Goal: Transaction & Acquisition: Obtain resource

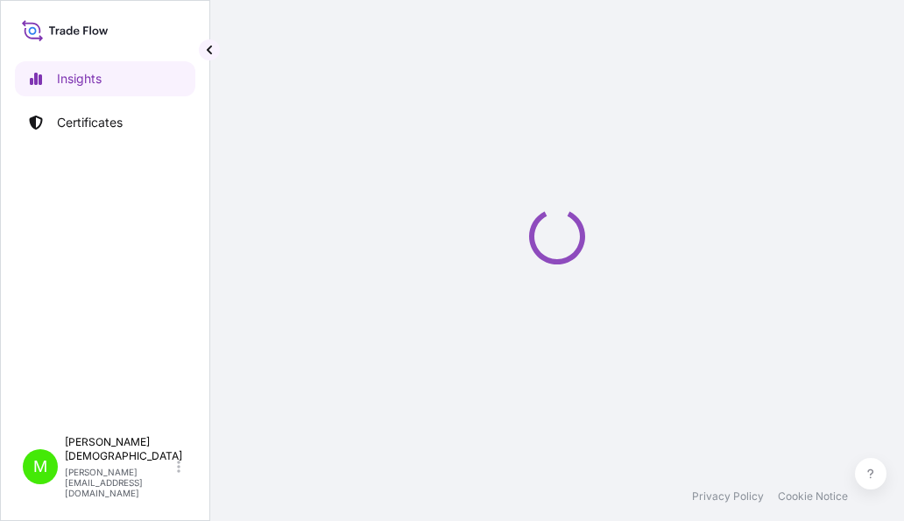
select select "2025"
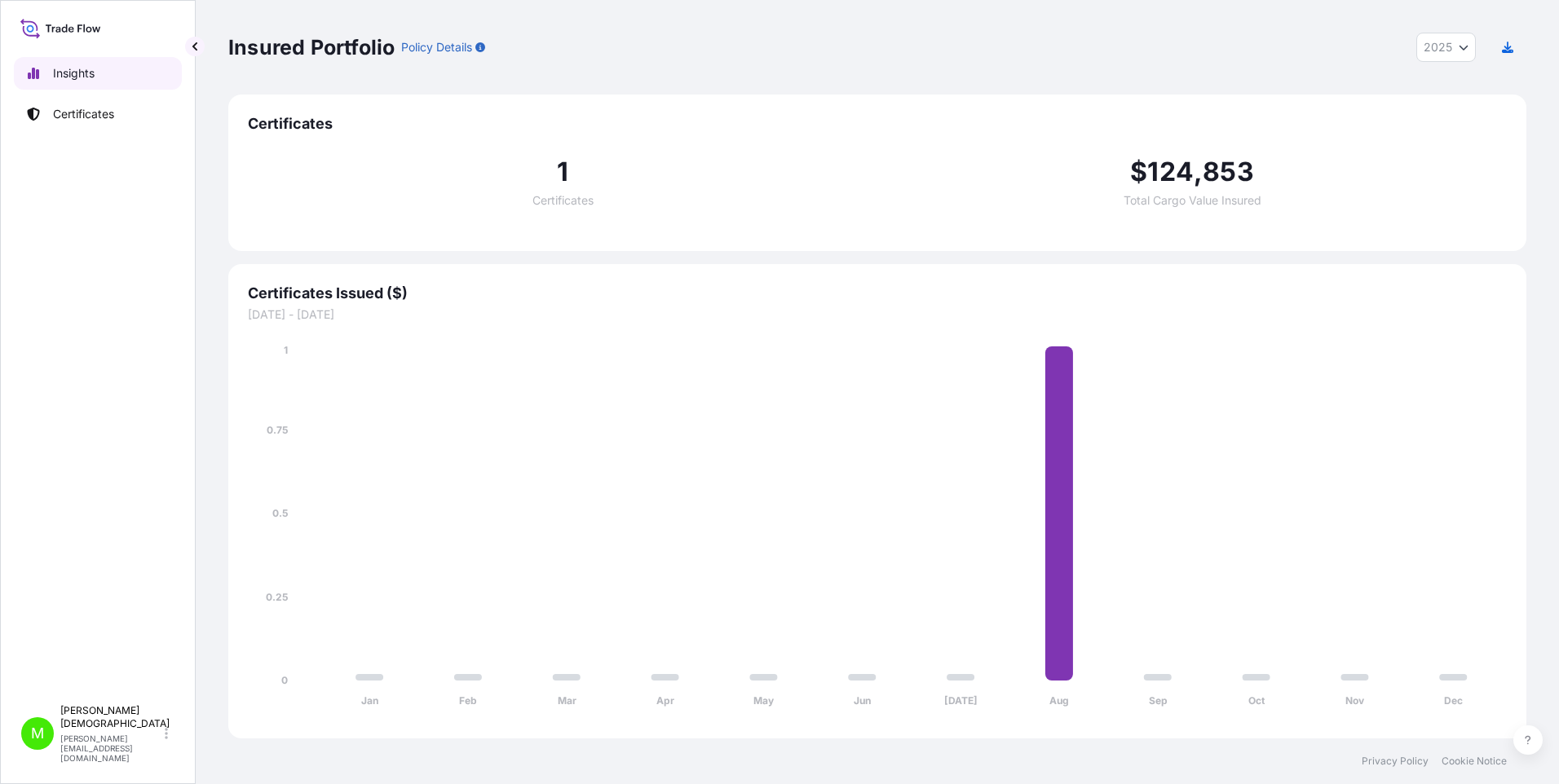
click at [73, 74] on p "Insights" at bounding box center [74, 74] width 42 height 17
click at [77, 117] on p "Certificates" at bounding box center [84, 115] width 61 height 17
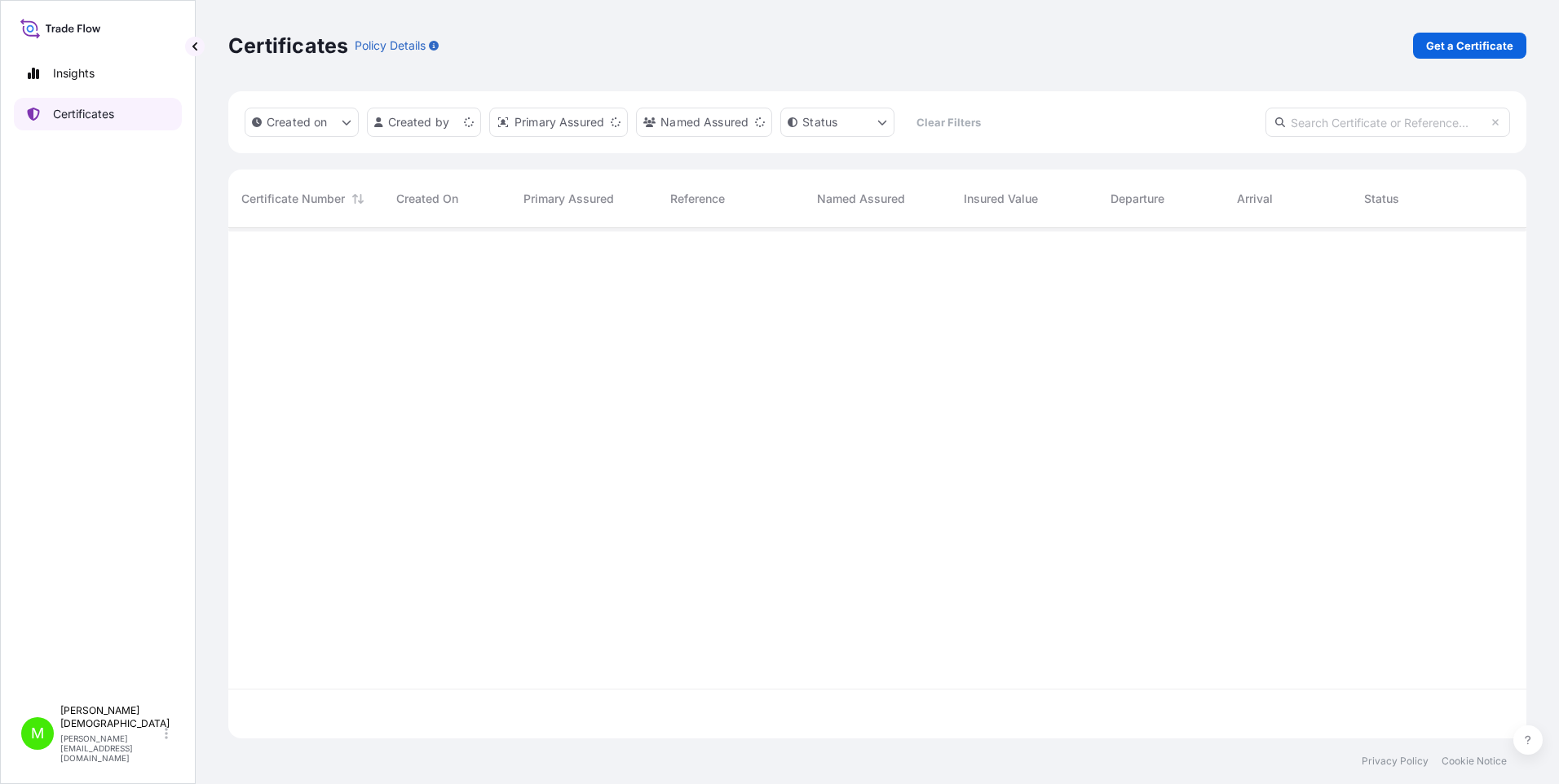
scroll to position [507, 1286]
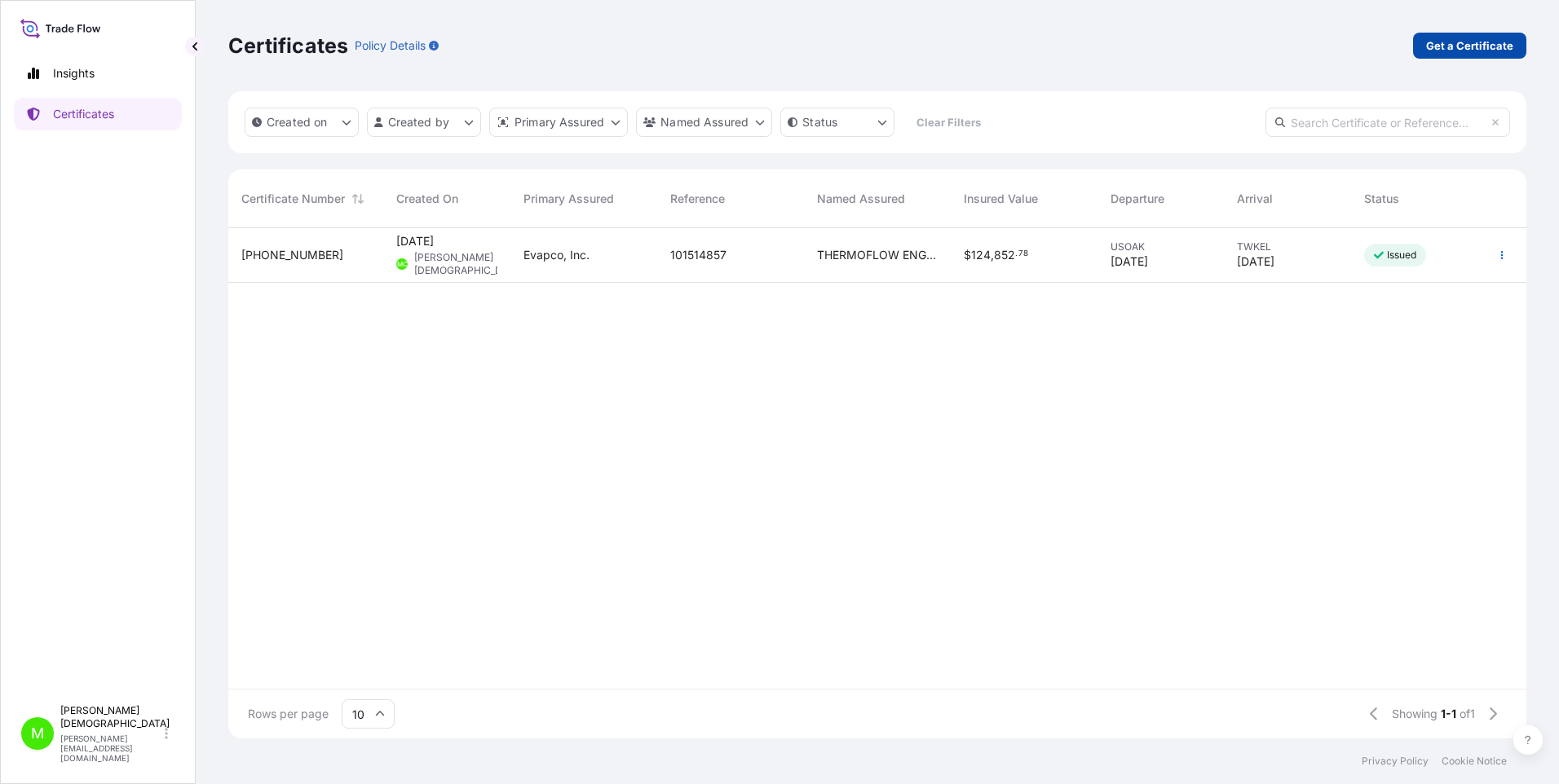
click at [841, 40] on p "Get a Certificate" at bounding box center [1470, 46] width 88 height 17
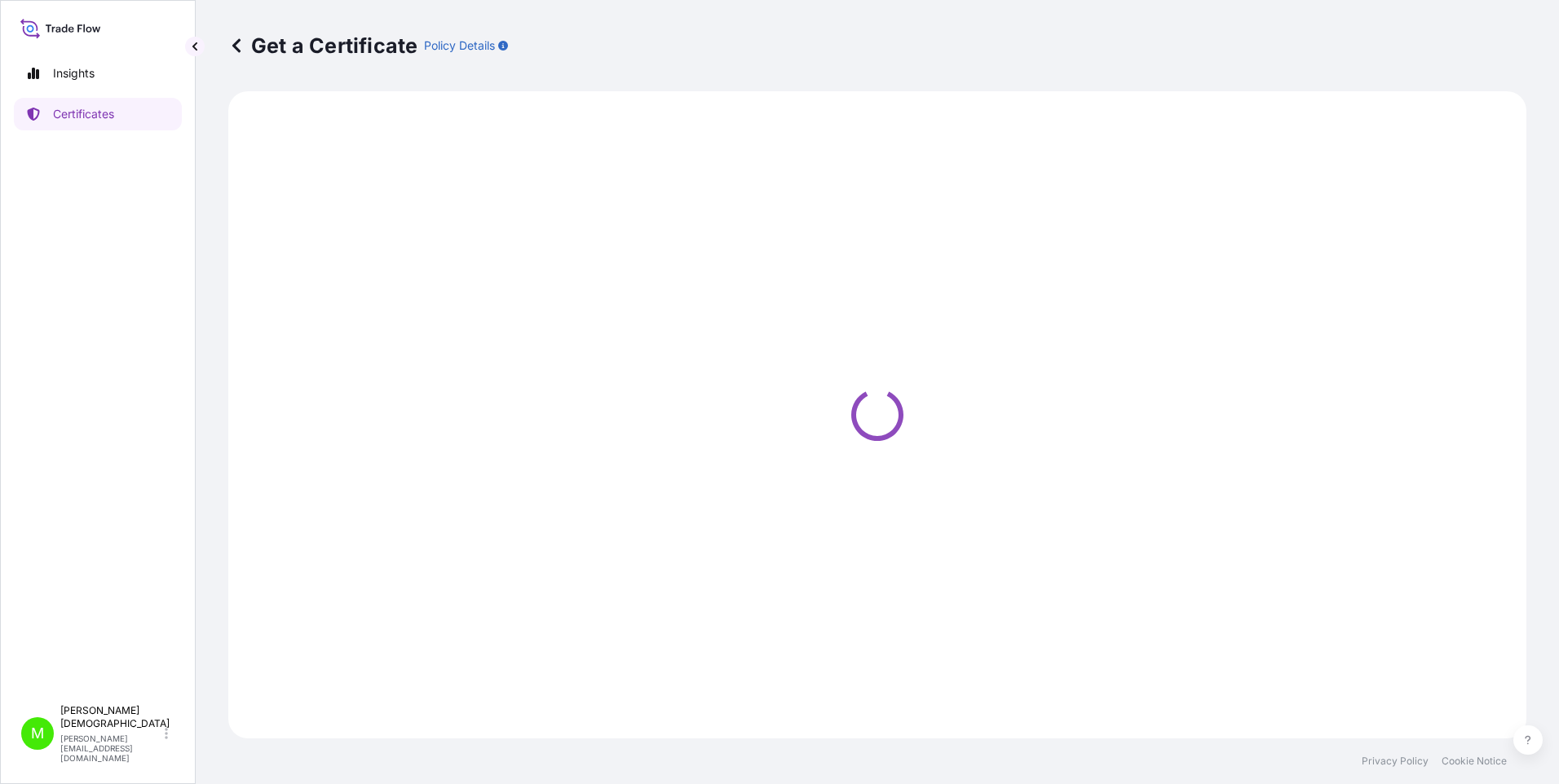
select select "Barge"
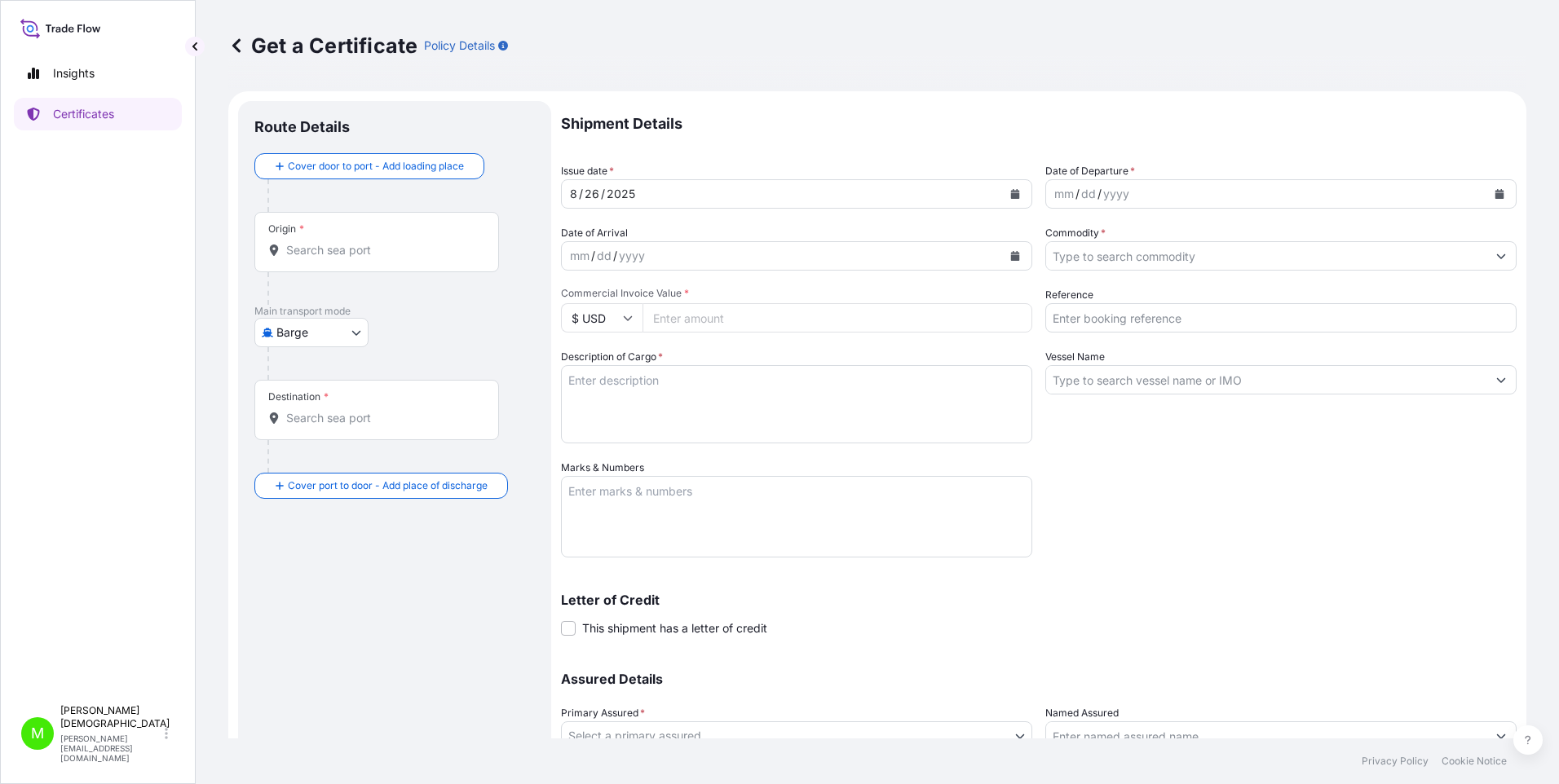
click at [841, 195] on icon "Calendar" at bounding box center [1500, 194] width 9 height 10
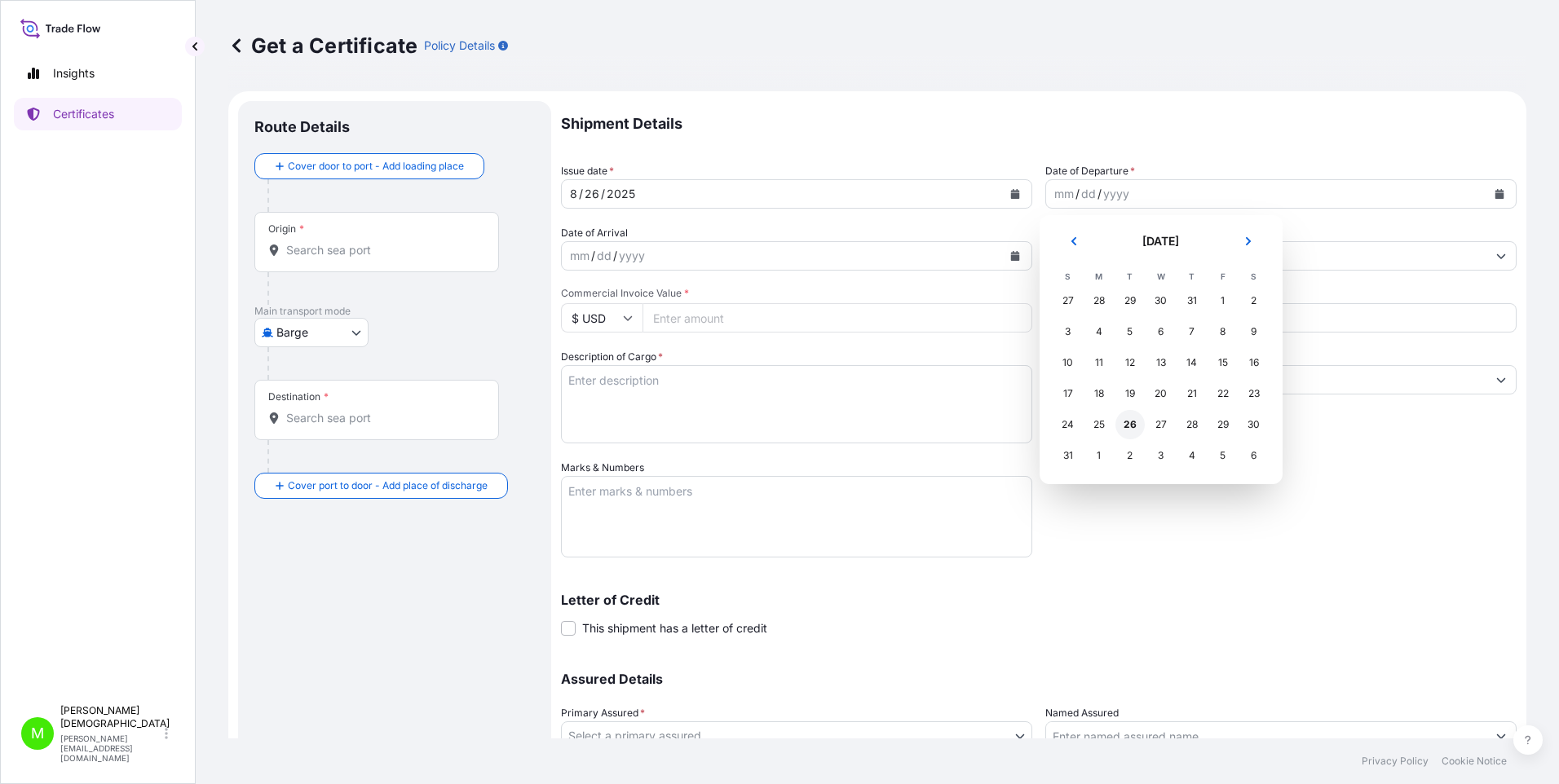
click at [841, 427] on div "26" at bounding box center [1131, 425] width 30 height 30
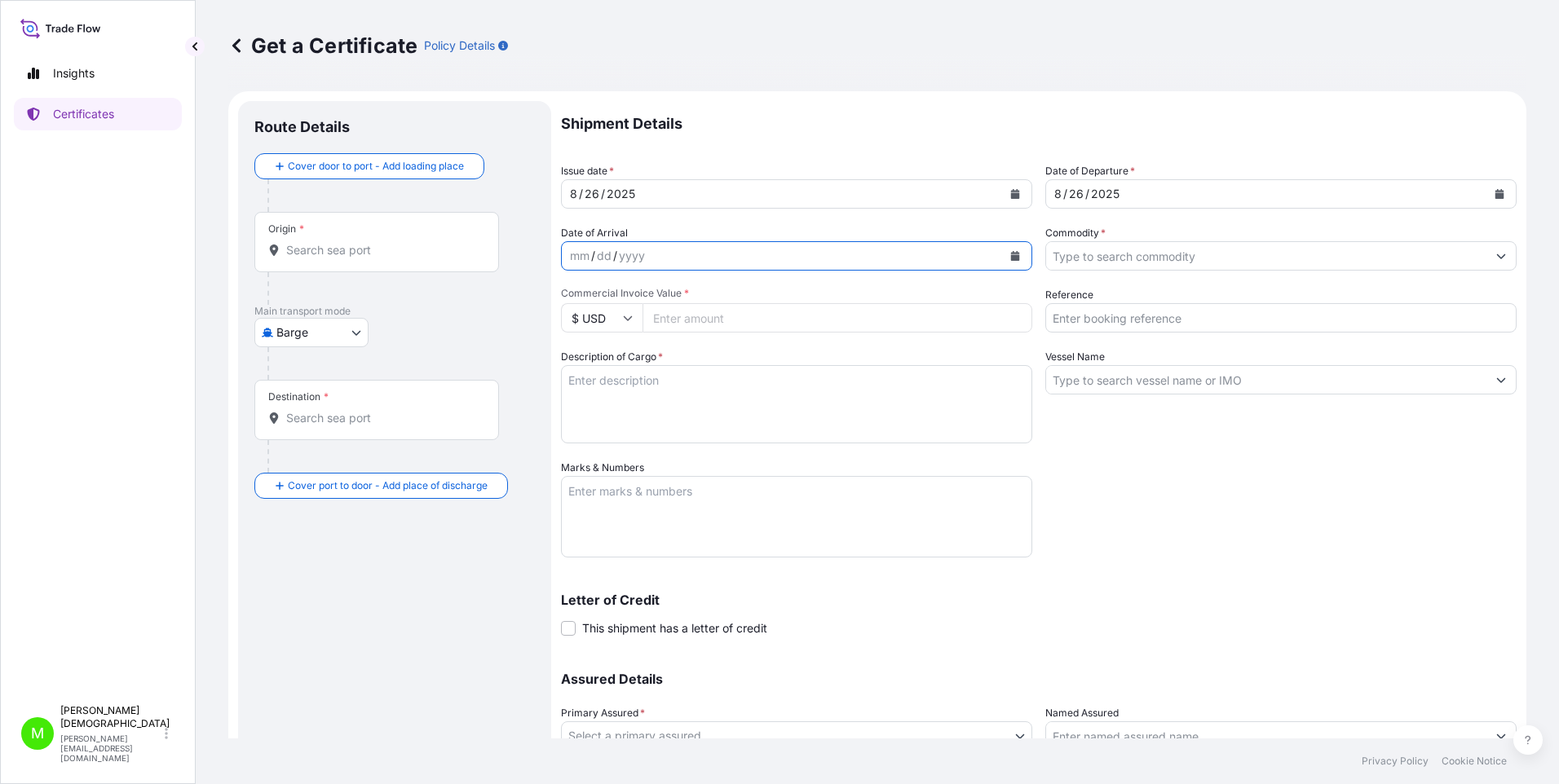
click at [841, 257] on icon "Calendar" at bounding box center [1016, 256] width 9 height 10
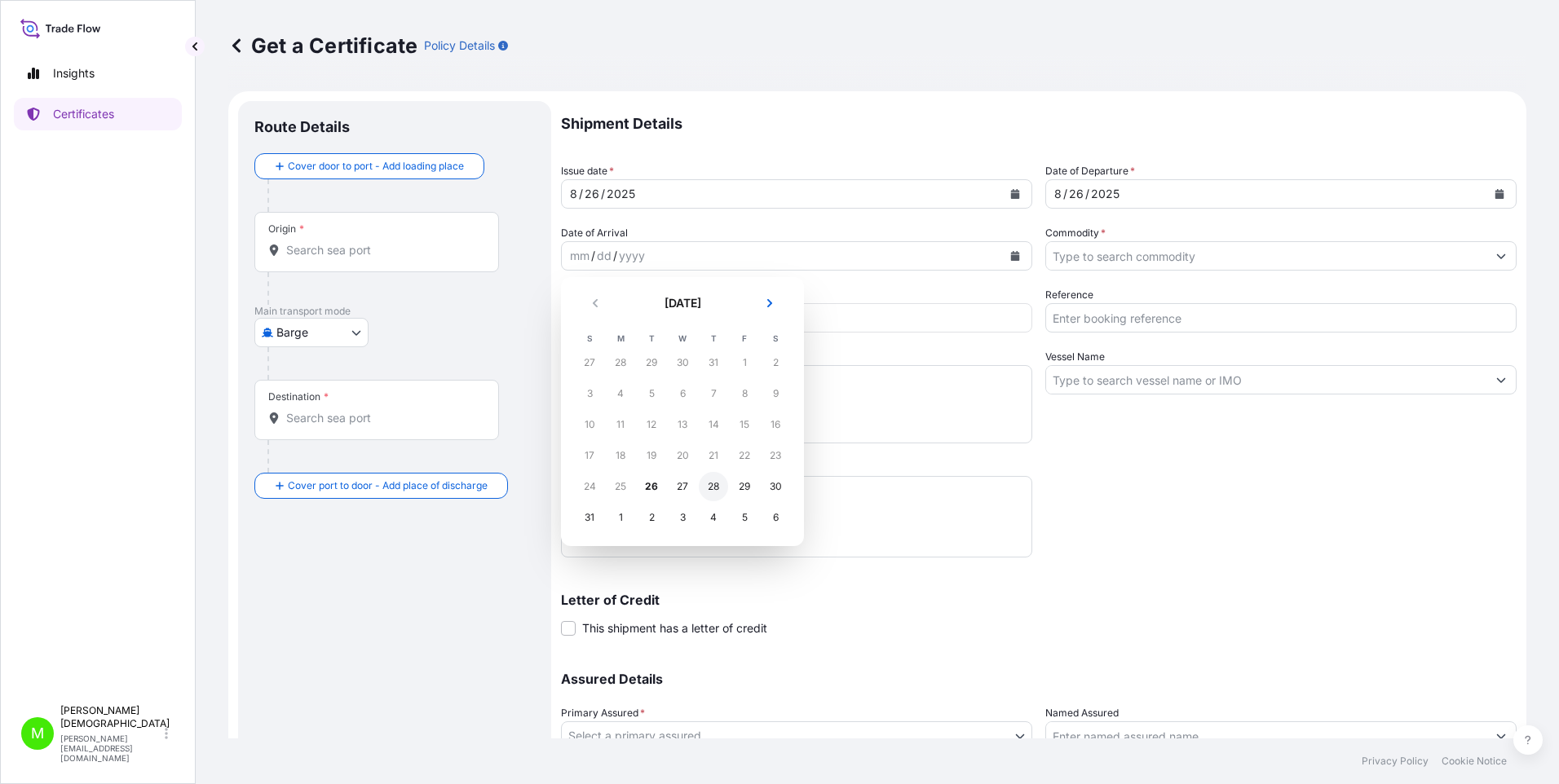
click at [716, 484] on div "28" at bounding box center [713, 487] width 30 height 30
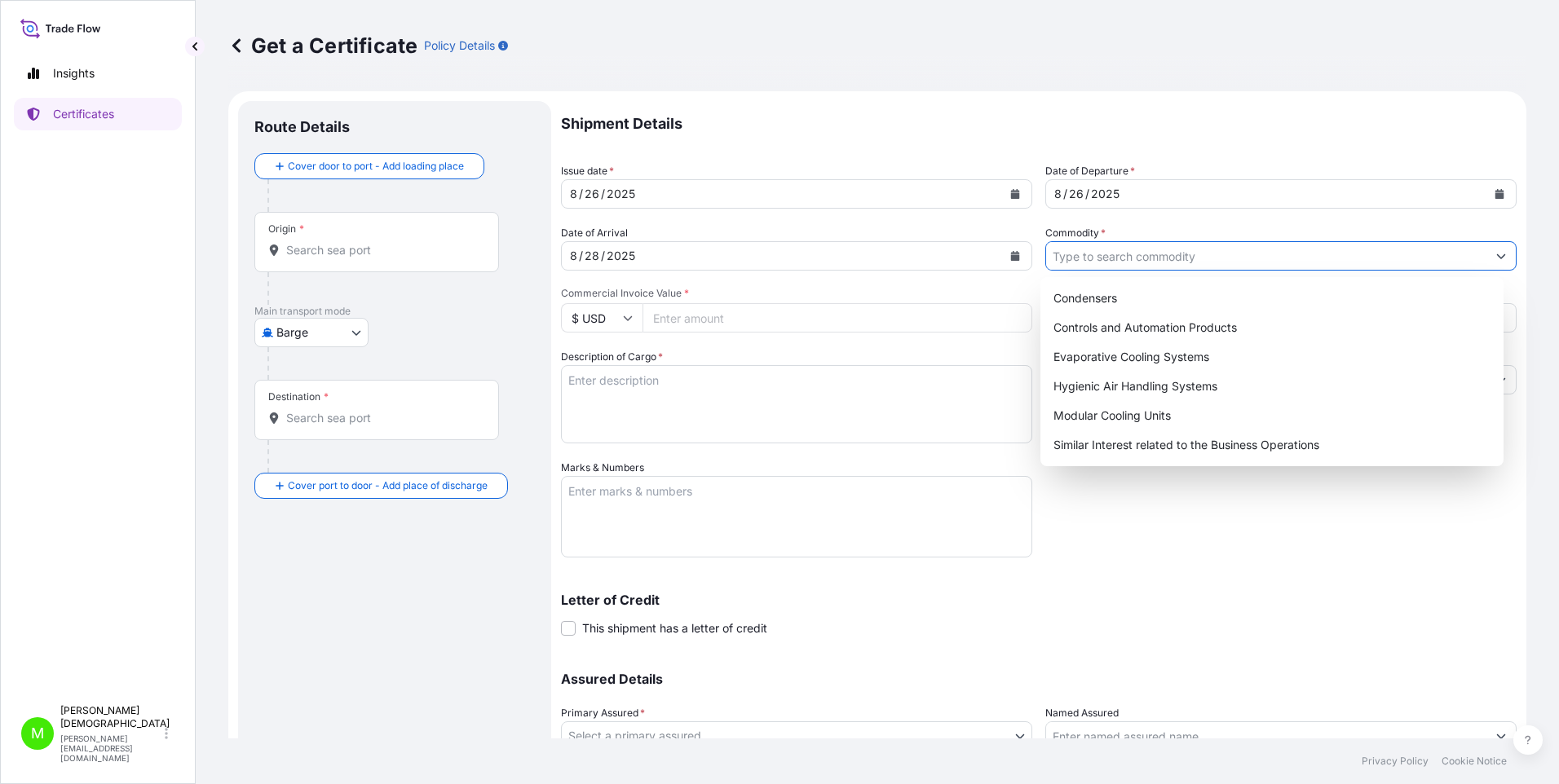
click at [841, 256] on input "Commodity *" at bounding box center [1266, 256] width 441 height 30
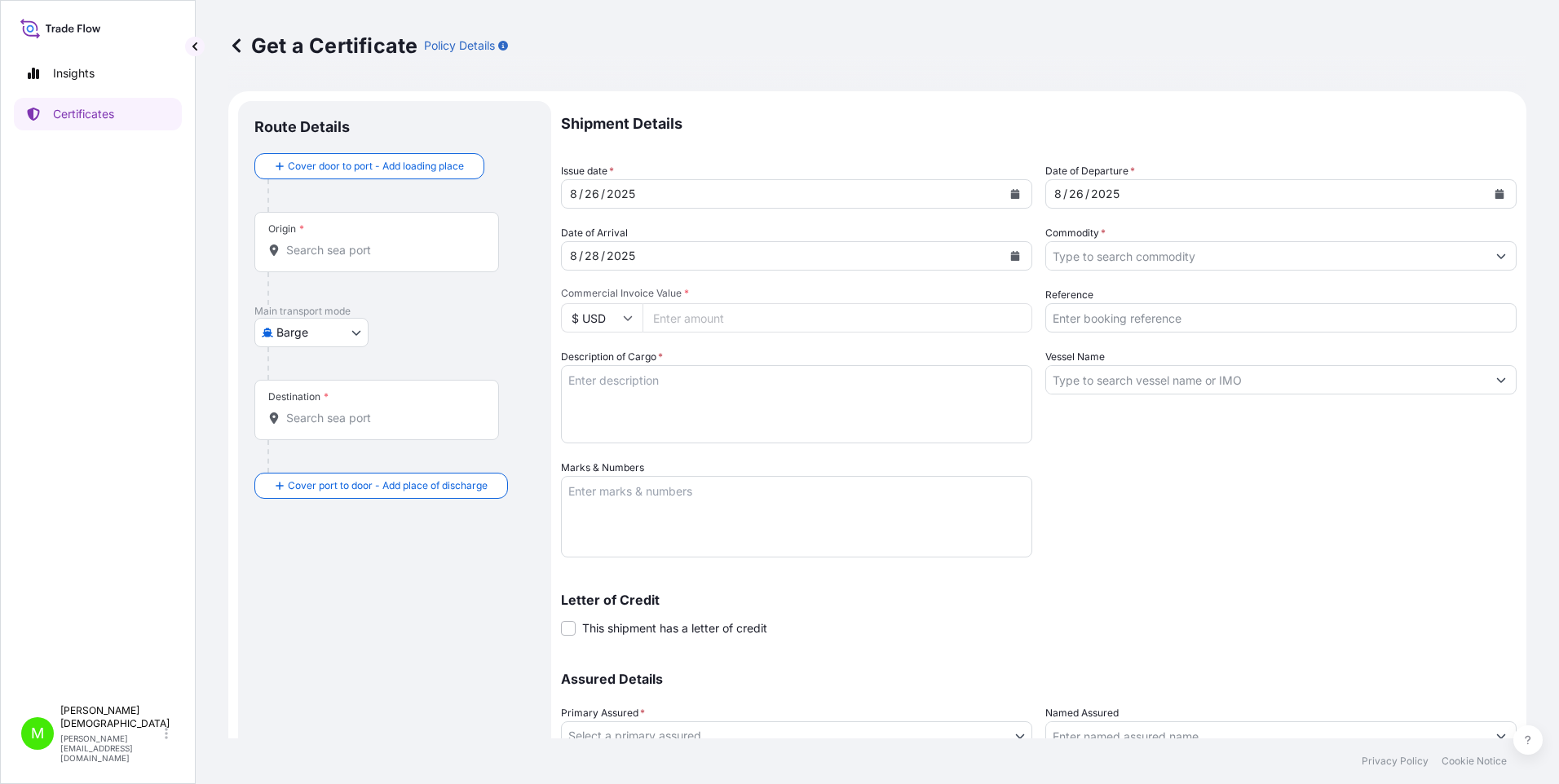
click at [841, 254] on button "Show suggestions" at bounding box center [1501, 256] width 30 height 30
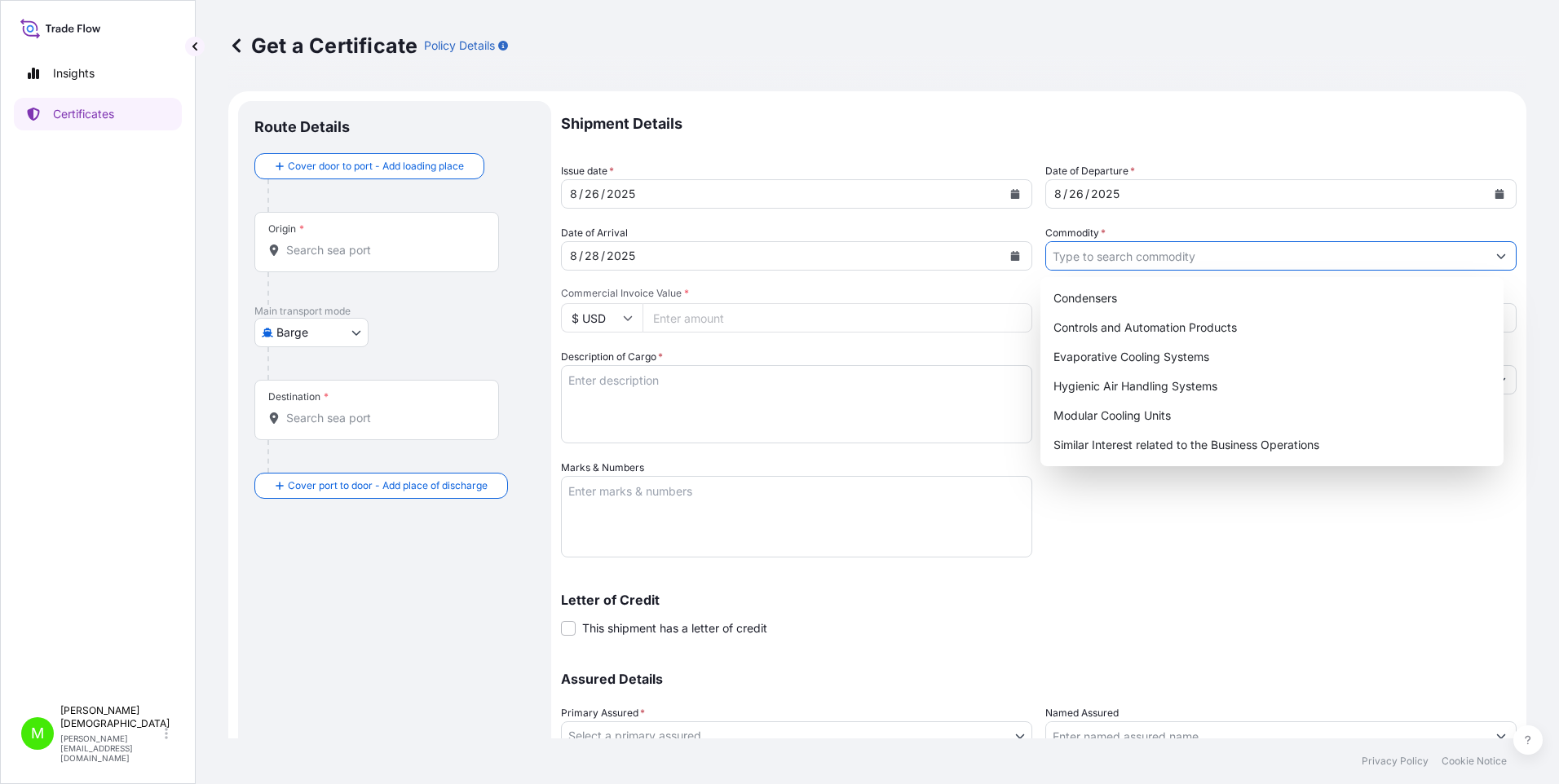
click at [841, 255] on icon "Show suggestions" at bounding box center [1501, 256] width 10 height 10
click at [841, 362] on div "Evaporative Cooling Systems" at bounding box center [1272, 358] width 451 height 30
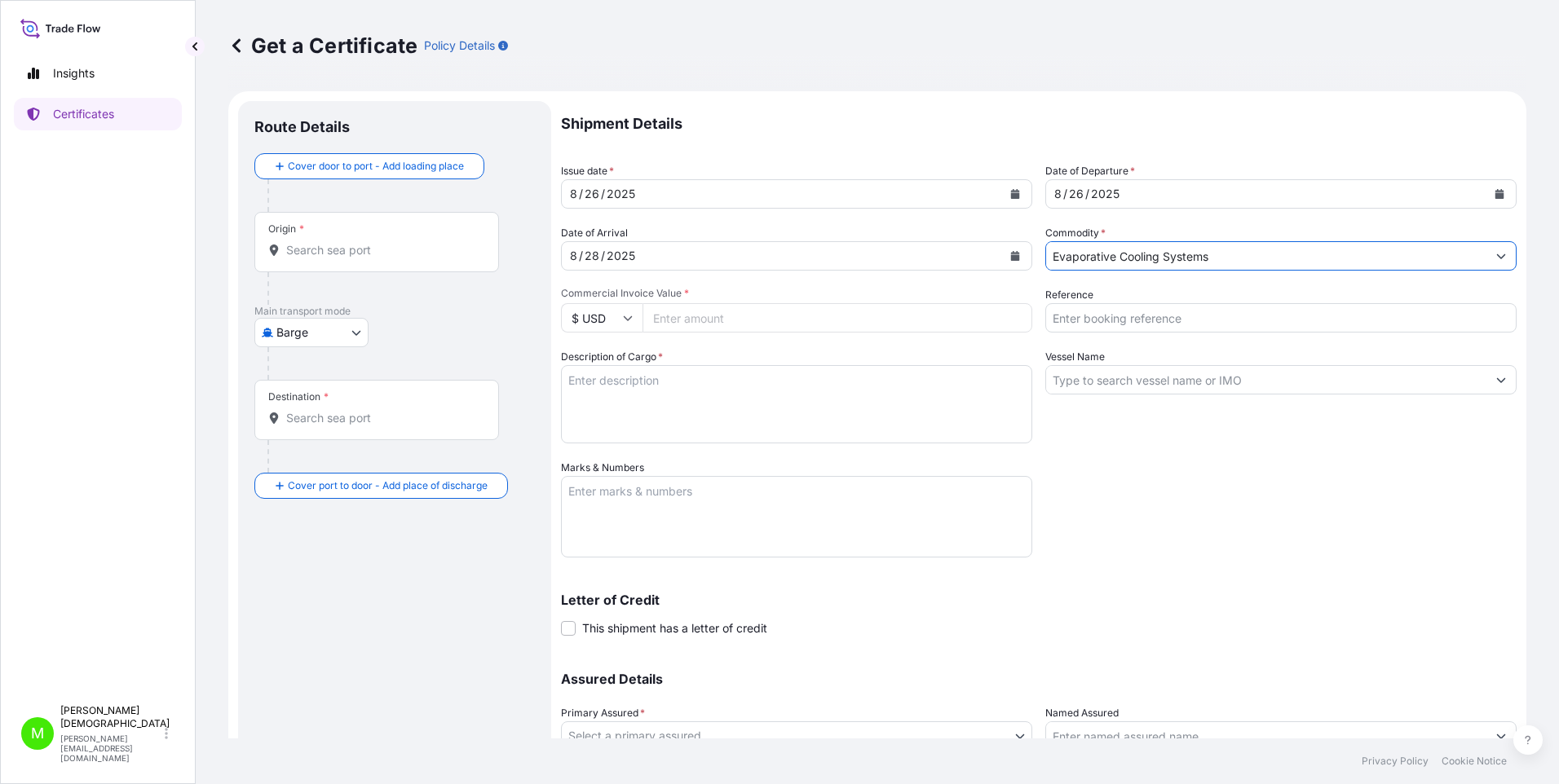
click at [841, 261] on button "Show suggestions" at bounding box center [1501, 256] width 30 height 30
drag, startPoint x: 1031, startPoint y: 223, endPoint x: 1455, endPoint y: 318, distance: 434.5
click at [841, 318] on div "Shipment Details Issue date * 8 / 26 / 2025 Date of Departure * 8 / 26 / 2025 D…" at bounding box center [1038, 459] width 956 height 715
click at [841, 298] on div "Reference" at bounding box center [1281, 309] width 471 height 46
click at [841, 255] on button "Show suggestions" at bounding box center [1501, 256] width 30 height 30
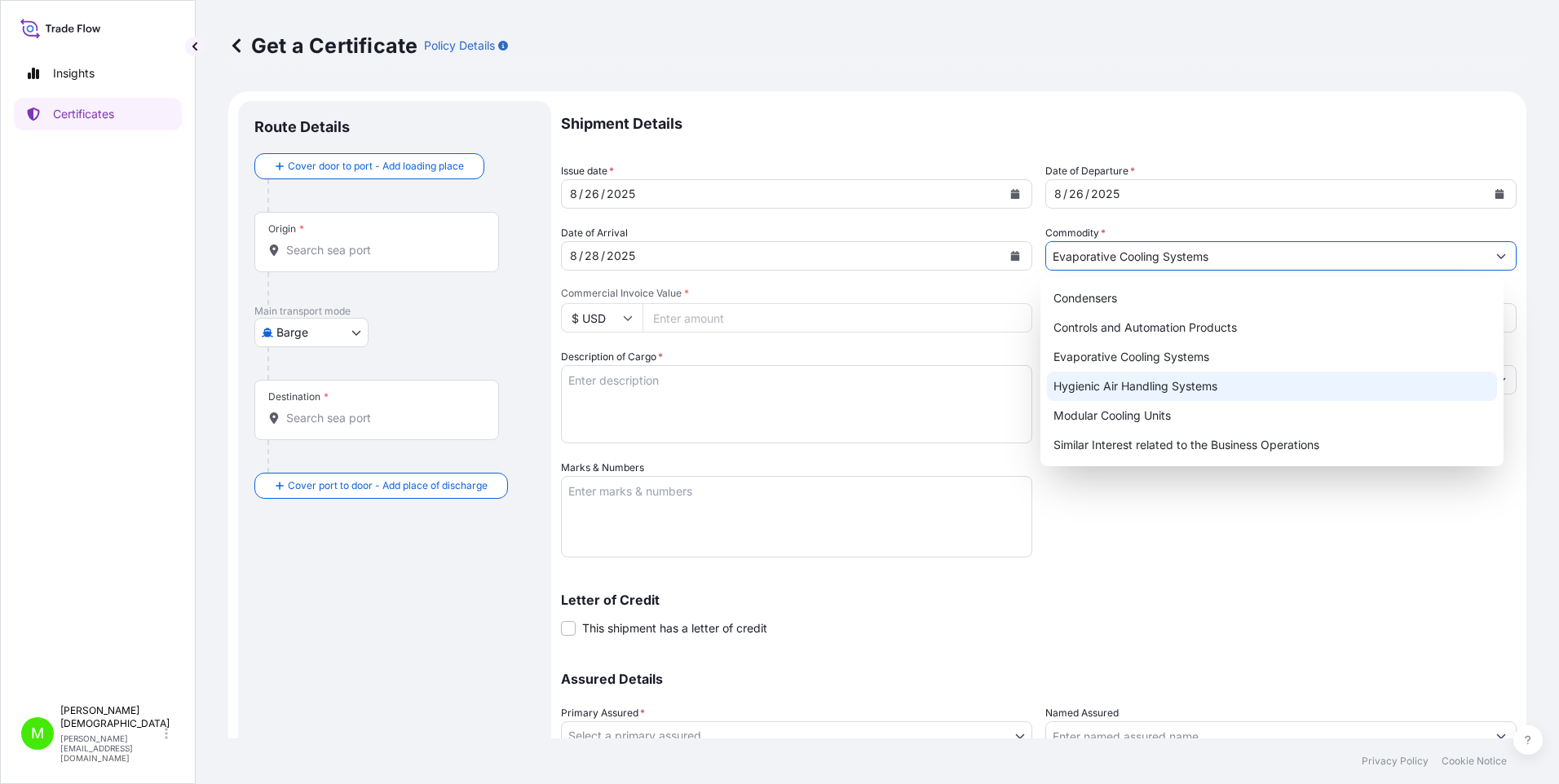
click at [841, 392] on div "Condensers Controls and Automation Products Evaporative Cooling Systems Hygieni…" at bounding box center [1272, 372] width 451 height 176
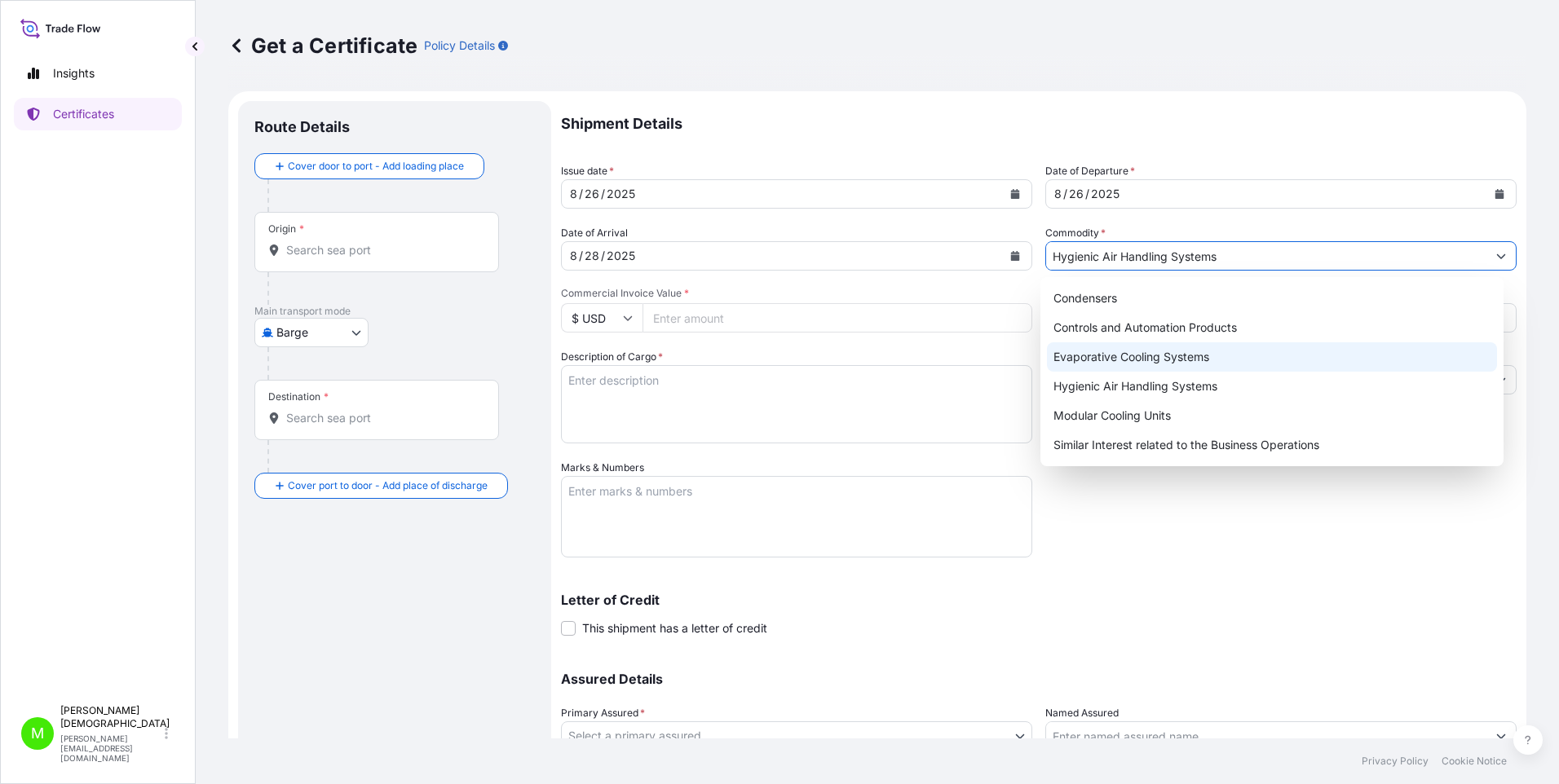
click at [841, 259] on icon "Show suggestions" at bounding box center [1502, 256] width 9 height 5
click at [841, 364] on div "Evaporative Cooling Systems" at bounding box center [1272, 358] width 451 height 30
type input "Evaporative Cooling Systems"
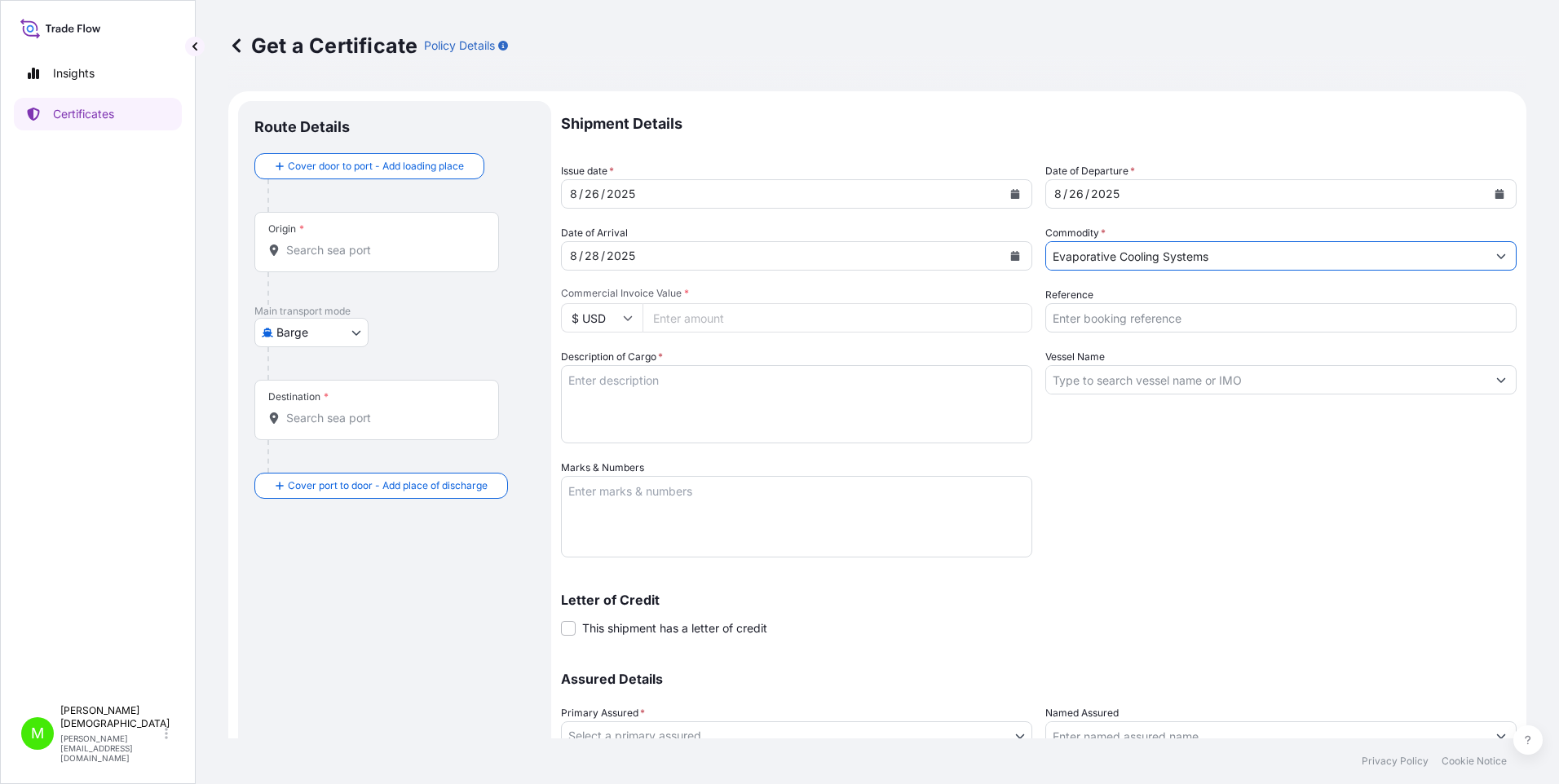
click at [841, 324] on input "Reference" at bounding box center [1281, 318] width 471 height 30
click at [841, 320] on input "inv 144122" at bounding box center [1281, 318] width 471 height 30
type input "INV 144122"
click at [841, 383] on button "Show suggestions" at bounding box center [1501, 380] width 30 height 30
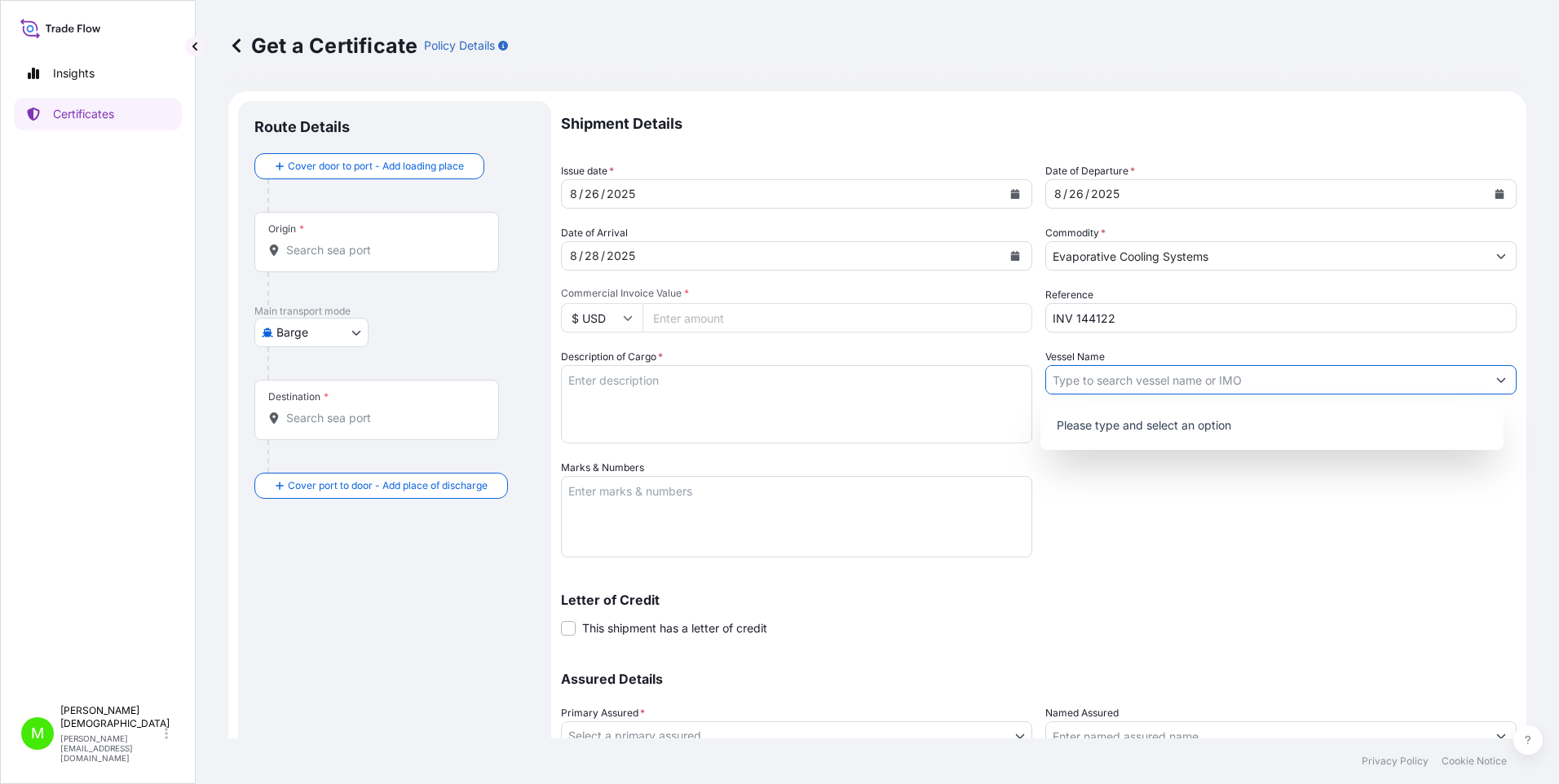
click at [841, 383] on button "Show suggestions" at bounding box center [1501, 380] width 30 height 30
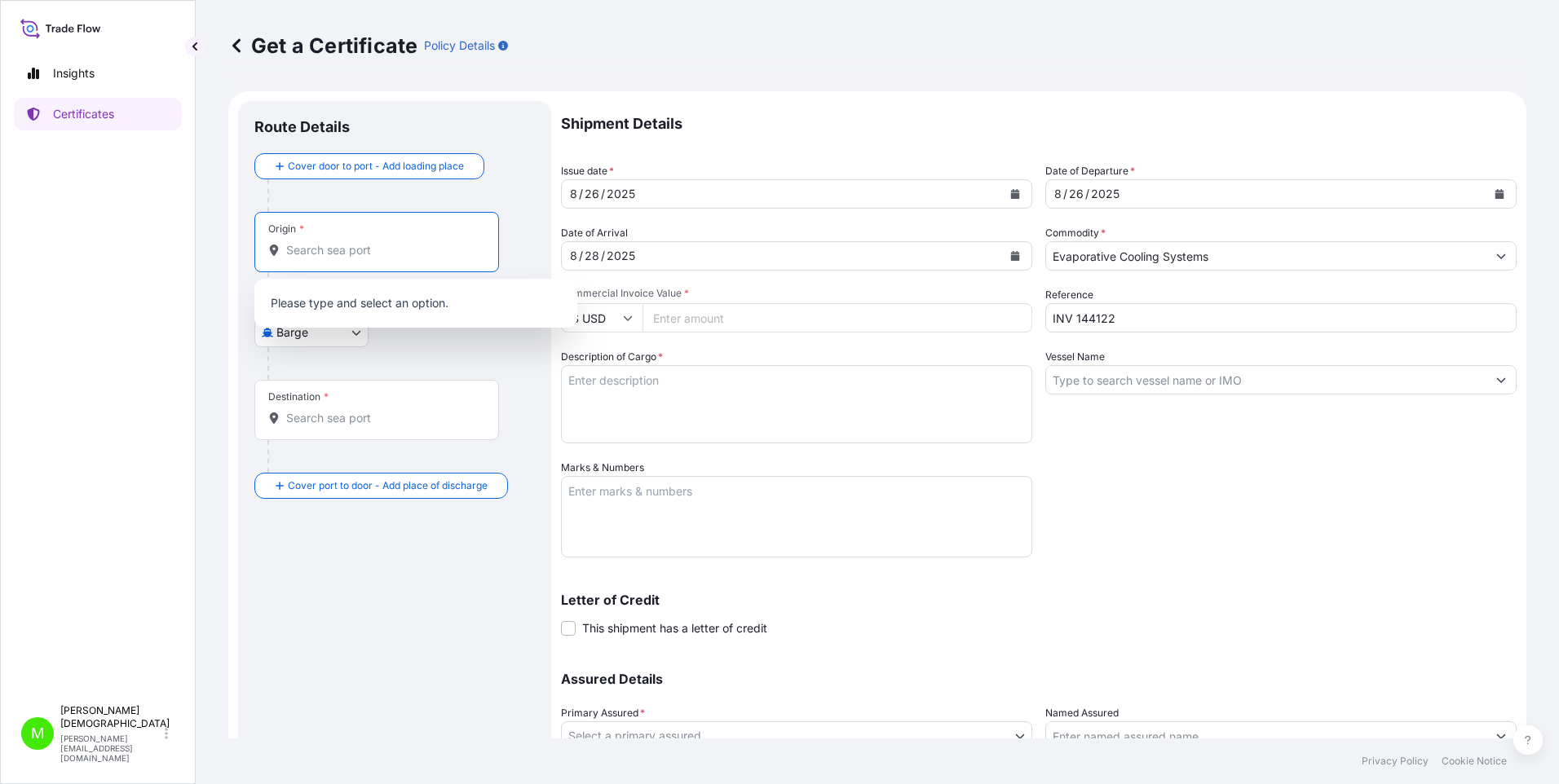
click at [324, 256] on input "Origin *" at bounding box center [382, 250] width 193 height 17
type input "i"
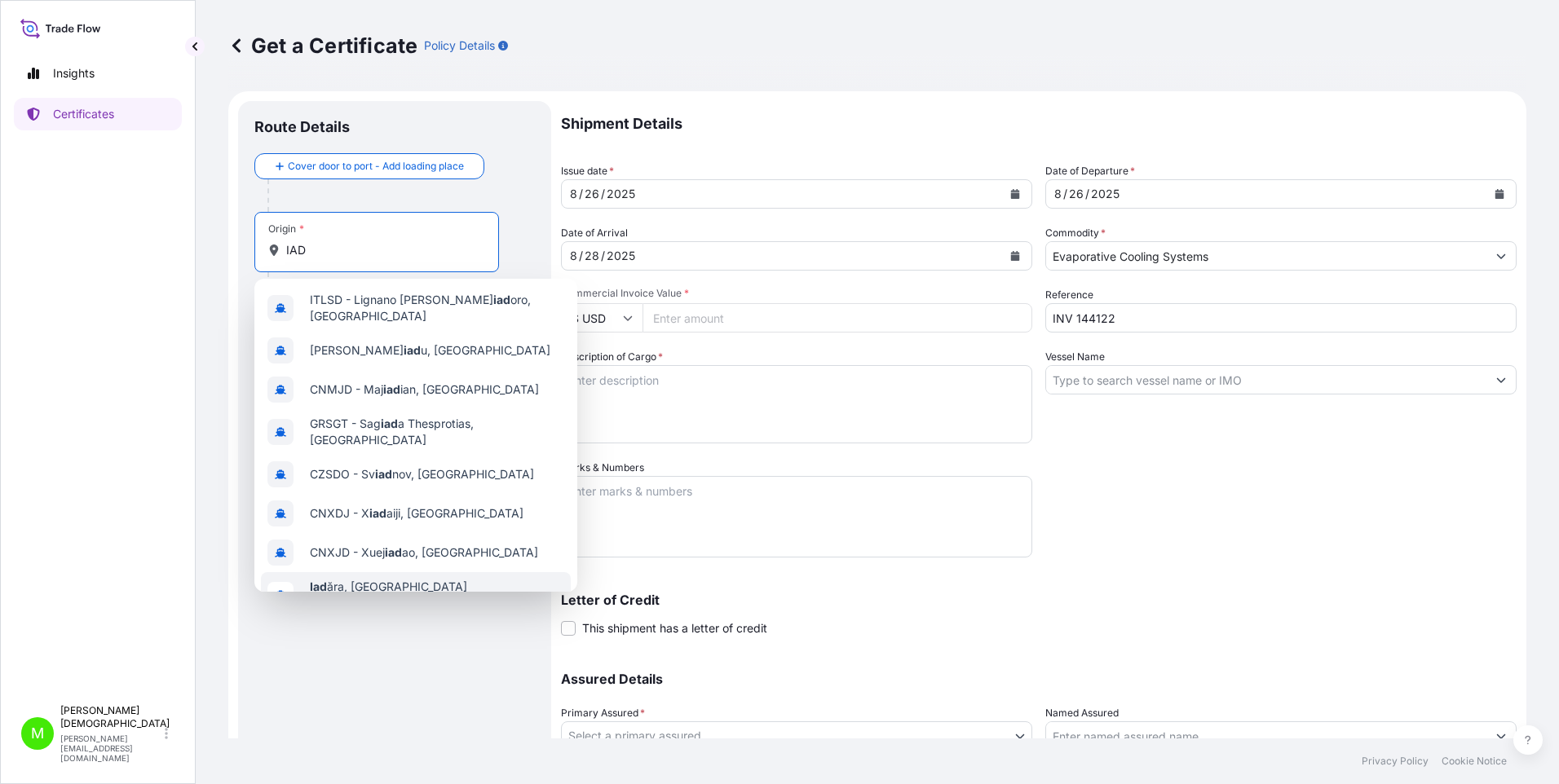
type input "IAD"
click at [360, 484] on div "Route Details Cover door to port - Add loading place Place of loading Road / In…" at bounding box center [394, 481] width 280 height 728
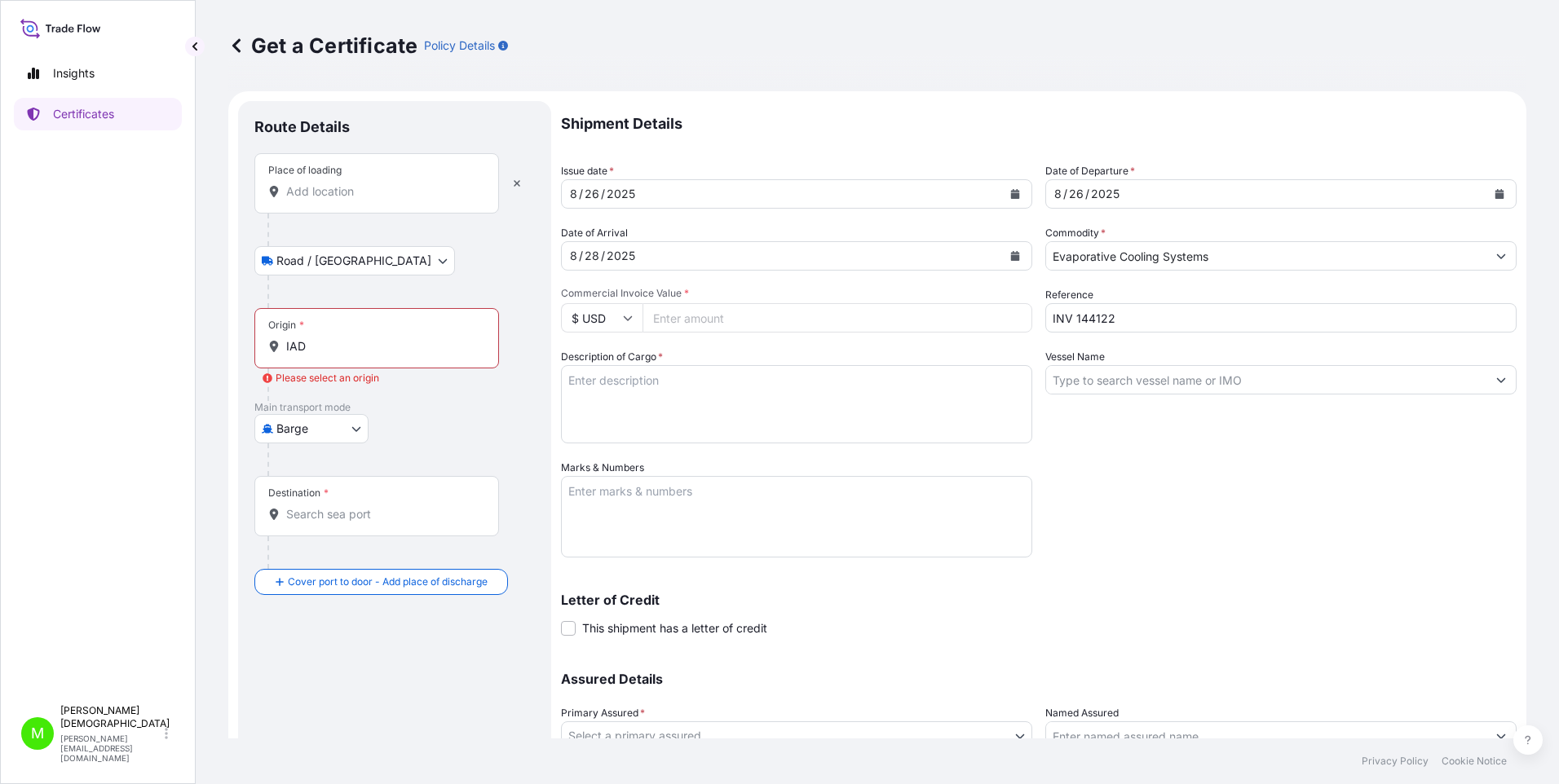
click at [348, 187] on input "Place of loading" at bounding box center [382, 192] width 193 height 17
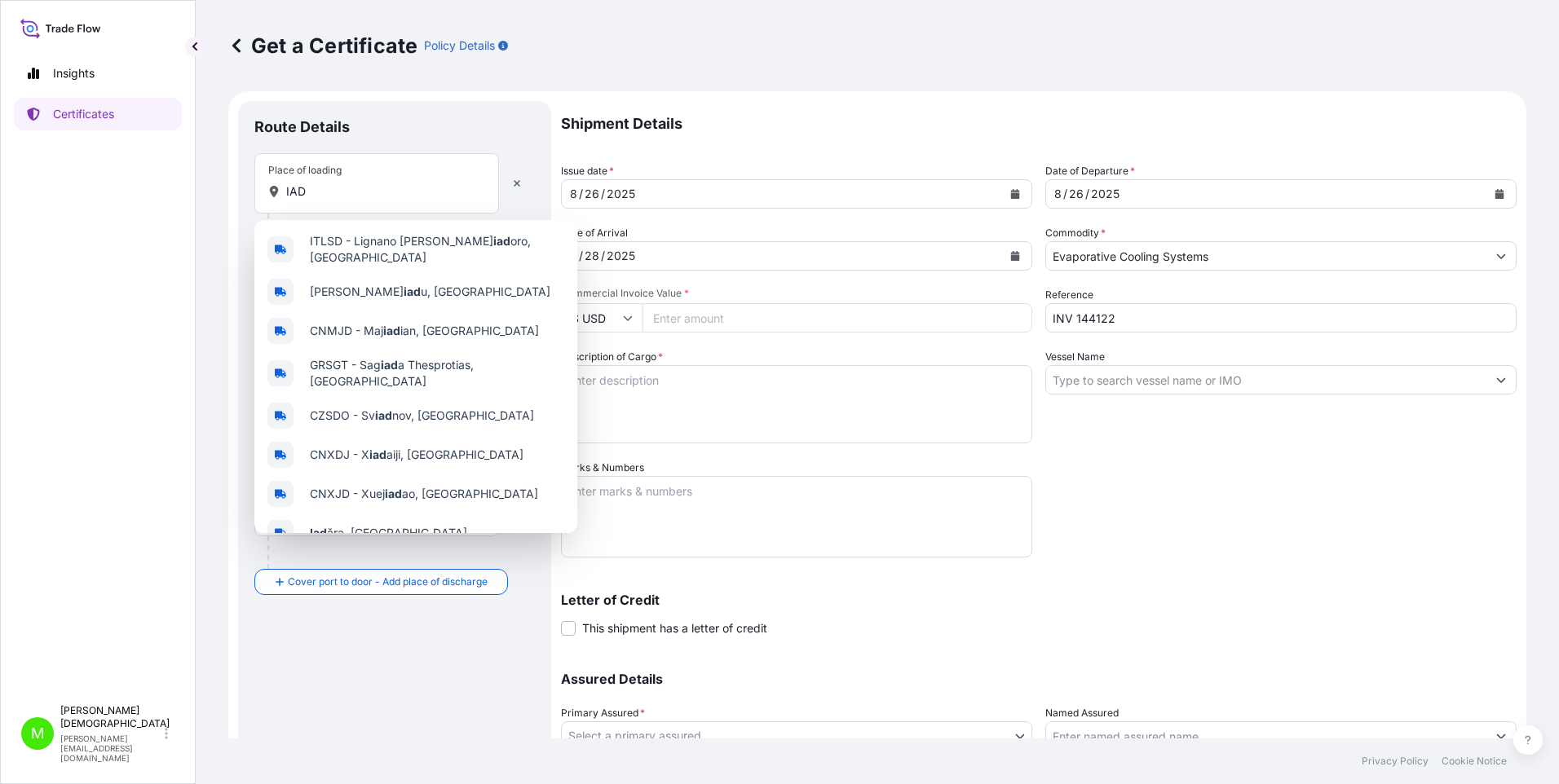
click at [105, 247] on div "Insights Certificates" at bounding box center [98, 370] width 168 height 655
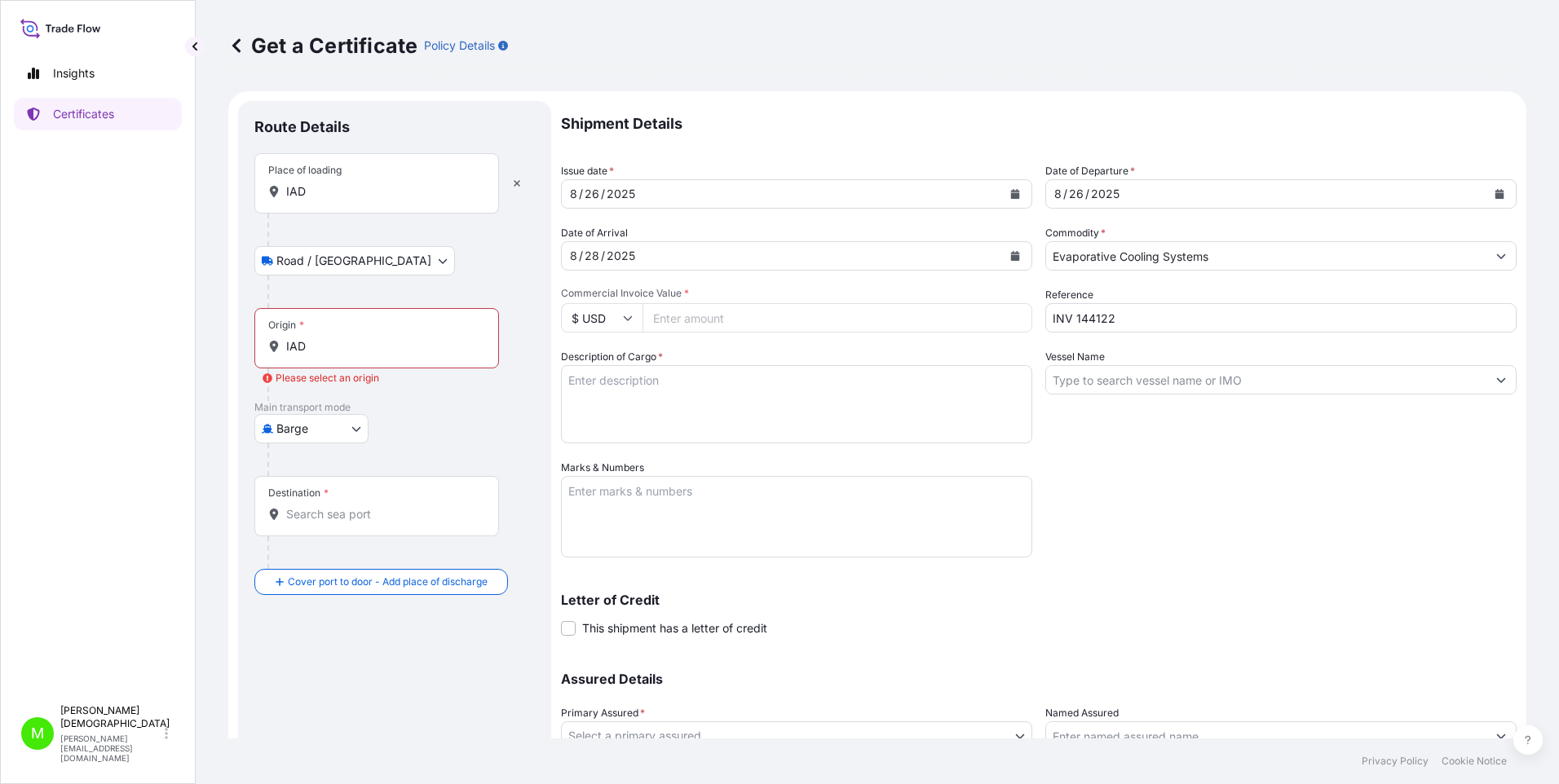
click at [361, 264] on body "Insights Certificates M Marian Christian marian@thunderboltglobal.com Get a Cer…" at bounding box center [780, 392] width 1559 height 784
click at [514, 134] on div "Route Details" at bounding box center [394, 135] width 280 height 36
click at [478, 195] on div "IAD" at bounding box center [376, 192] width 217 height 17
click at [478, 195] on input "IAD" at bounding box center [382, 192] width 193 height 17
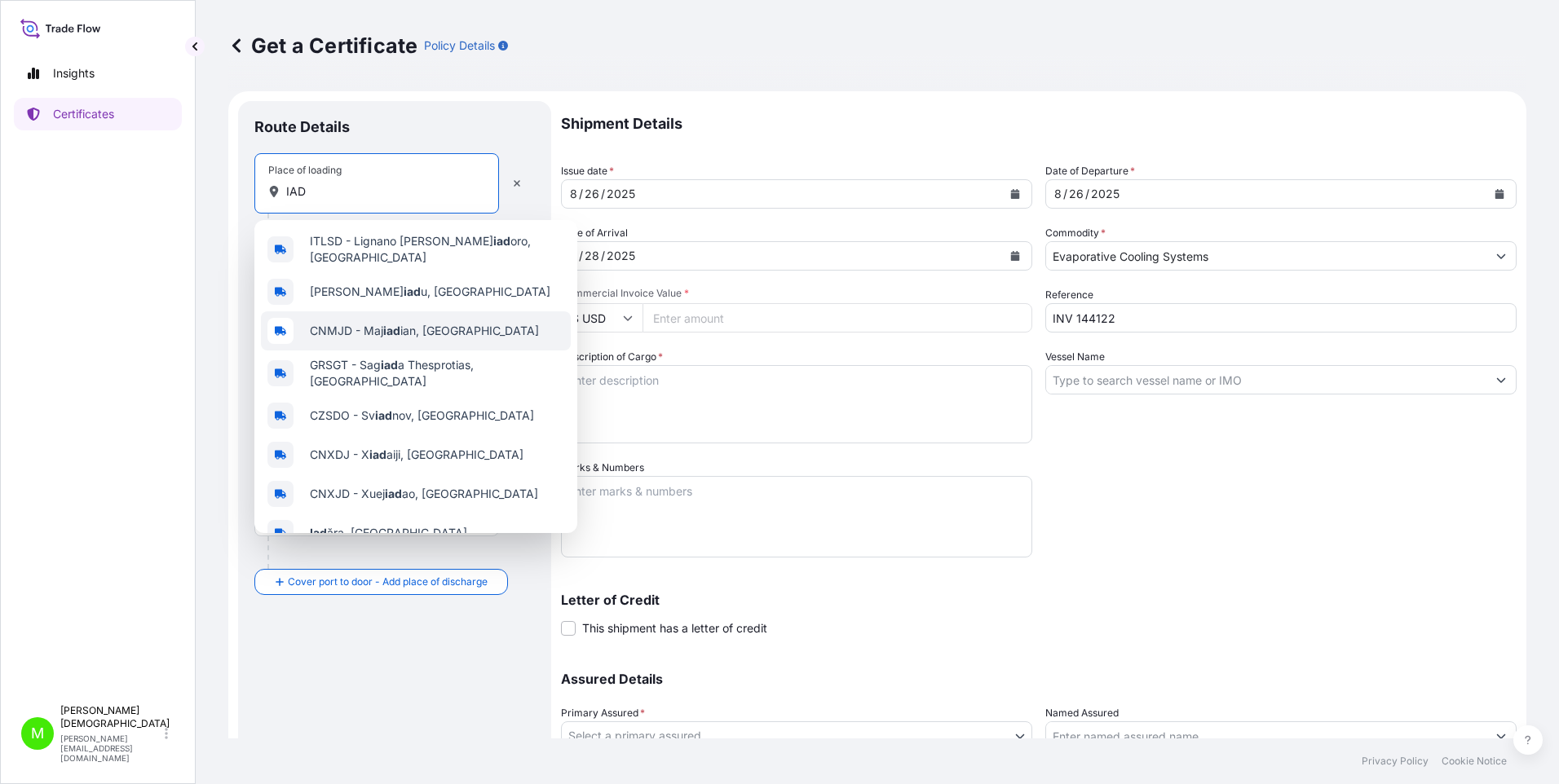
scroll to position [52, 0]
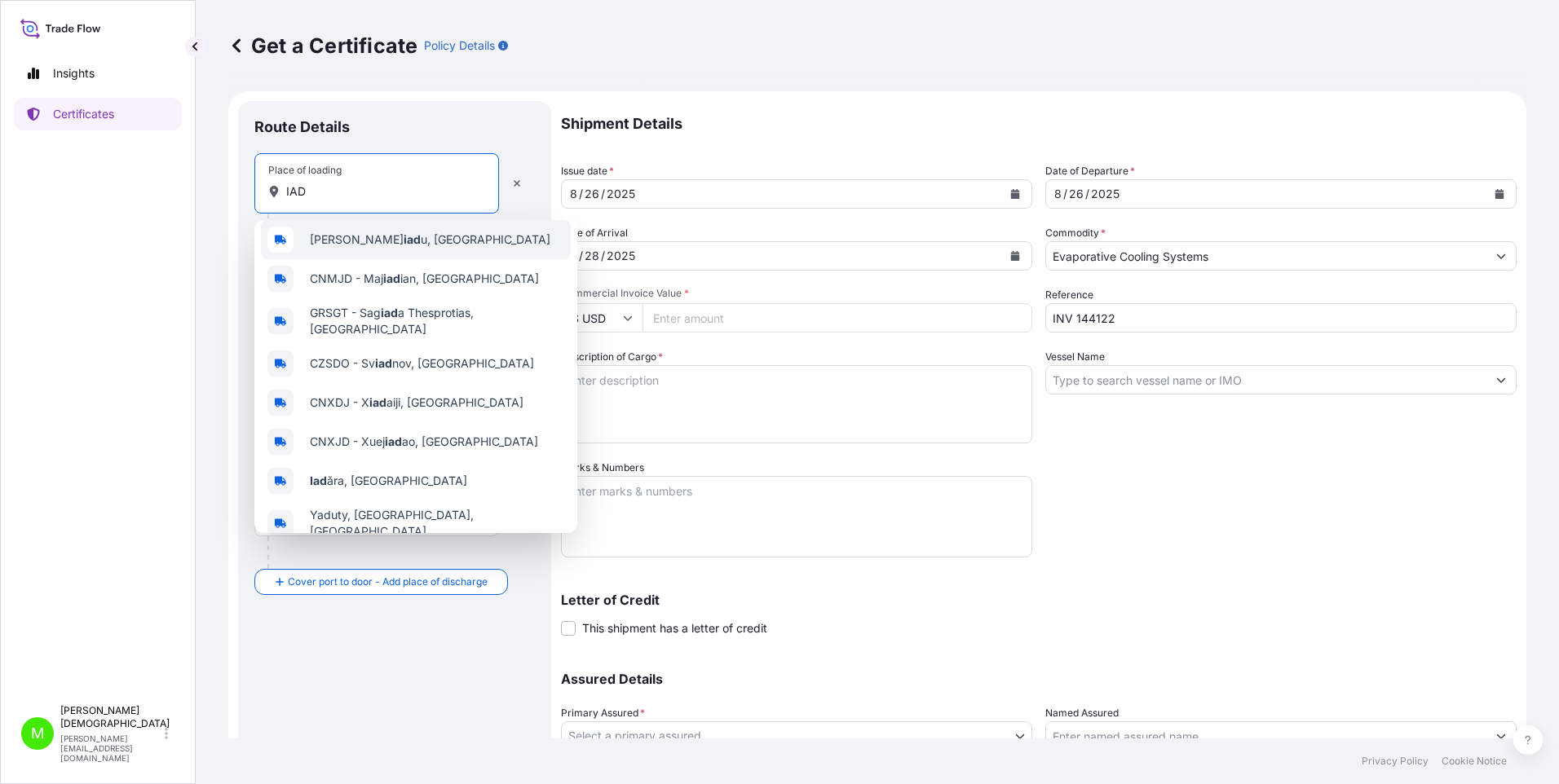
click at [311, 191] on input "IAD" at bounding box center [382, 192] width 193 height 17
type input "I"
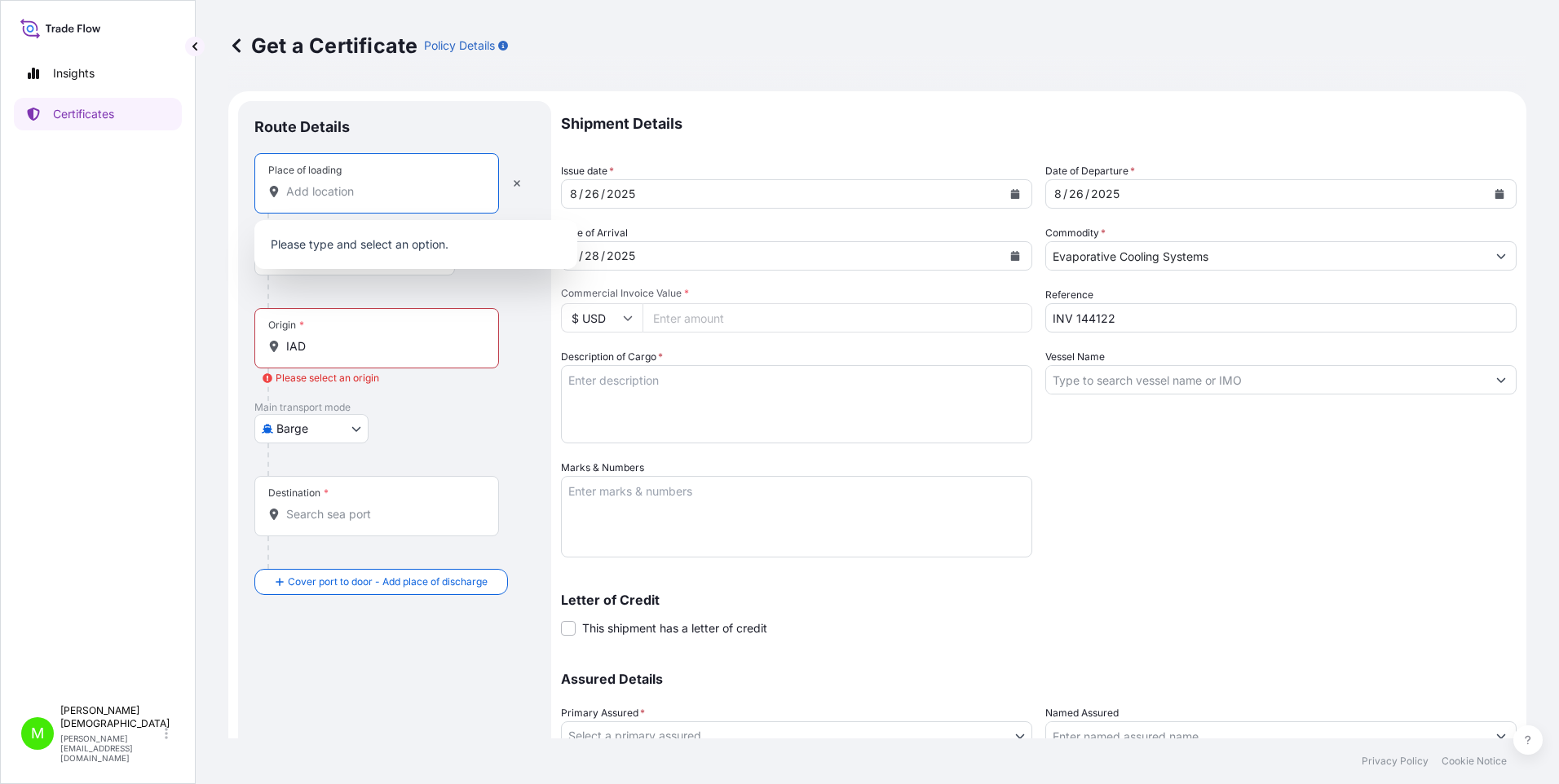
scroll to position [0, 0]
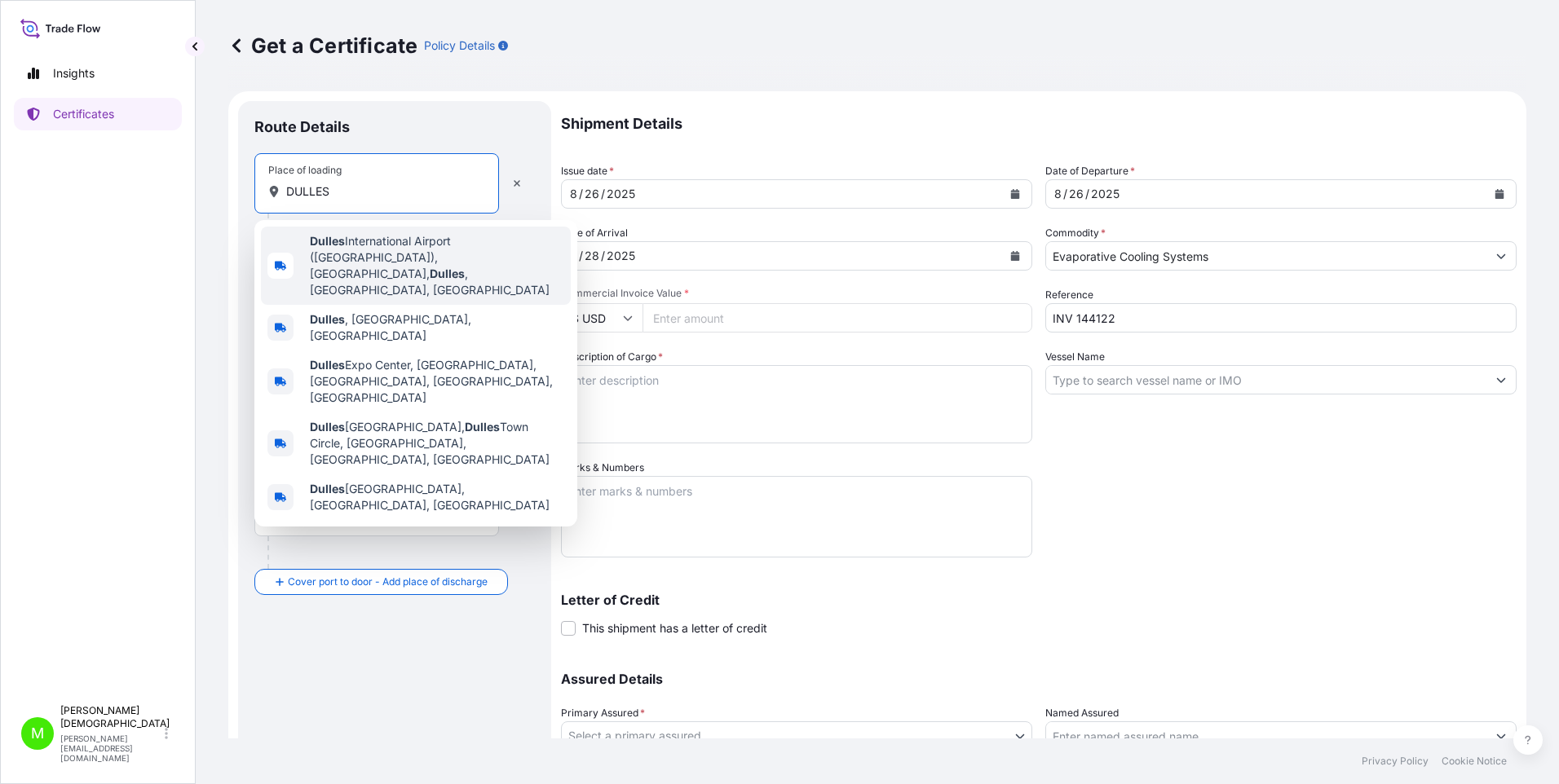
click at [338, 253] on span "Dulles International Airport (IAD), Saarinen Circle, Dulles , VA, USA" at bounding box center [437, 265] width 254 height 65
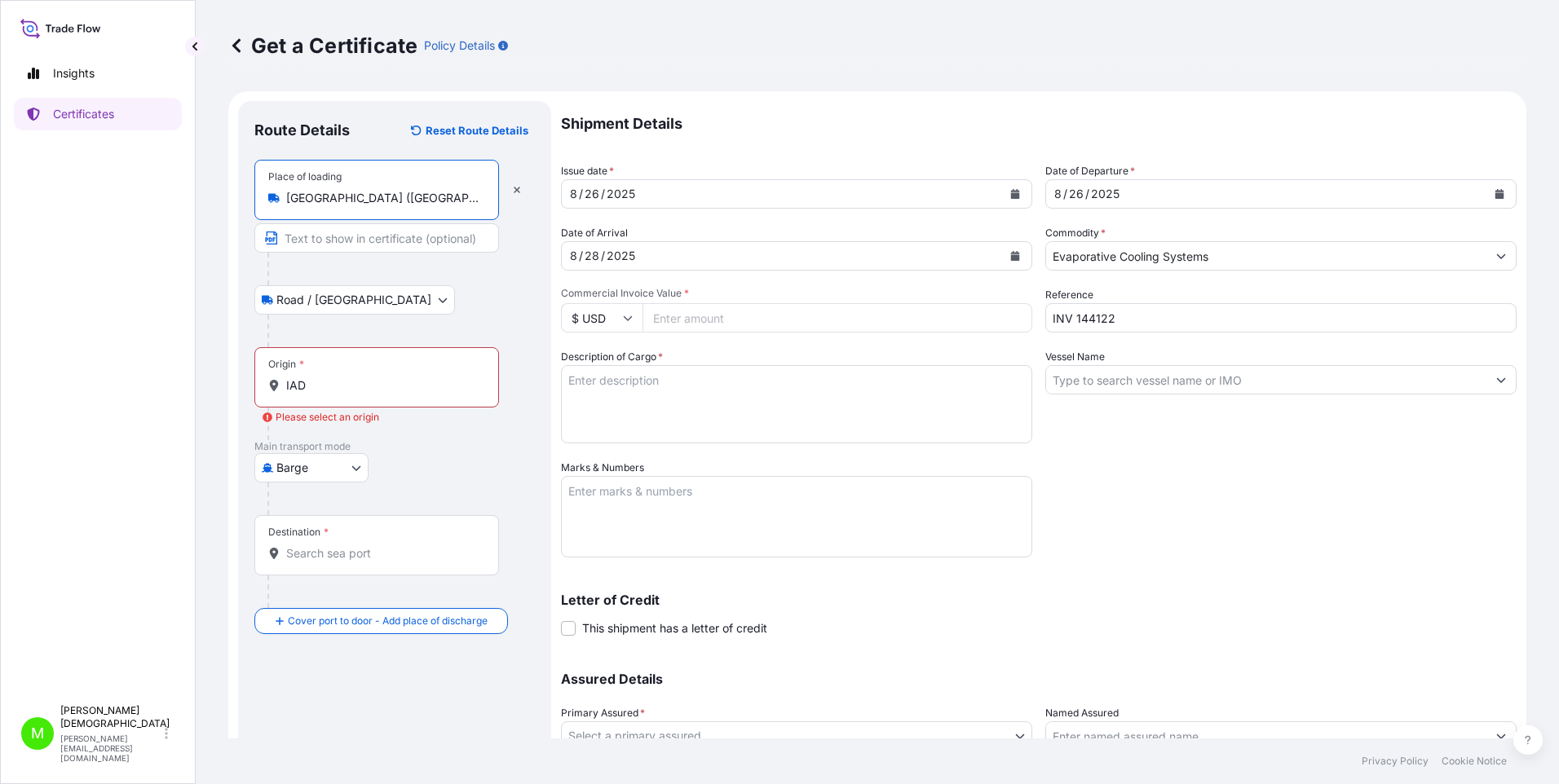
type input "Dulles International Airport (IAD), Saarinen Circle, Dulles, VA, USA"
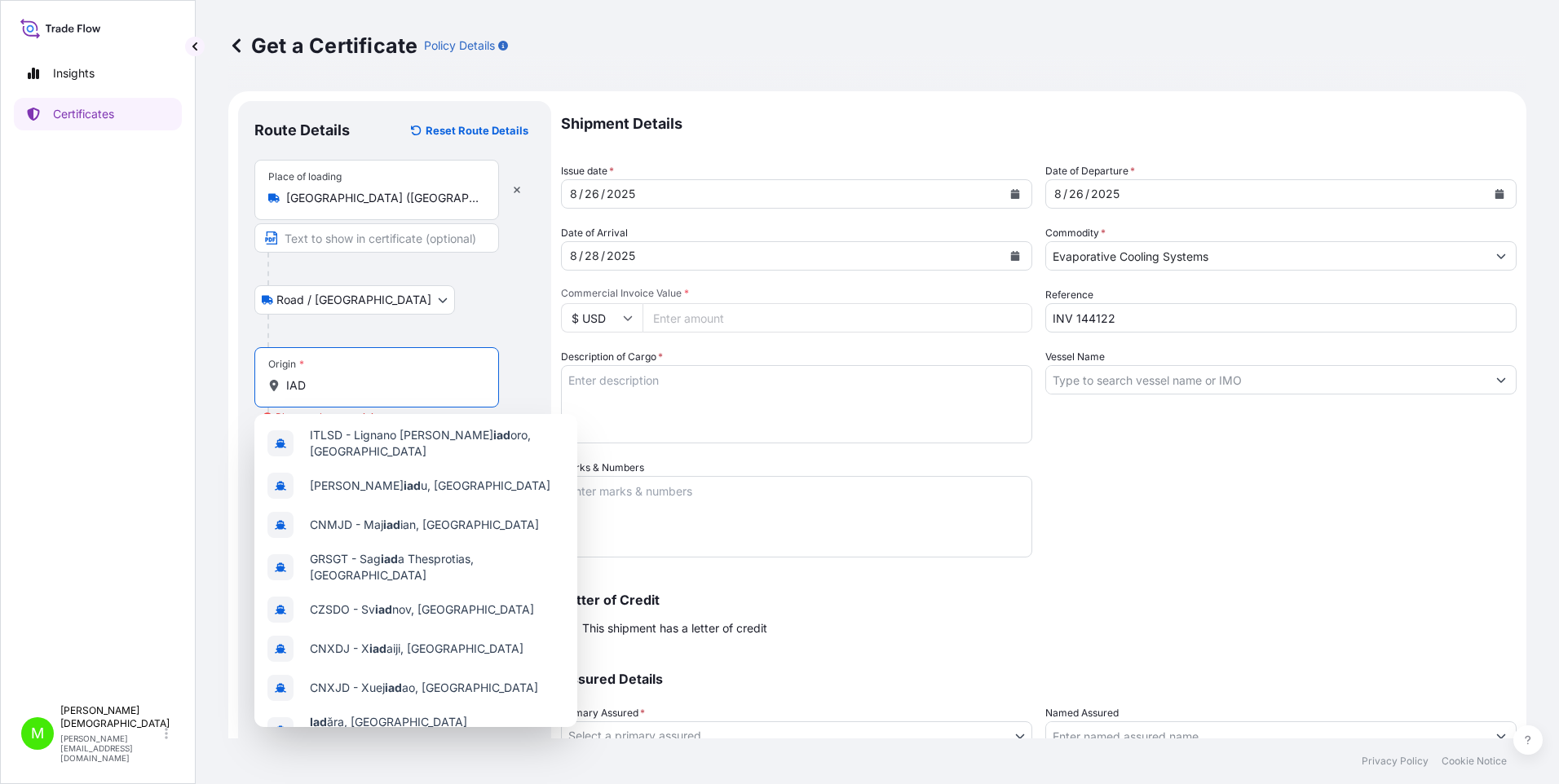
click at [312, 388] on input "IAD" at bounding box center [382, 385] width 193 height 17
drag, startPoint x: 128, startPoint y: 431, endPoint x: 134, endPoint y: 423, distance: 10.0
click at [128, 429] on div "Insights Certificates" at bounding box center [98, 370] width 168 height 655
click at [318, 384] on input "IAD" at bounding box center [382, 385] width 193 height 17
type input "I"
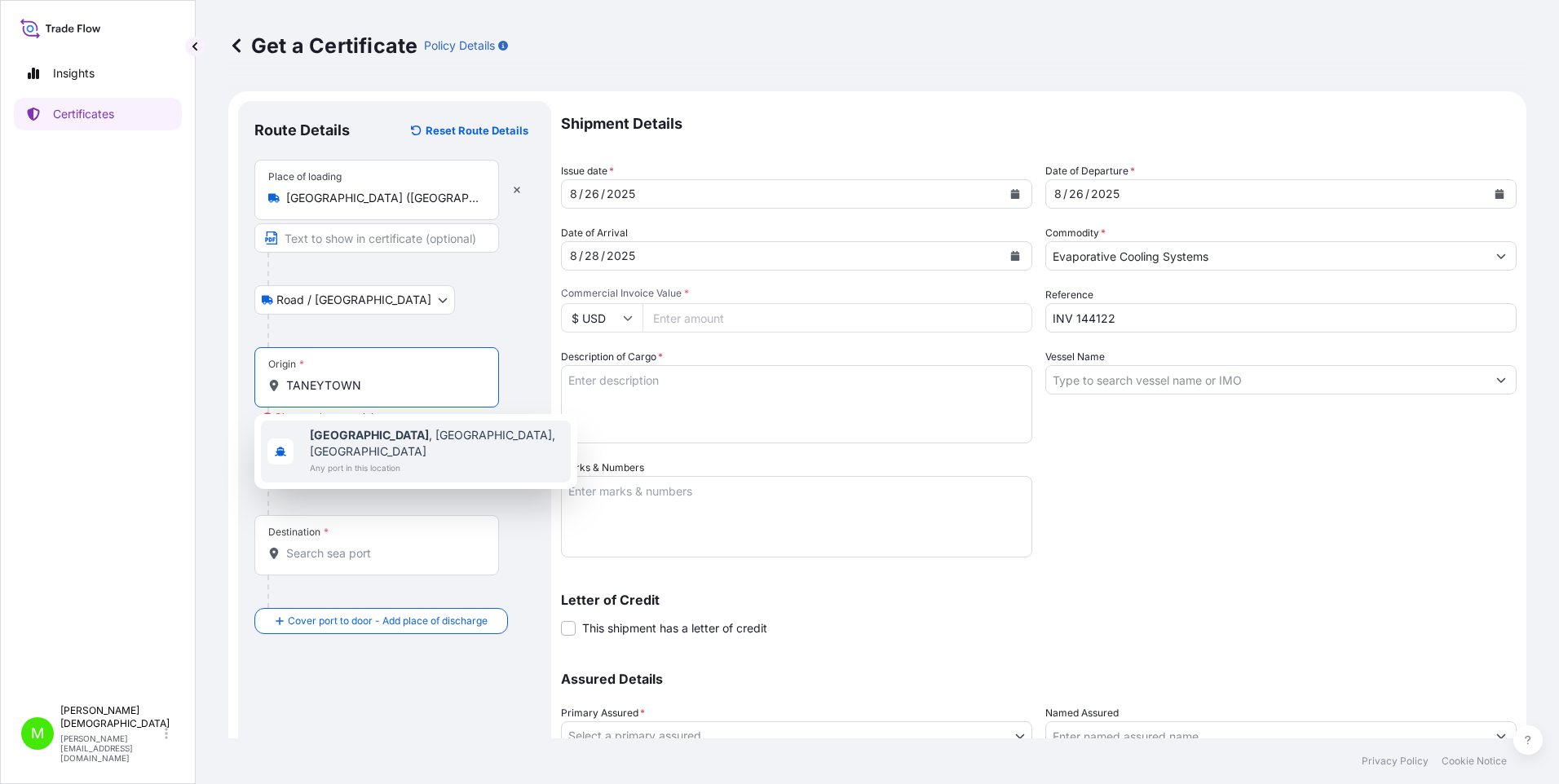
type input "TANEYTOWN"
click at [190, 484] on div "Insights Certificates M Marian Christian marian@thunderboltglobal.com" at bounding box center [98, 392] width 196 height 784
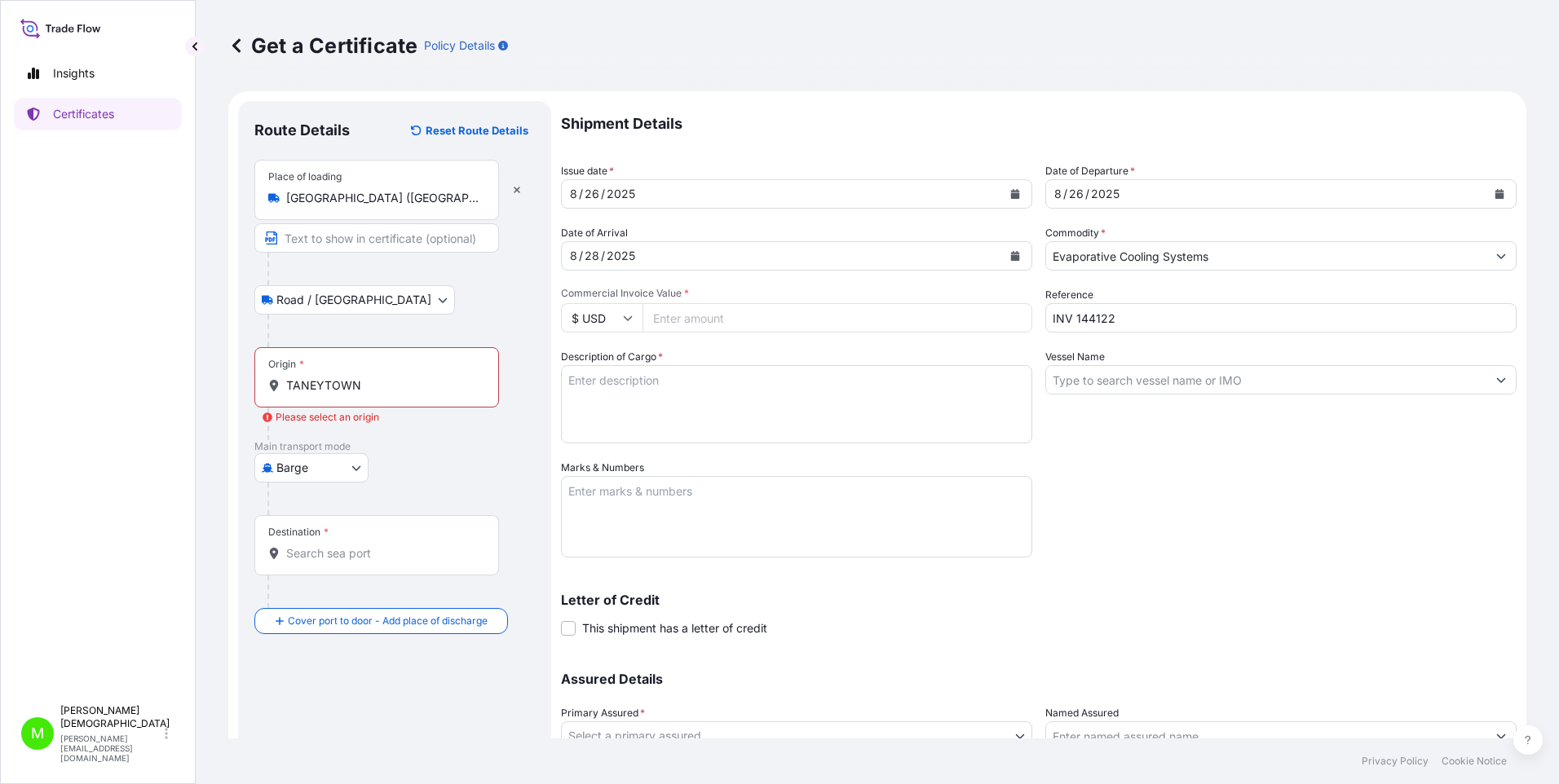
click at [359, 467] on body "0 options available. 1 option available. 0 options available. 1 option availabl…" at bounding box center [780, 392] width 1559 height 784
click at [311, 484] on div "Air" at bounding box center [312, 510] width 103 height 30
select select "Air"
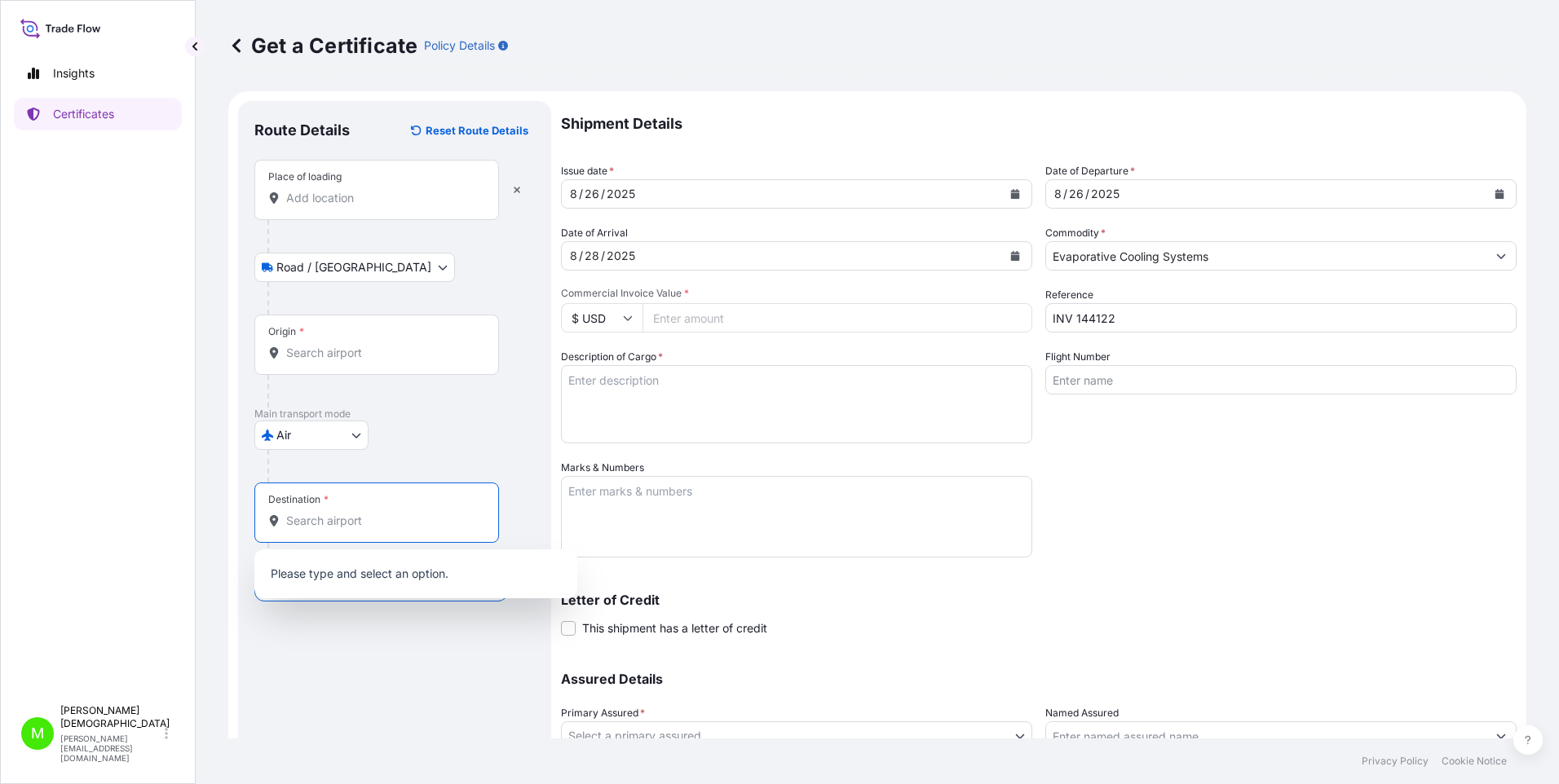
click at [334, 484] on input "Destination *" at bounding box center [382, 521] width 193 height 17
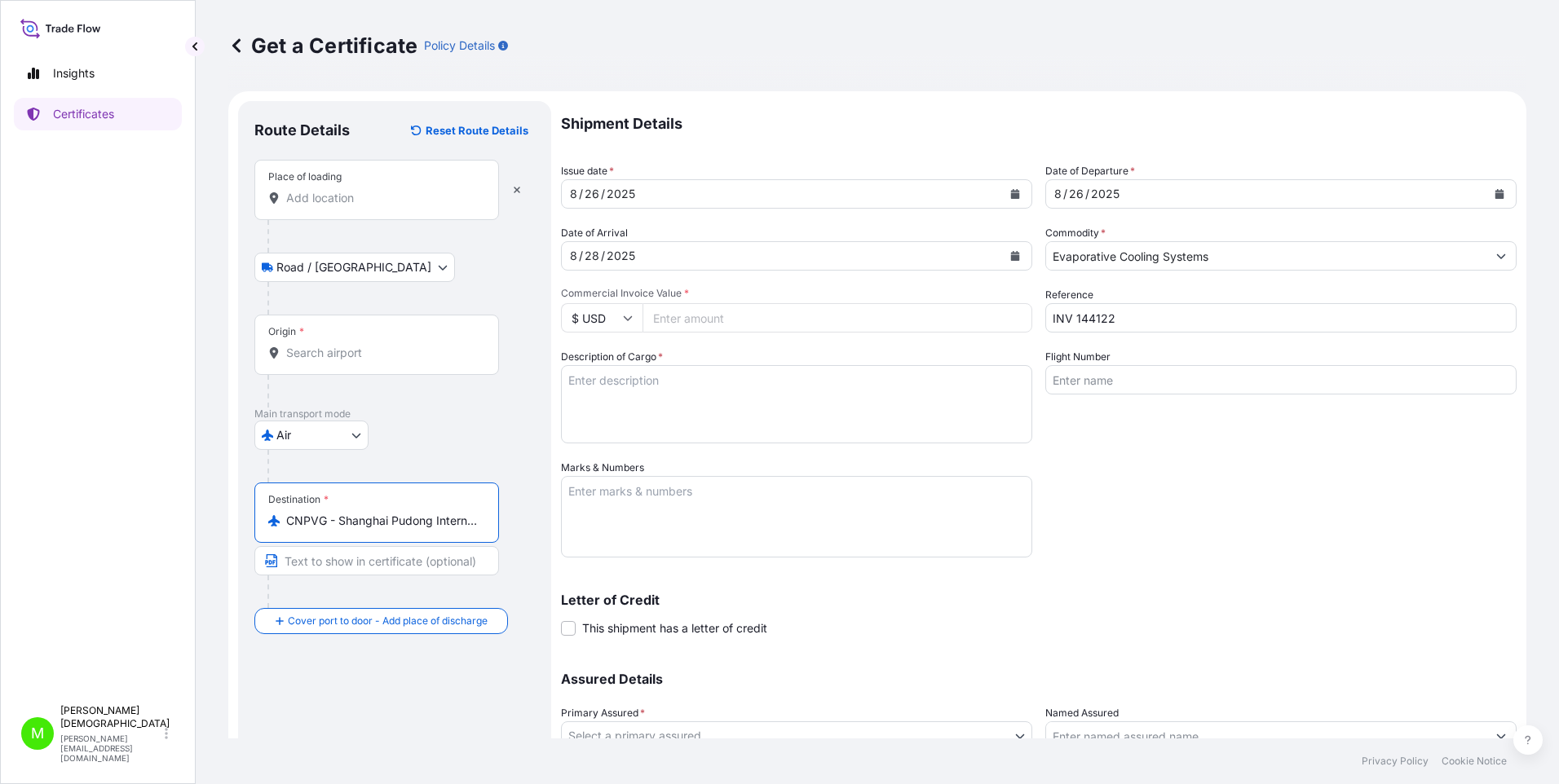
type input "CNPVG - Shanghai Pudong International Apt, China"
click at [317, 194] on input "Place of loading" at bounding box center [382, 198] width 193 height 17
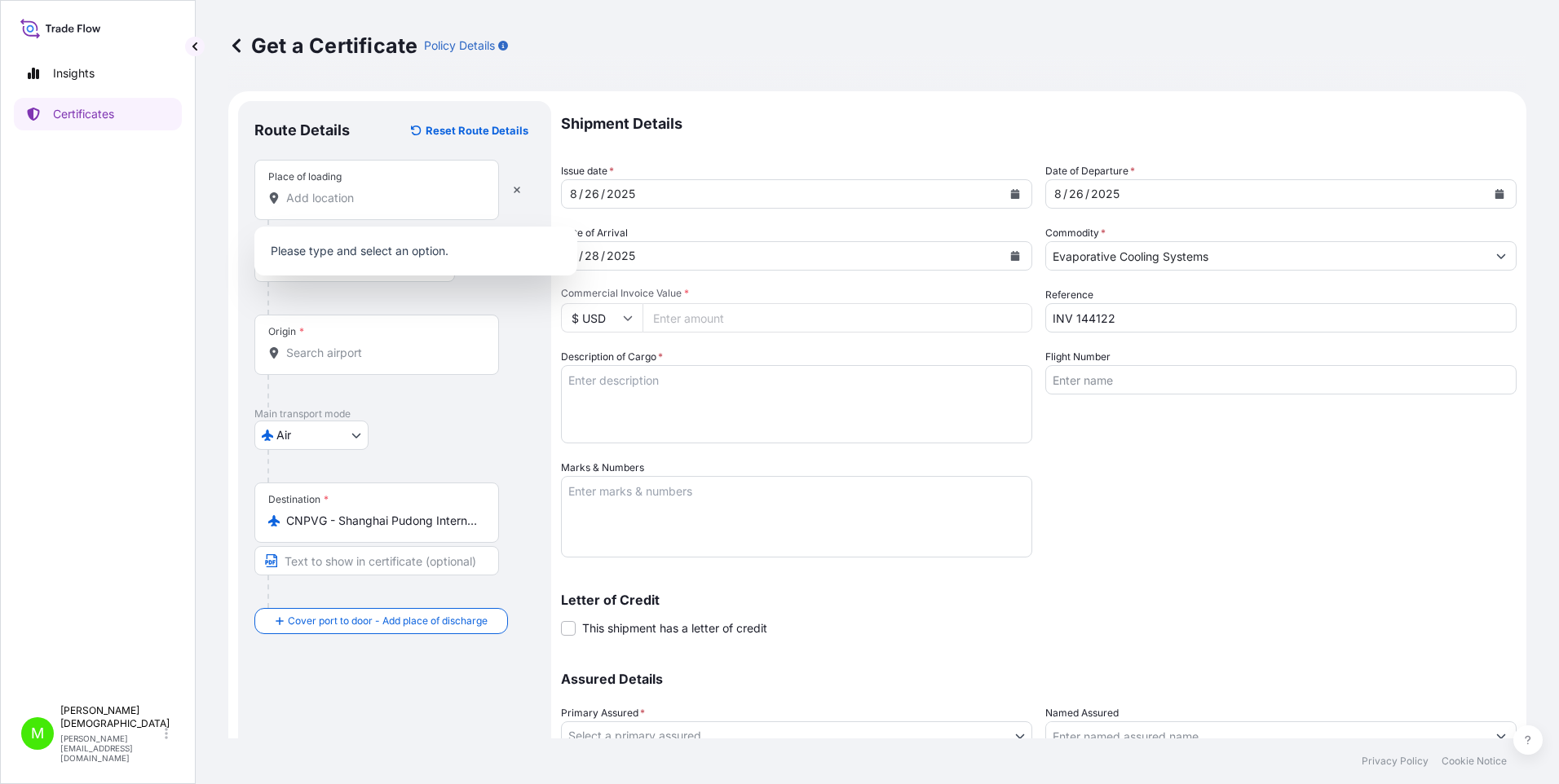
click at [538, 320] on div "Route Details Reset Route Details Place of loading Road / Inland Road / Inland …" at bounding box center [395, 481] width 313 height 761
click at [346, 203] on input "Place of loading" at bounding box center [382, 198] width 193 height 17
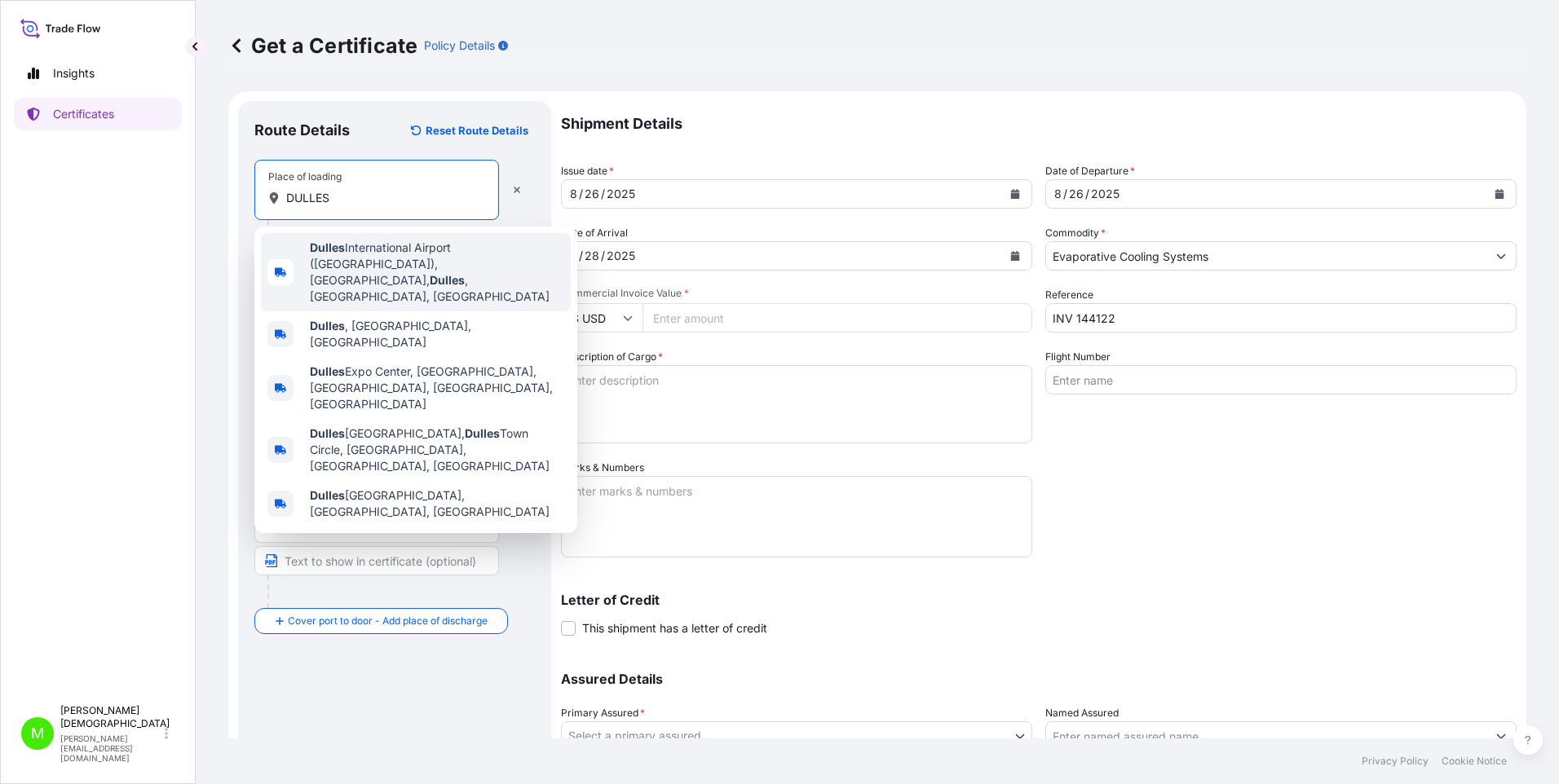
click at [355, 255] on span "Dulles International Airport (IAD), Saarinen Circle, Dulles , VA, USA" at bounding box center [437, 272] width 254 height 65
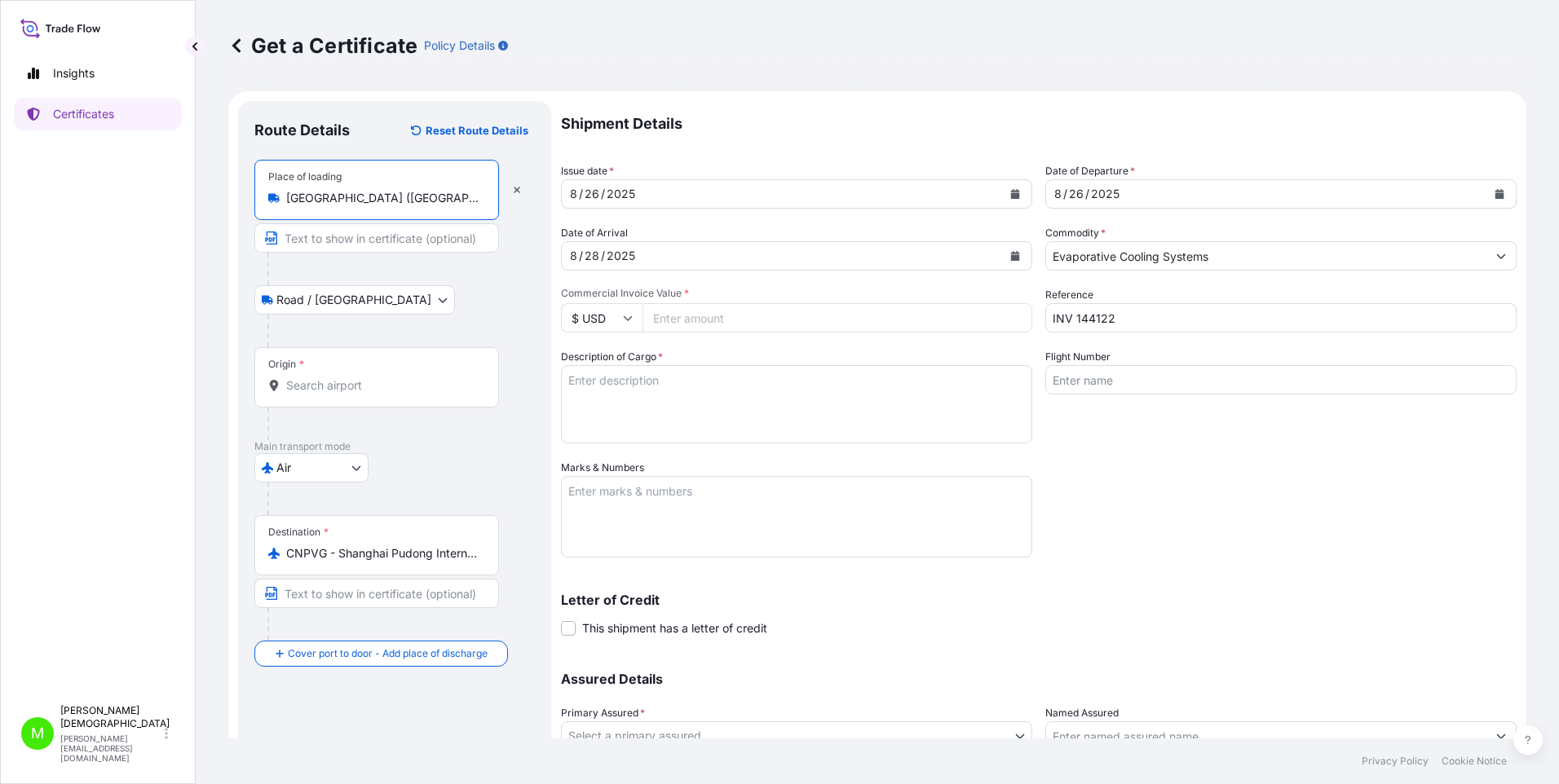
type input "Dulles International Airport (IAD), Saarinen Circle, Dulles, VA, USA"
click at [336, 384] on input "Origin *" at bounding box center [382, 385] width 193 height 17
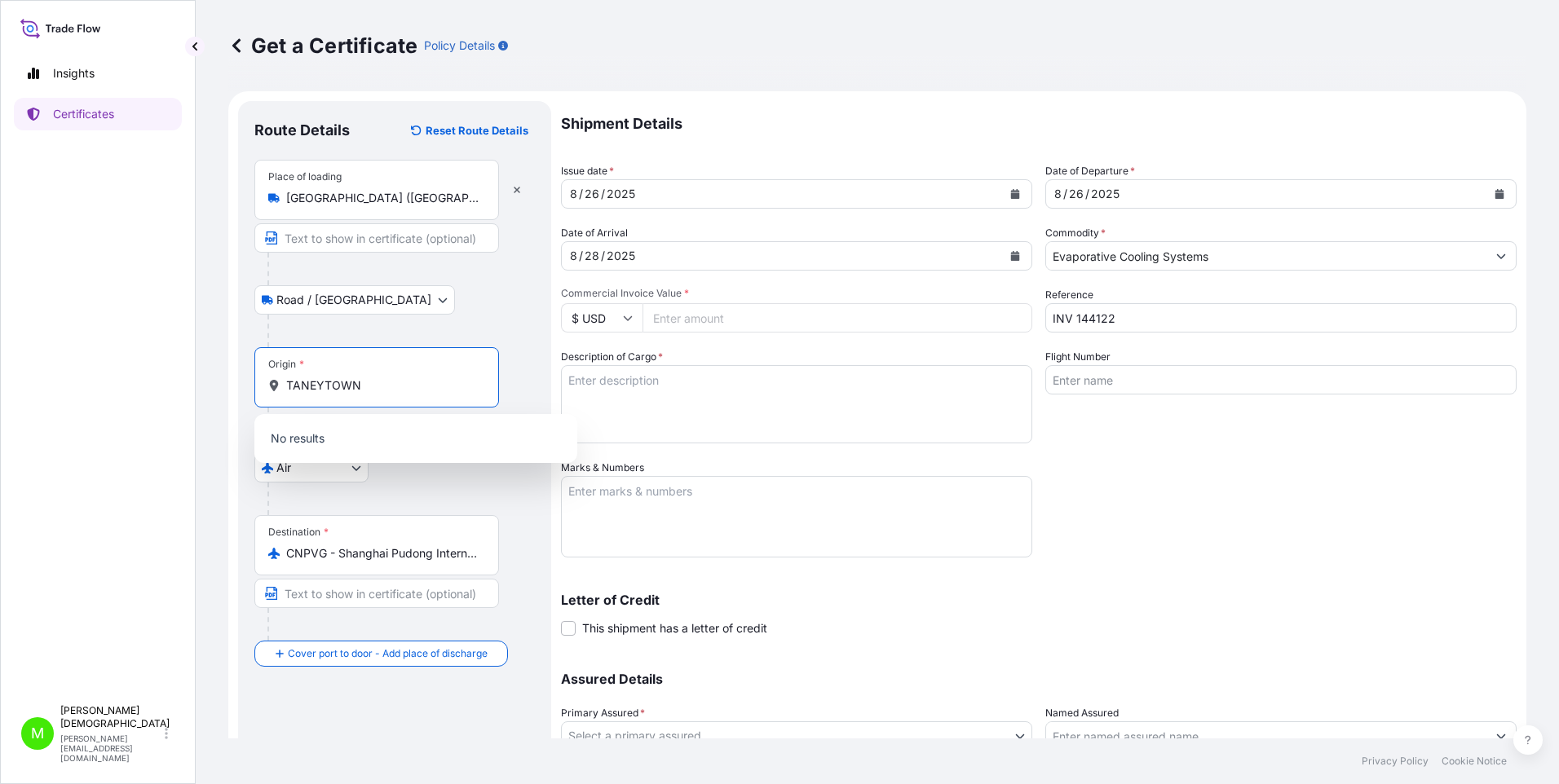
type input "TANEYTOWN"
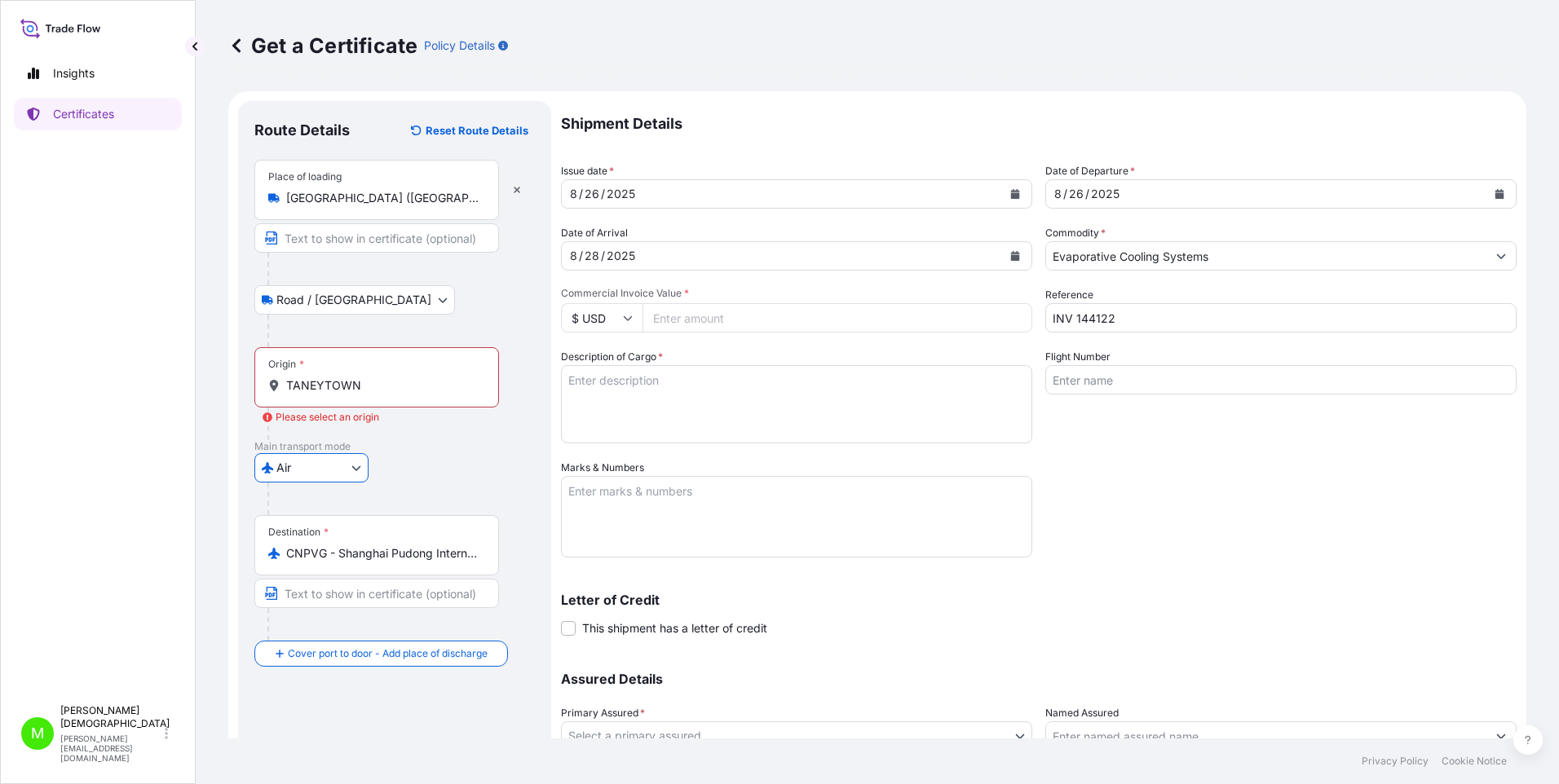
click at [382, 387] on input "TANEYTOWN" at bounding box center [382, 385] width 193 height 17
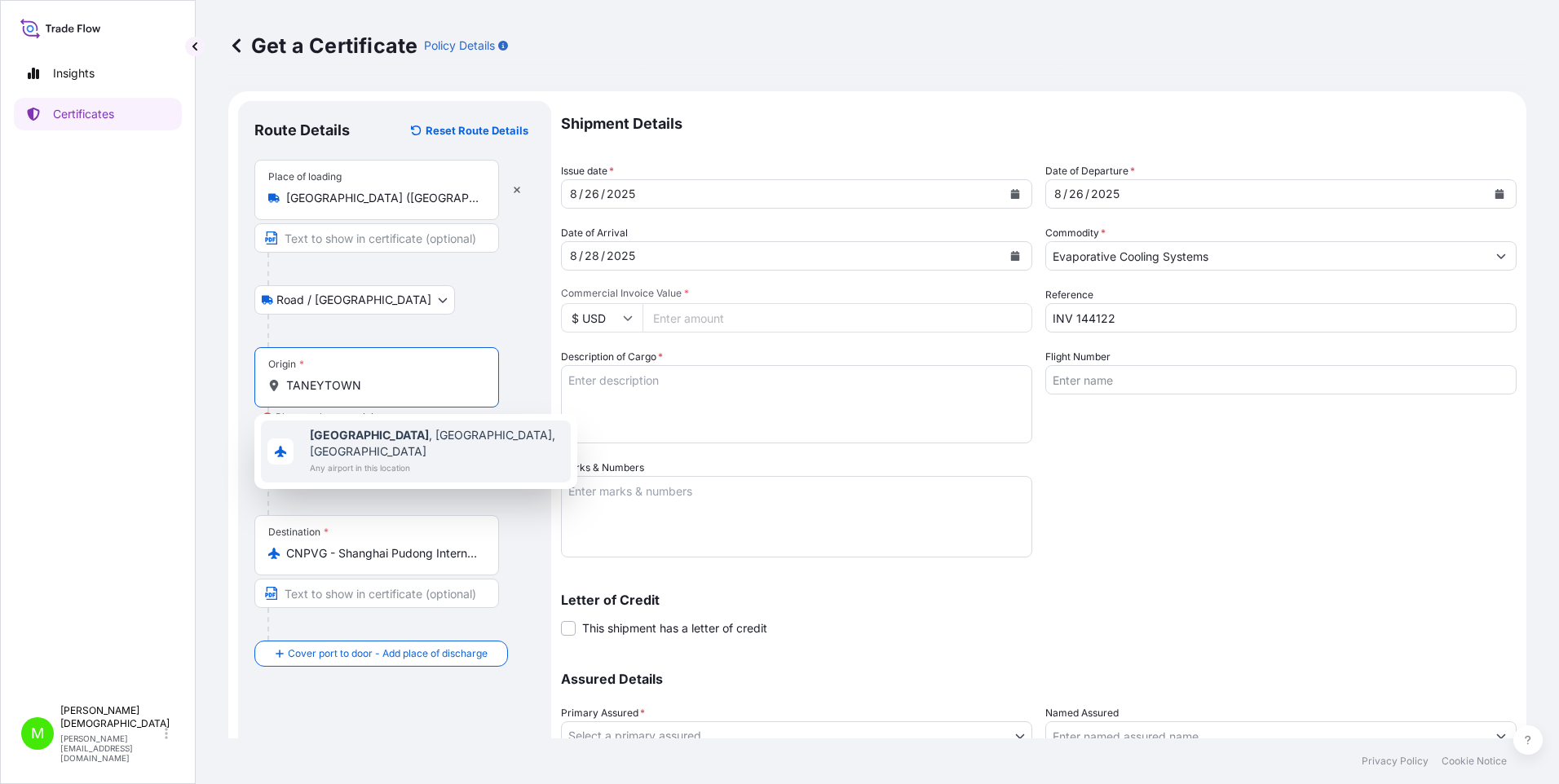
click at [374, 433] on span "Taneytown , MD, USA" at bounding box center [437, 443] width 254 height 33
type input "Taneytown, MD, USA"
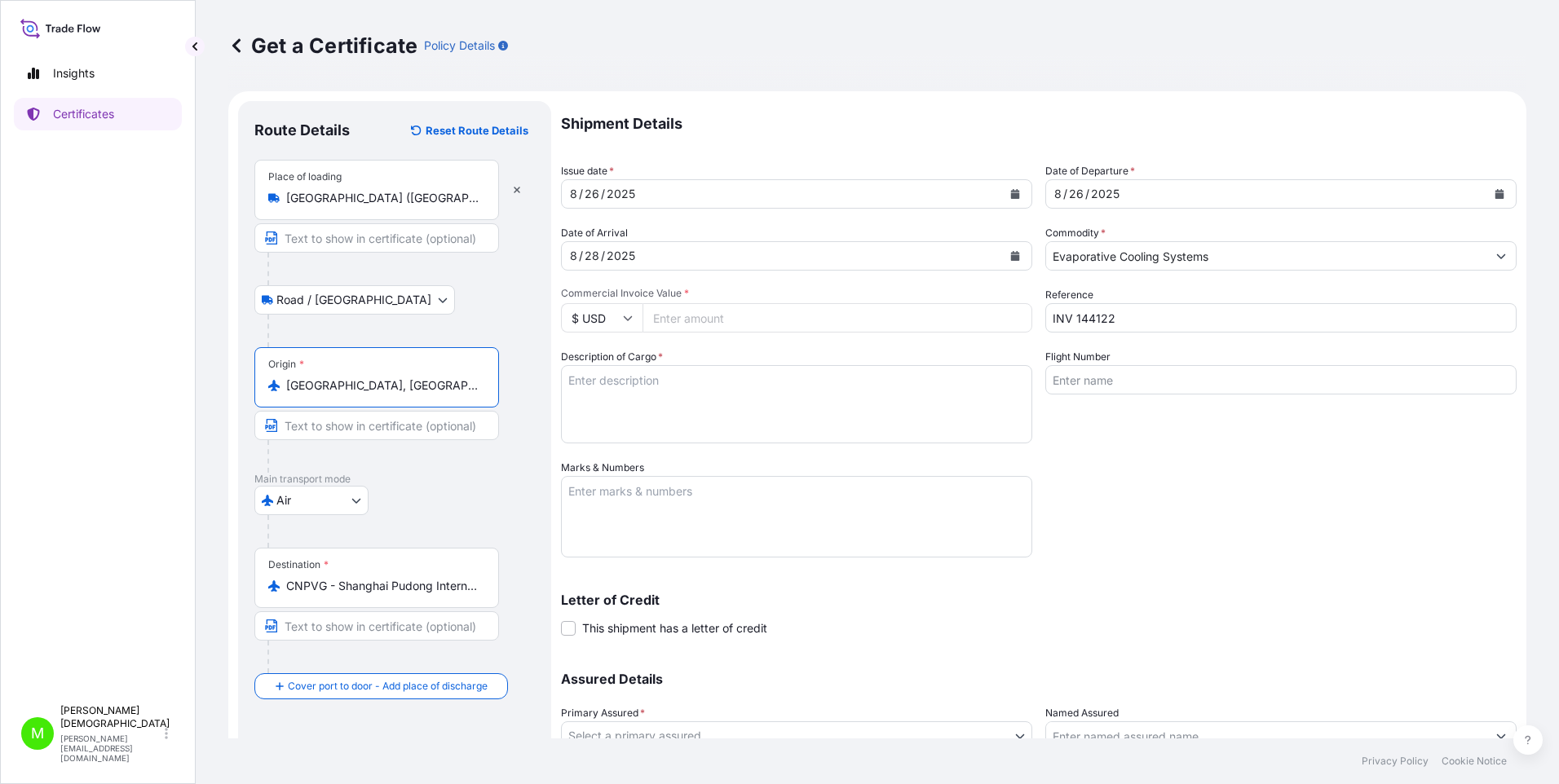
click at [705, 378] on textarea "Description of Cargo *" at bounding box center [796, 404] width 471 height 78
click at [841, 384] on input "Flight Number" at bounding box center [1281, 380] width 471 height 30
type input "0"
click at [841, 377] on input "QR0710" at bounding box center [1281, 380] width 471 height 30
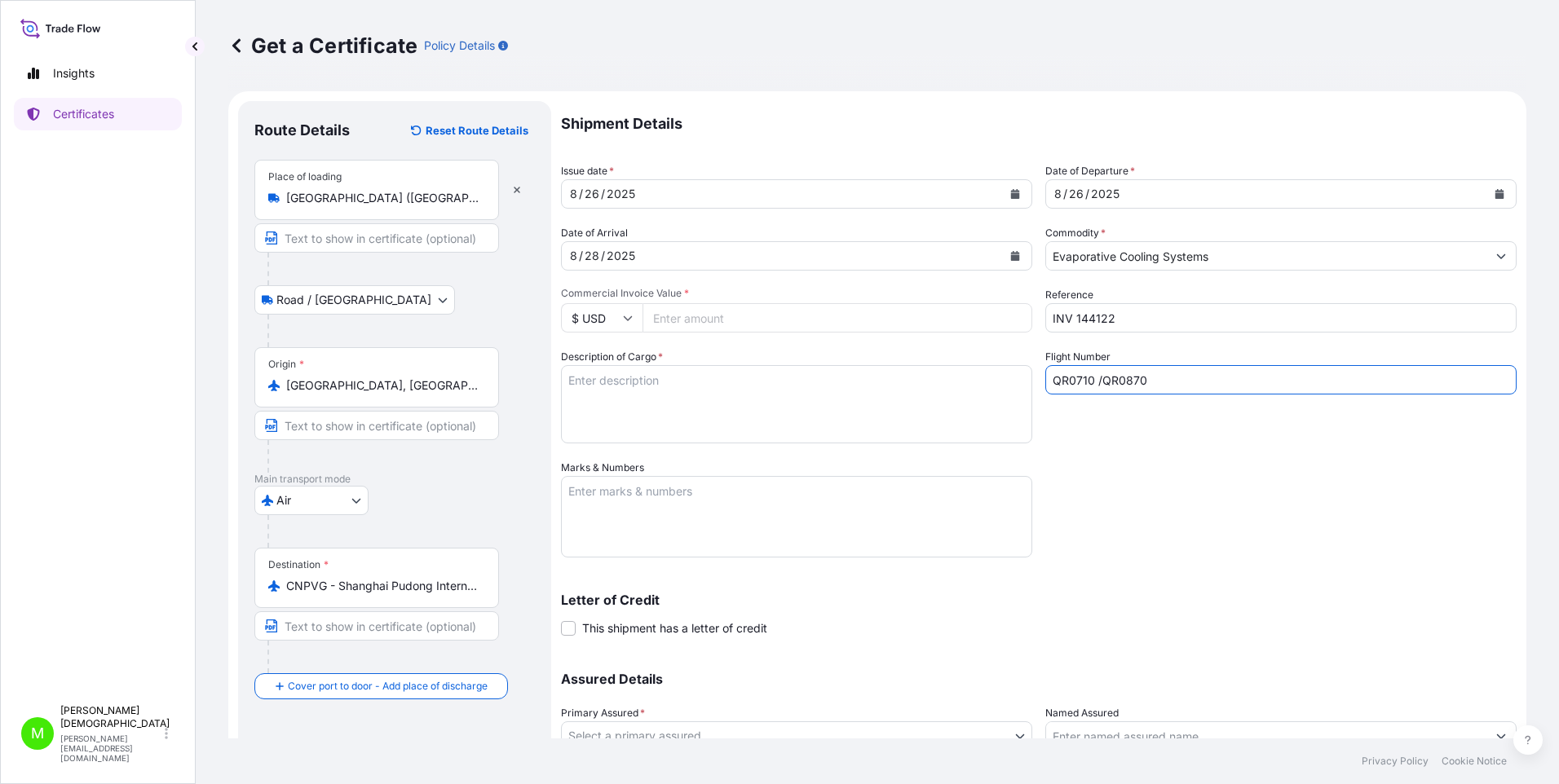
type input "QR0710 /QR0870"
click at [629, 481] on textarea "Marks & Numbers" at bounding box center [796, 517] width 471 height 82
click at [841, 484] on textarea "EVSH2506025 / COUPLING LRF 450.275 1X38MMX36 EVSH2508054 PX90" at bounding box center [796, 517] width 471 height 82
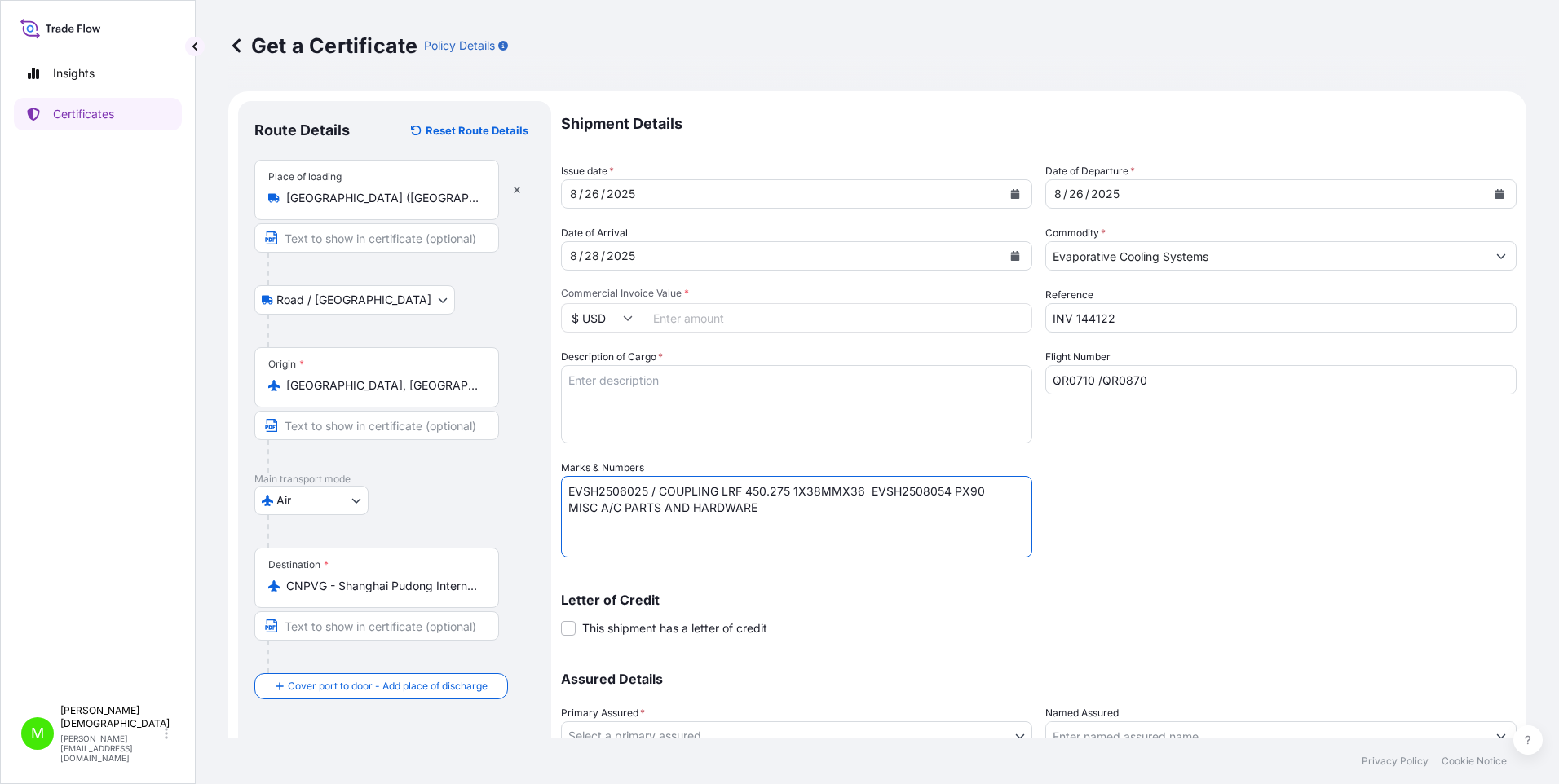
drag, startPoint x: 985, startPoint y: 493, endPoint x: 558, endPoint y: 482, distance: 427.1
click at [558, 482] on form "Route Details Reset Route Details Place of loading Dulles International Airport…" at bounding box center [877, 481] width 1298 height 780
click at [586, 484] on textarea "MISC A/C PARTS AND HARDWARE" at bounding box center [796, 517] width 471 height 82
paste textarea "EVSH2506025 / COUPLING LRF 450.275 1X38MMX36 EVSH2508054 PX90"
click at [573, 484] on textarea "MISC A/C PARTS AND HARDWARE EVSH2506025 / COUPLING LRF 450.275 1X38MMX36 EVSH25…" at bounding box center [796, 517] width 471 height 82
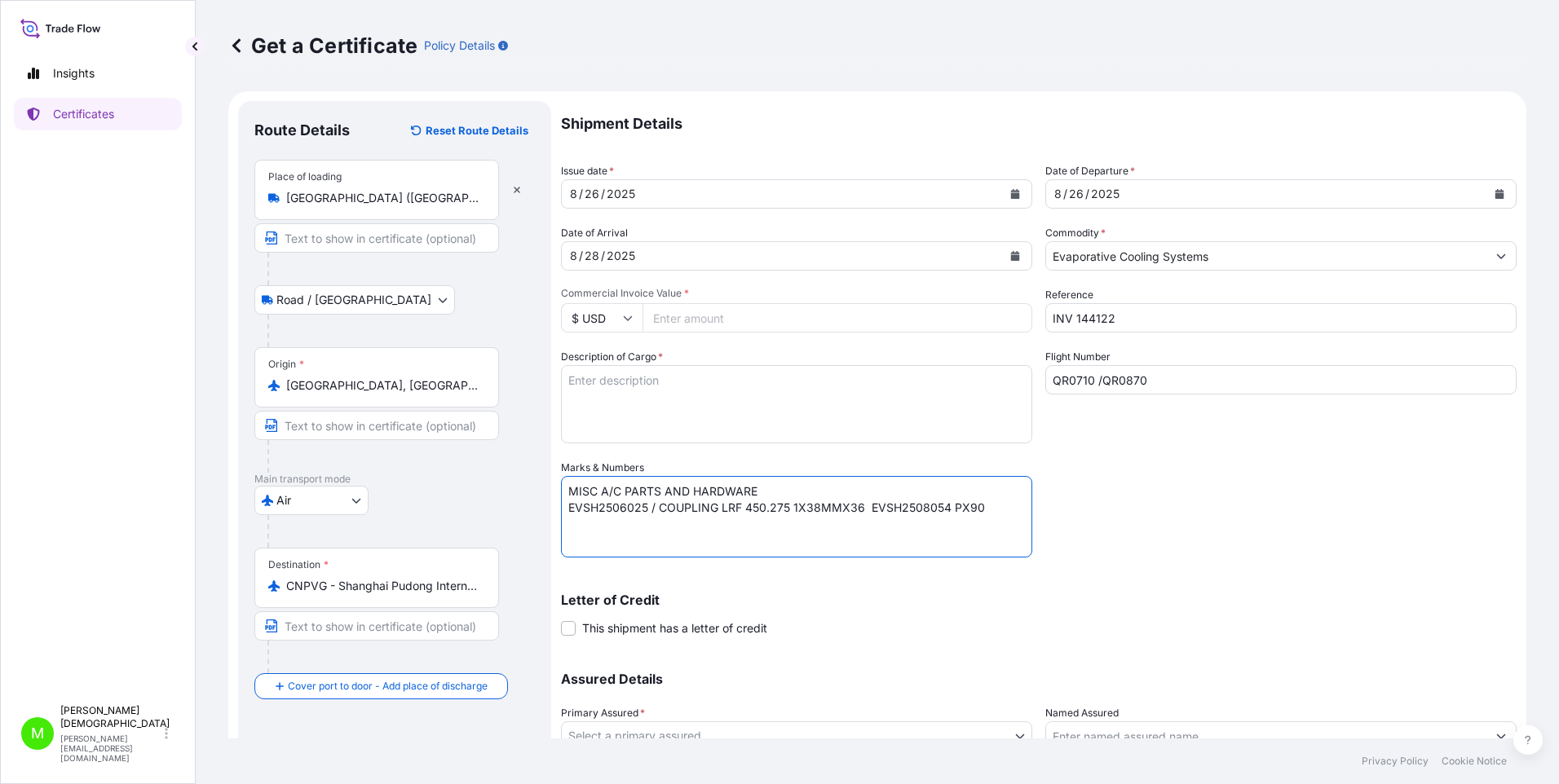
type textarea "MISC A/C PARTS AND HARDWARE EVSH2506025 / COUPLING LRF 450.275 1X38MMX36 EVSH25…"
click at [775, 484] on textarea "MISC A/C PARTS AND HARDWARE EVSH2506025 / COUPLING LRF 450.275 1X38MMX36 EVSH25…" at bounding box center [796, 517] width 471 height 82
drag, startPoint x: 775, startPoint y: 494, endPoint x: 537, endPoint y: 491, distance: 238.0
click at [537, 484] on form "Route Details Reset Route Details Place of loading Dulles International Airport…" at bounding box center [877, 481] width 1298 height 780
click at [698, 484] on textarea "MISC A/C PARTS AND HARDWARE EVSH2506025 / COUPLING LRF 450.275 1X38MMX36 EVSH25…" at bounding box center [796, 517] width 471 height 82
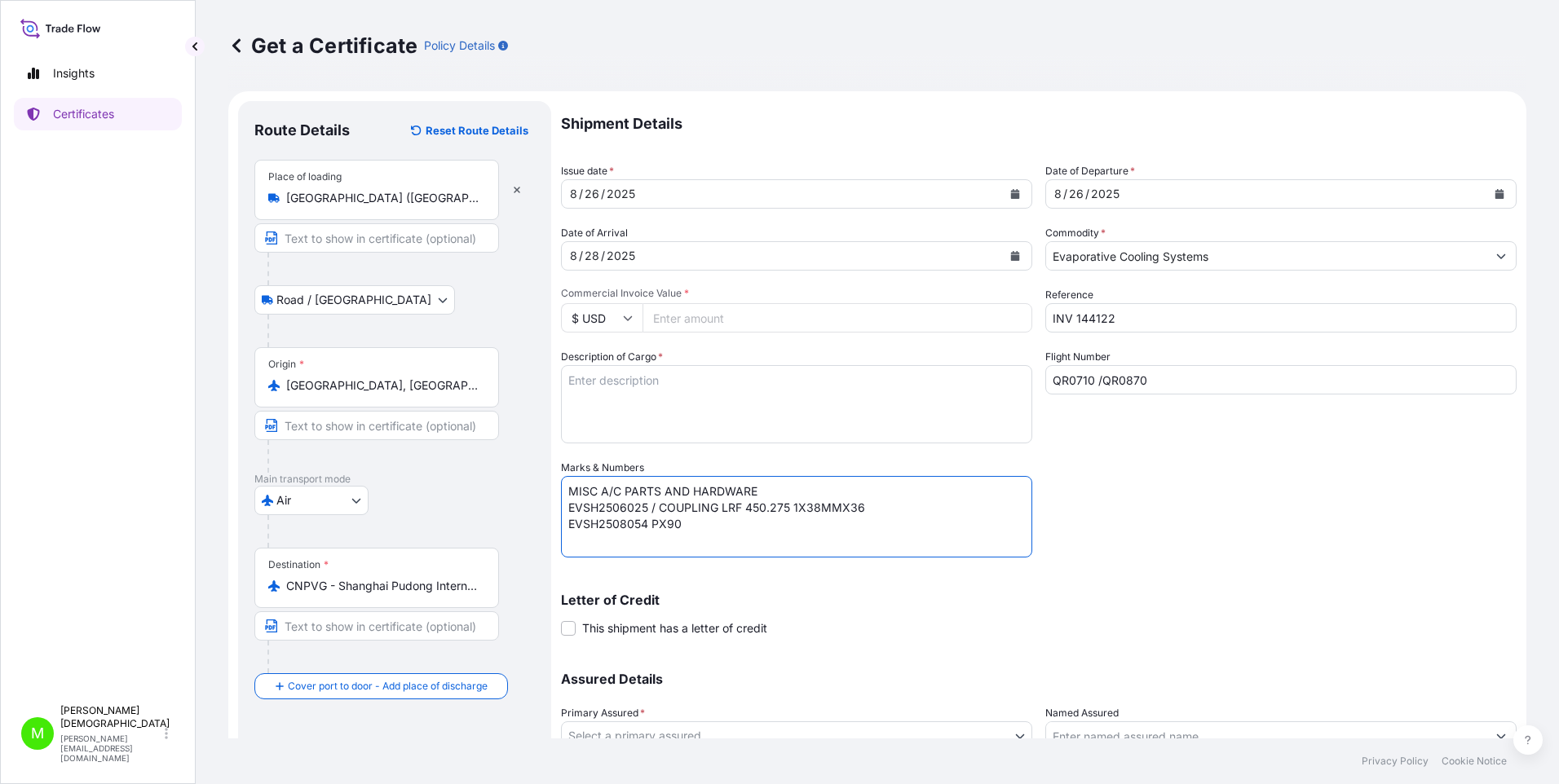
drag, startPoint x: 692, startPoint y: 522, endPoint x: 529, endPoint y: 485, distance: 167.1
click at [529, 484] on form "Route Details Reset Route Details Place of loading Dulles International Airport…" at bounding box center [877, 481] width 1298 height 780
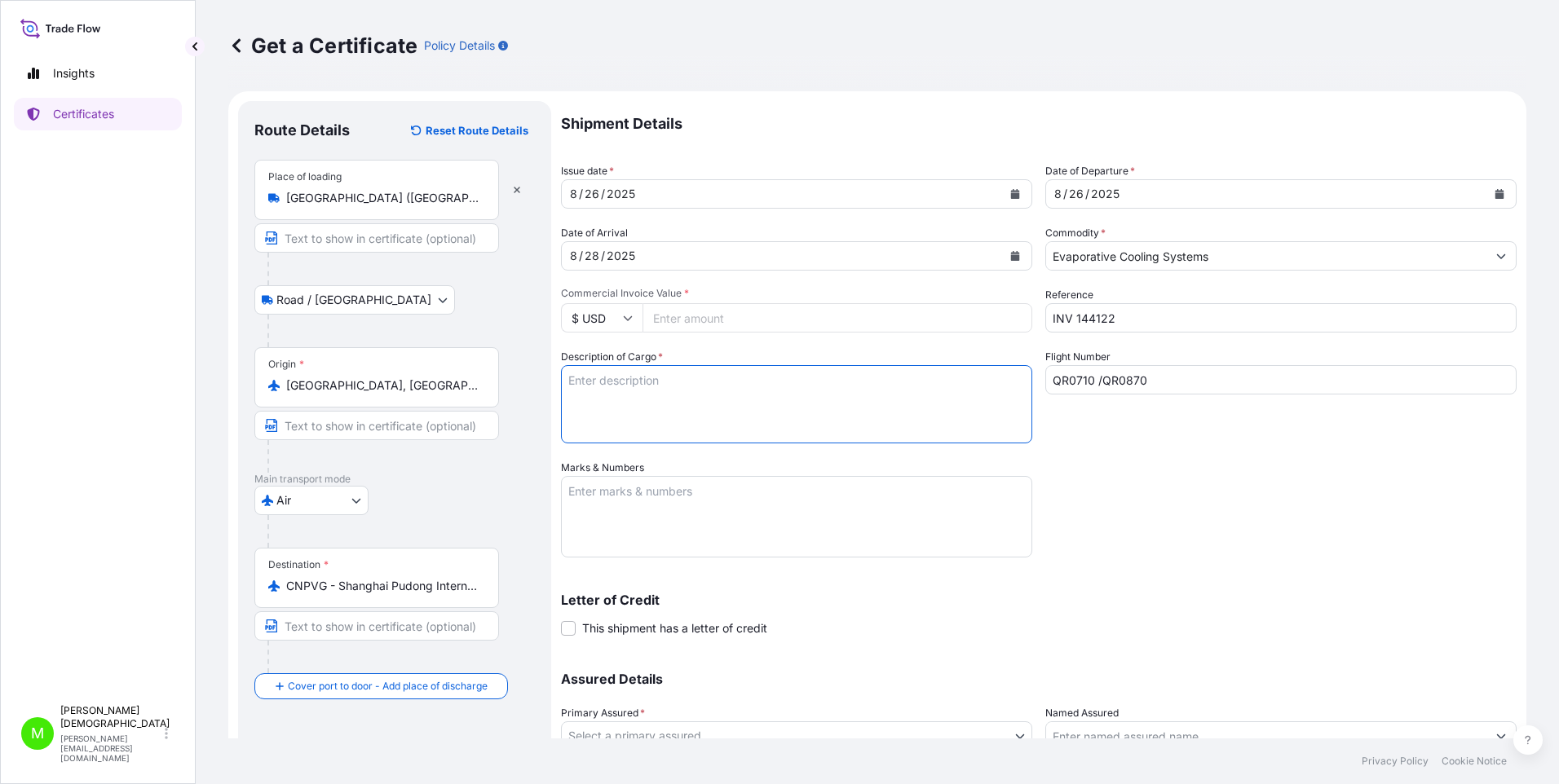
click at [583, 375] on textarea "Description of Cargo *" at bounding box center [796, 404] width 471 height 78
paste textarea "MISC A/C PARTS AND HARDWARE EVSH2506025 / COUPLING LRF 450.275 1X38MMX36 EVSH25…"
type textarea "MISC A/C PARTS AND HARDWARE EVSH2506025 / COUPLING LRF 450.275 1X38MMX36 EVSH25…"
click at [597, 484] on textarea "Marks & Numbers" at bounding box center [796, 517] width 471 height 82
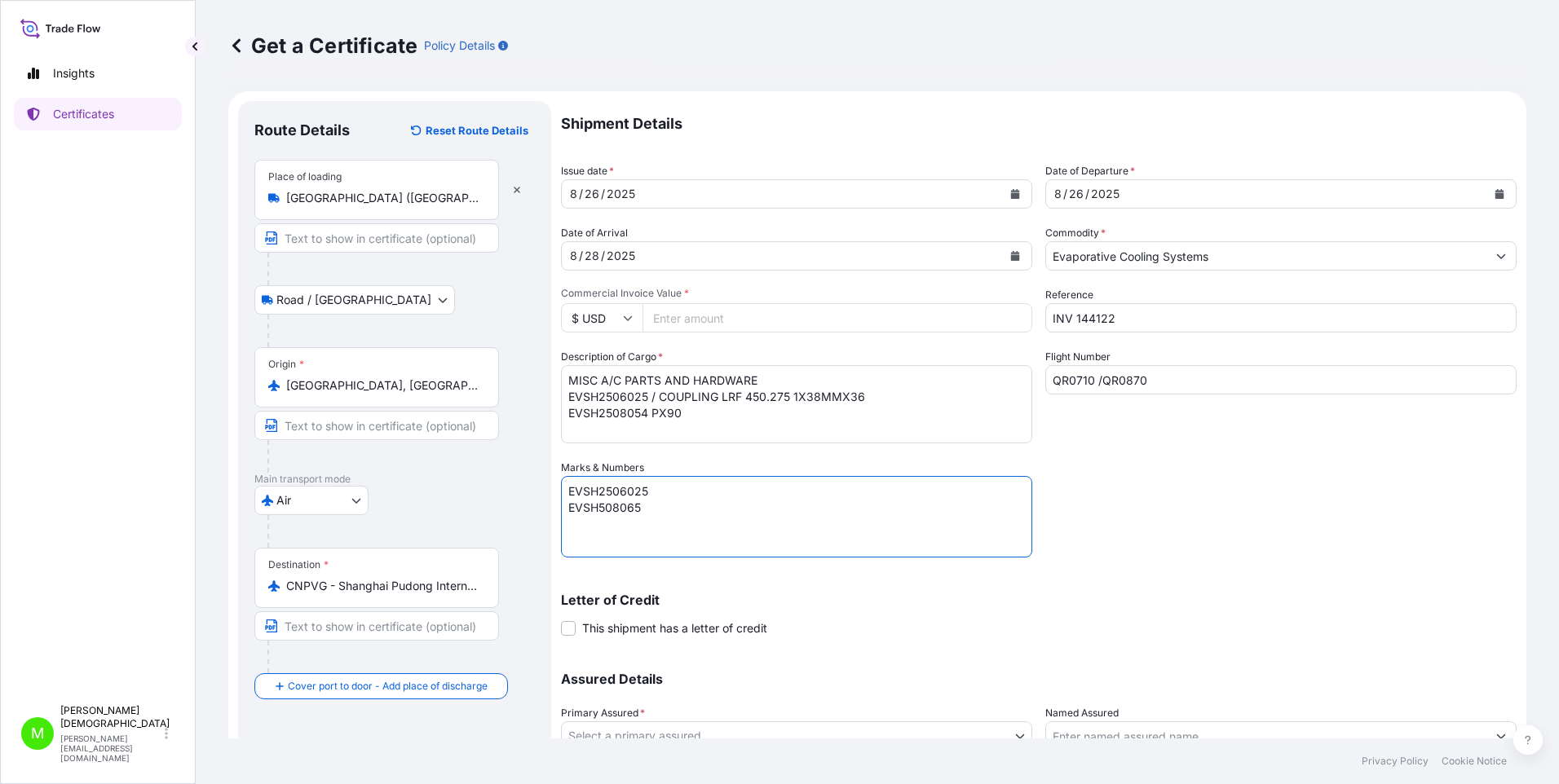
type textarea "EVSH2506025 EVSH508065"
click at [658, 396] on textarea "MISC A/C PARTS AND HARDWARE EVSH2506025 / COUPLING LRF 450.275 1X38MMX36 EVSH25…" at bounding box center [796, 404] width 471 height 78
click at [652, 416] on textarea "MISC A/C PARTS AND HARDWARE COUPLING LRF 450.275 1X38MMX36 EVSH2508054 PX90" at bounding box center [796, 404] width 471 height 78
type textarea "MISC A/C PARTS AND HARDWARE COUPLING LRF 450.275 1X38MMX36 PX90"
click at [655, 484] on textarea "EVSH2506025 EVSH508065" at bounding box center [796, 517] width 471 height 82
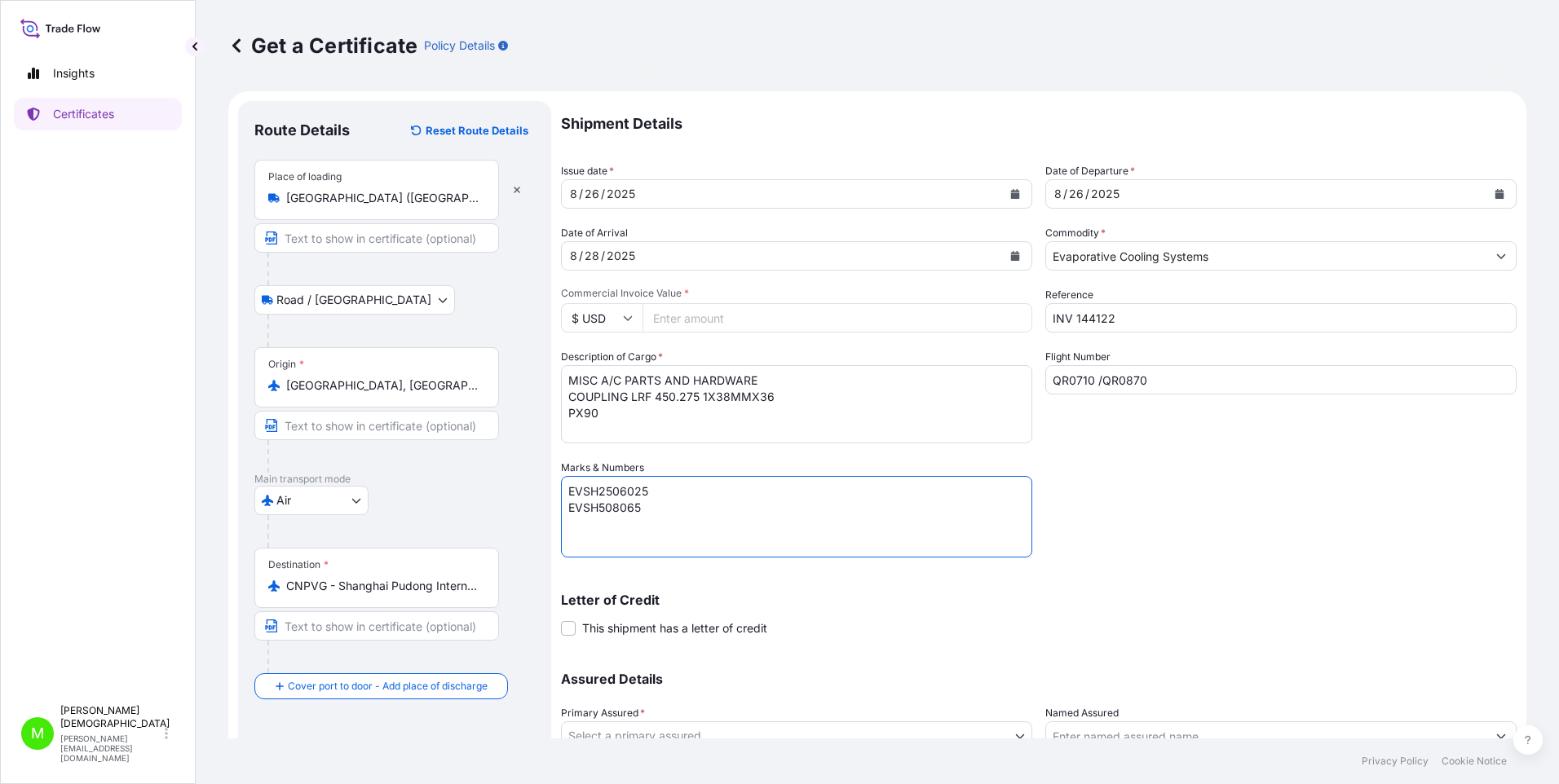
click at [596, 484] on textarea "EVSH2506025 EVSH508065" at bounding box center [796, 517] width 471 height 82
click at [659, 484] on textarea "EVSH2506025 EVSH2508065" at bounding box center [796, 517] width 471 height 82
click at [725, 484] on textarea "EVSH2506025 EVSH2508054" at bounding box center [796, 517] width 471 height 82
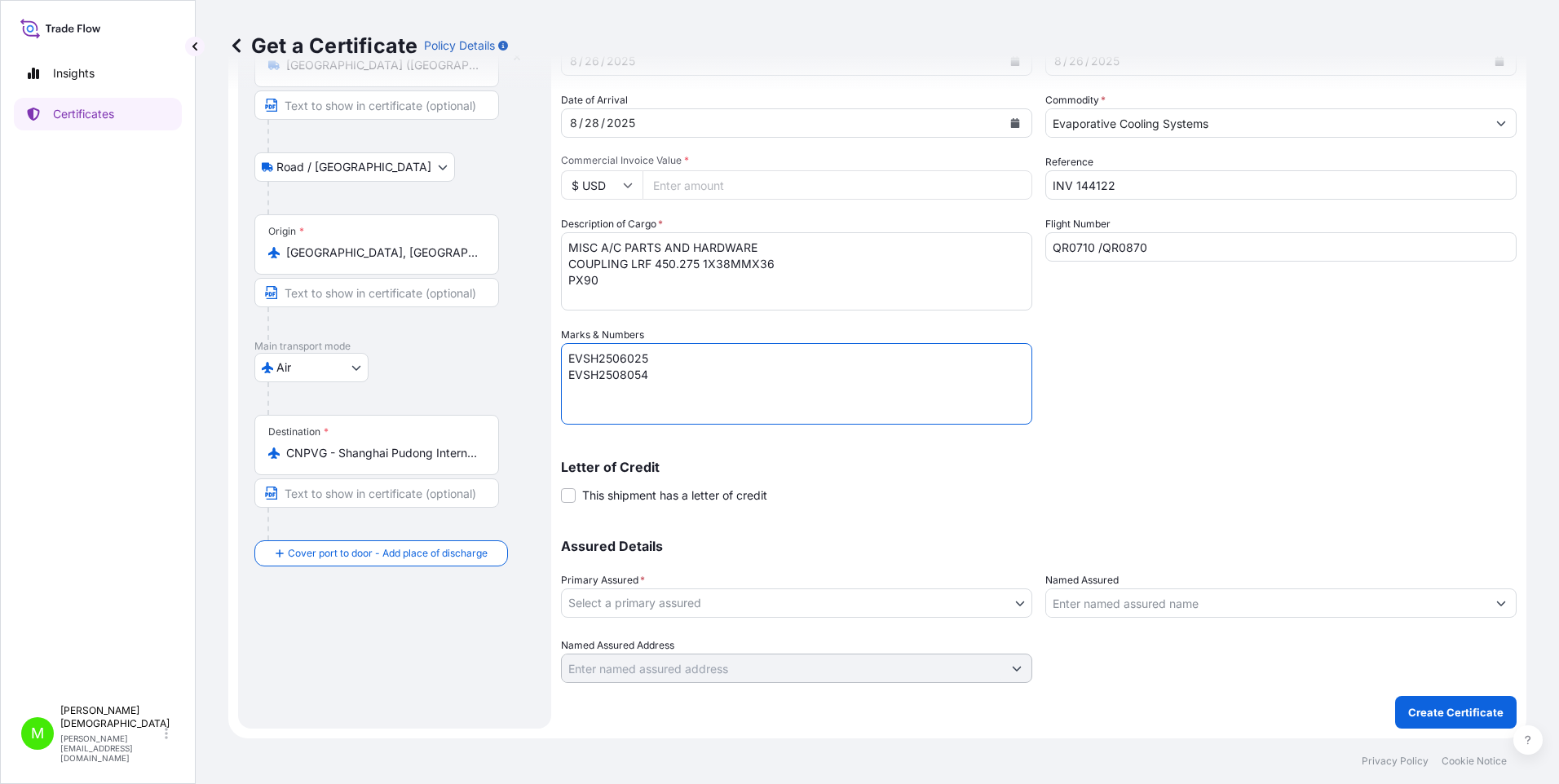
type textarea "EVSH2506025 EVSH2508054"
click at [841, 484] on body "Insights Certificates M Marian Christian marian@thunderboltglobal.com Get a Cer…" at bounding box center [780, 392] width 1559 height 784
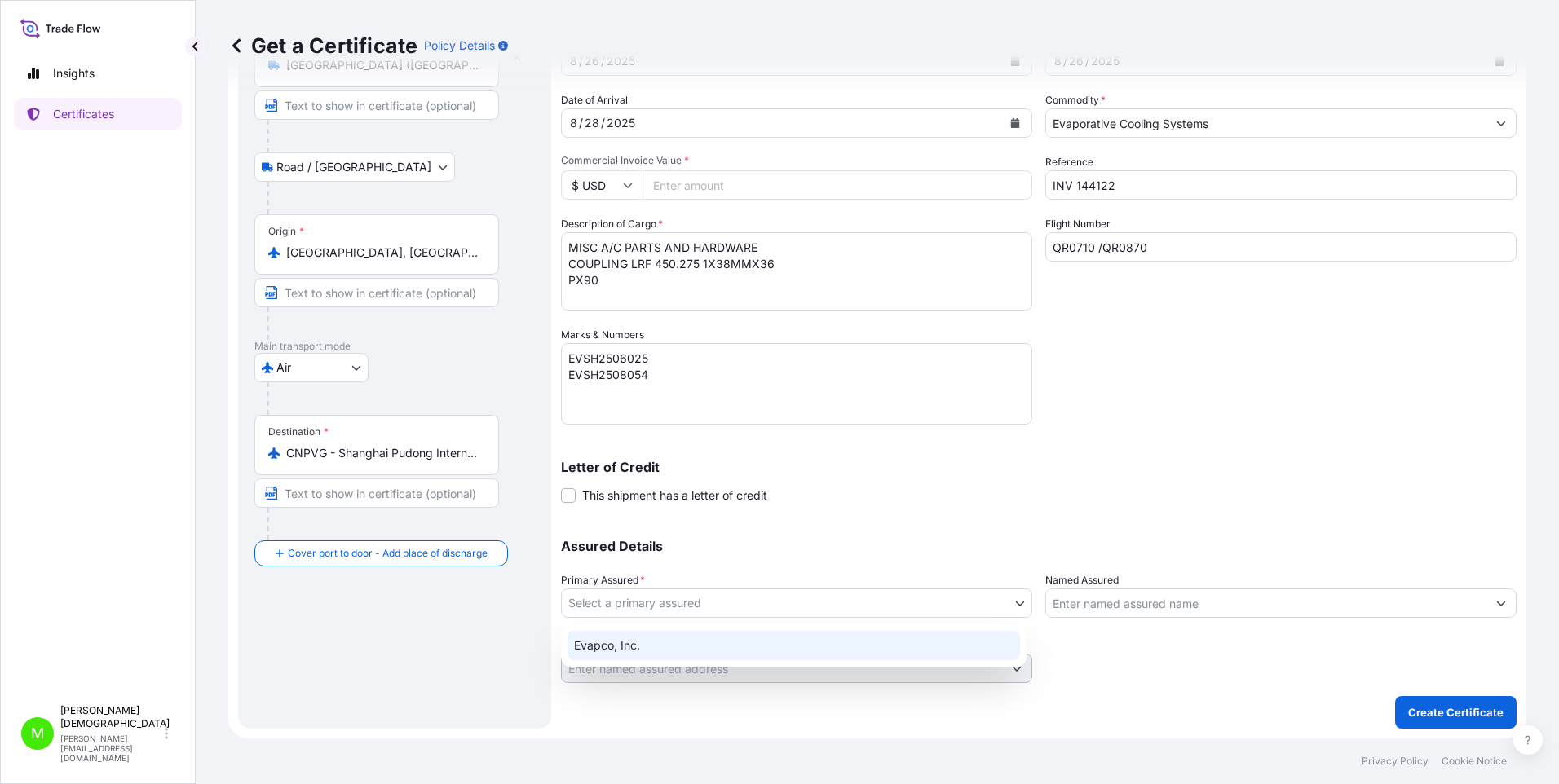
click at [652, 484] on div "Evapco, Inc." at bounding box center [793, 646] width 453 height 30
select select "31492"
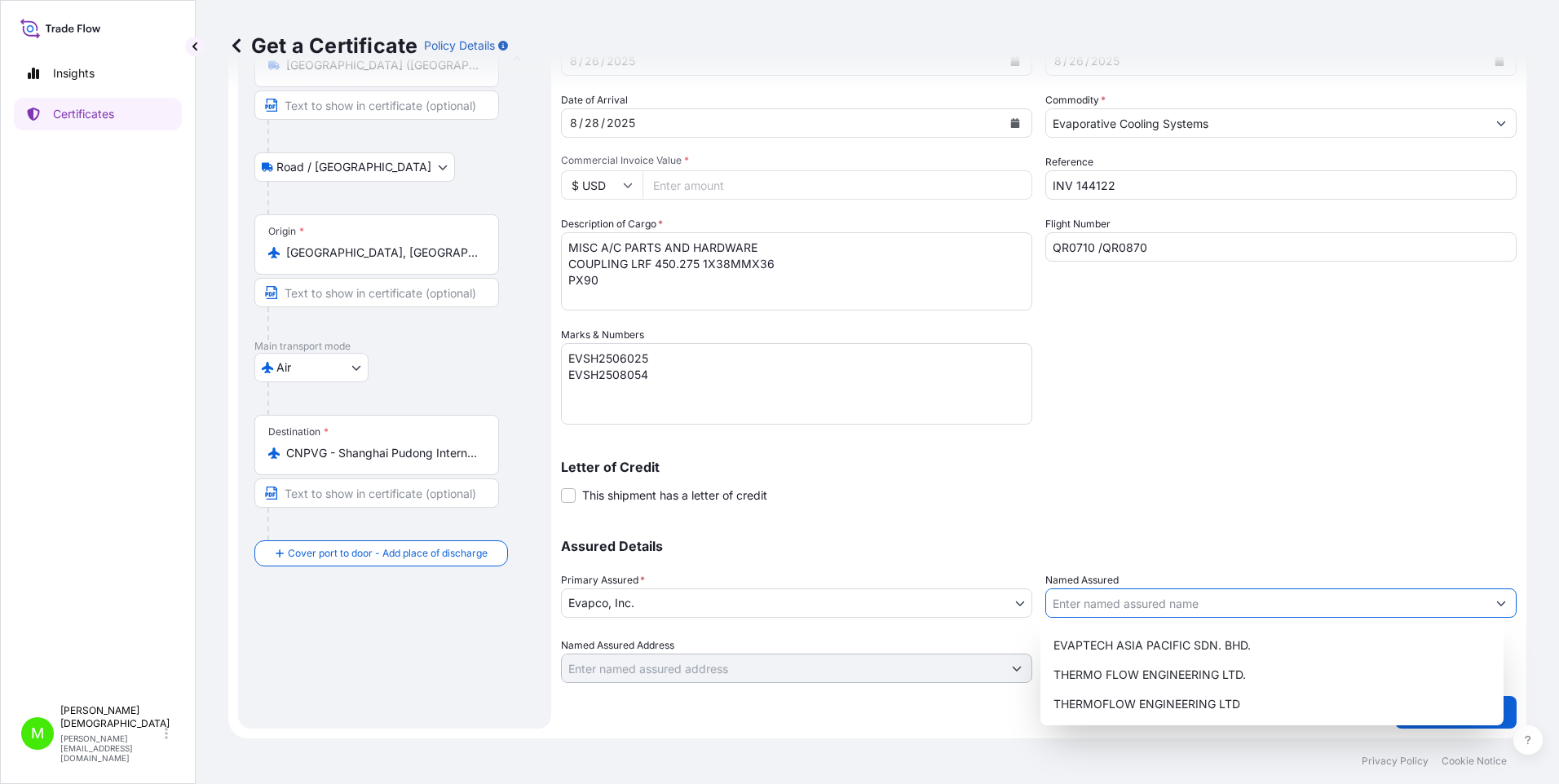
click at [841, 484] on input "Named Assured" at bounding box center [1266, 603] width 441 height 30
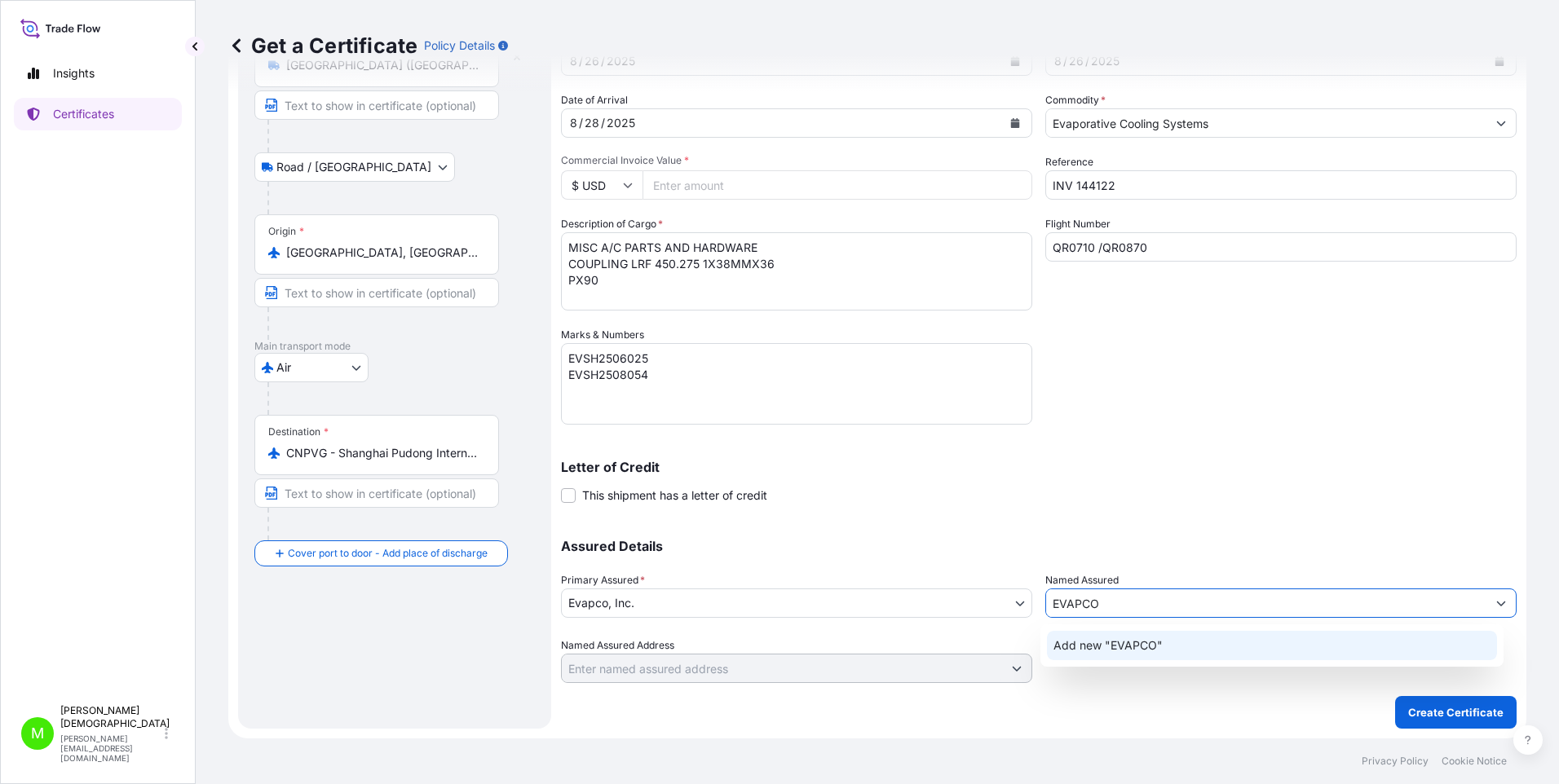
click at [841, 484] on span "Add new "EVAPCO"" at bounding box center [1107, 646] width 109 height 17
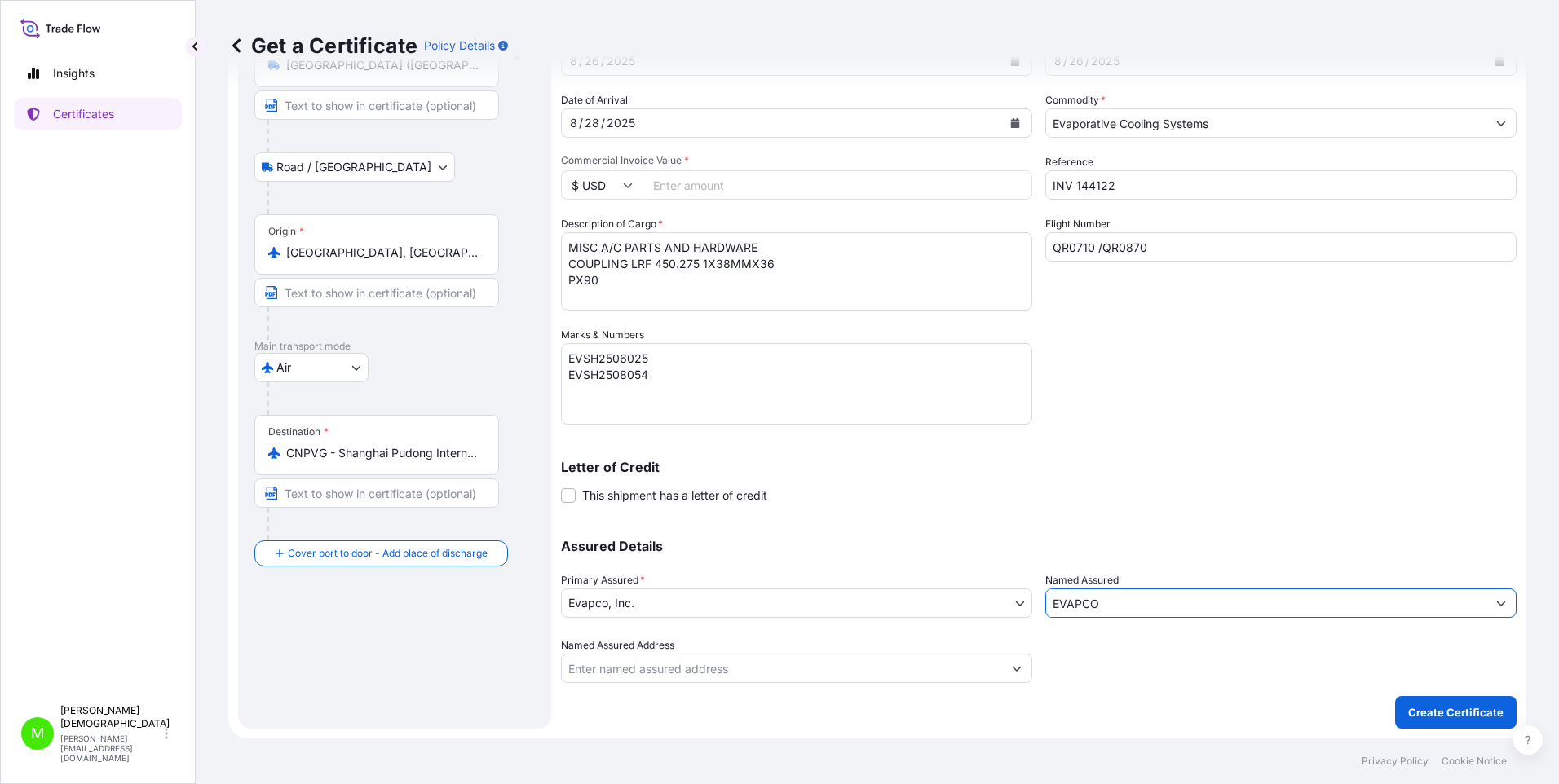
type input "EVAPCO"
click at [609, 484] on input "Named Assured Address" at bounding box center [781, 669] width 441 height 30
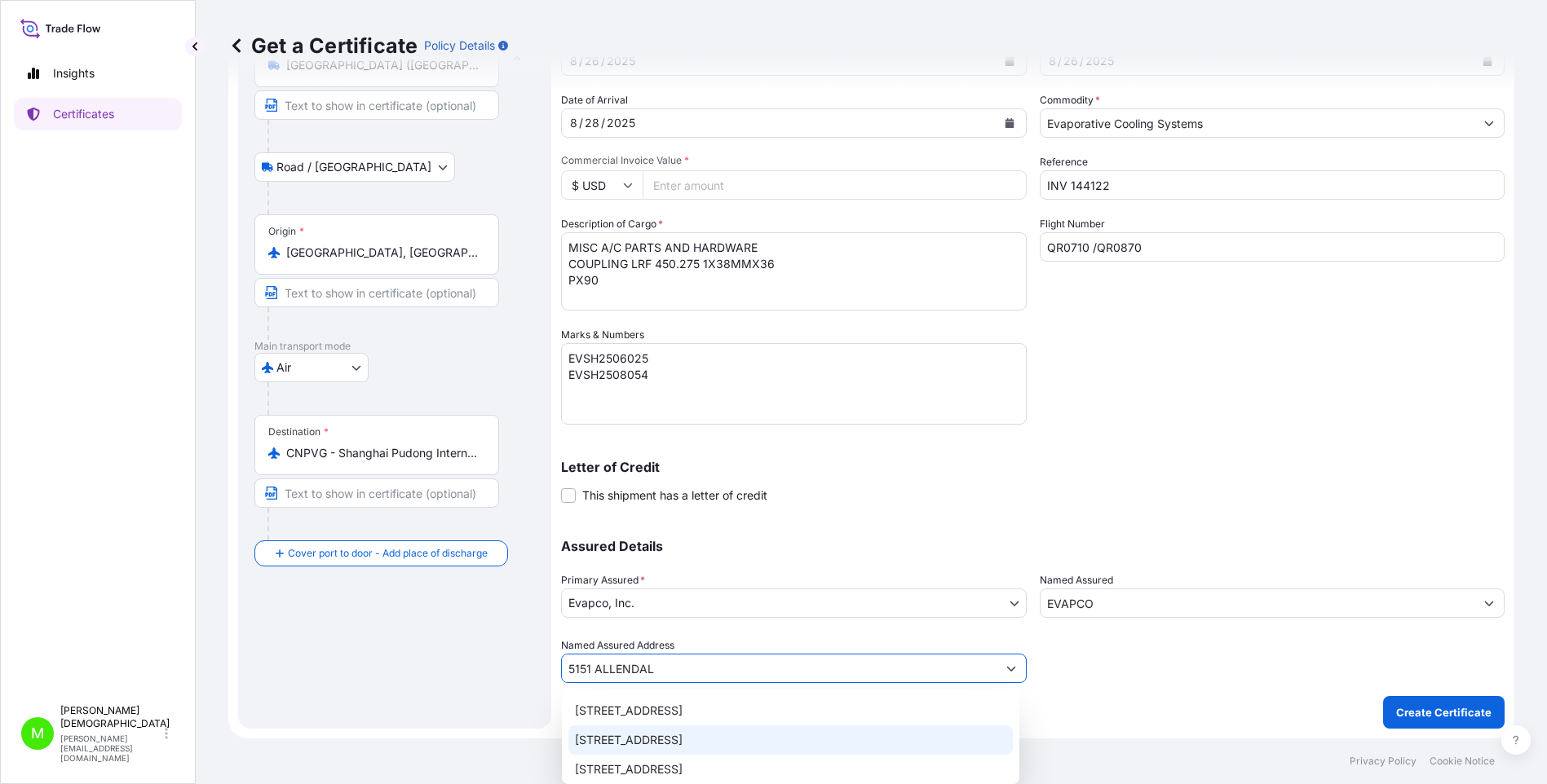
click at [632, 484] on div "5151 Allendale Lane, Taneytown, MD, USA" at bounding box center [790, 740] width 444 height 30
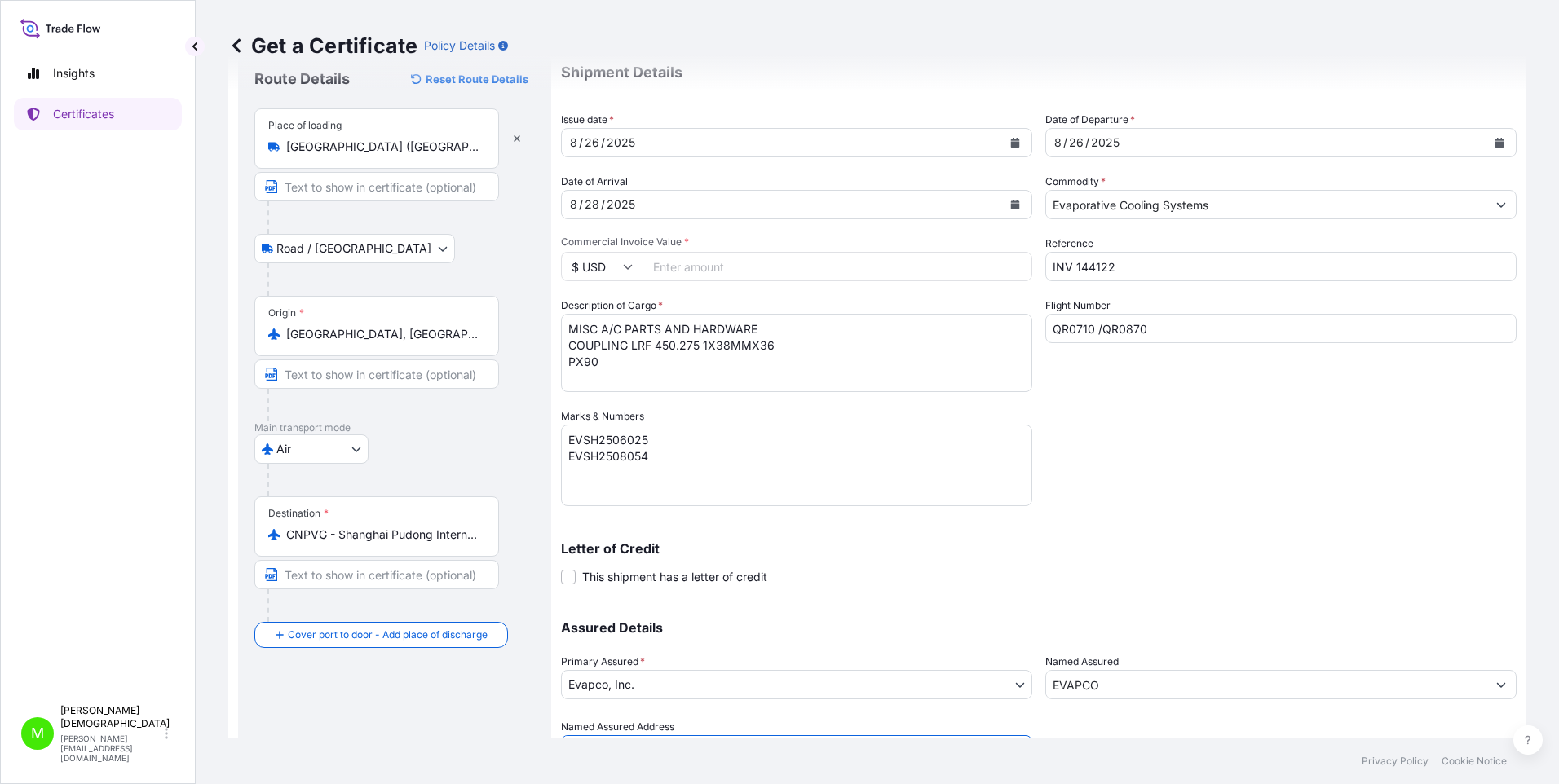
scroll to position [0, 0]
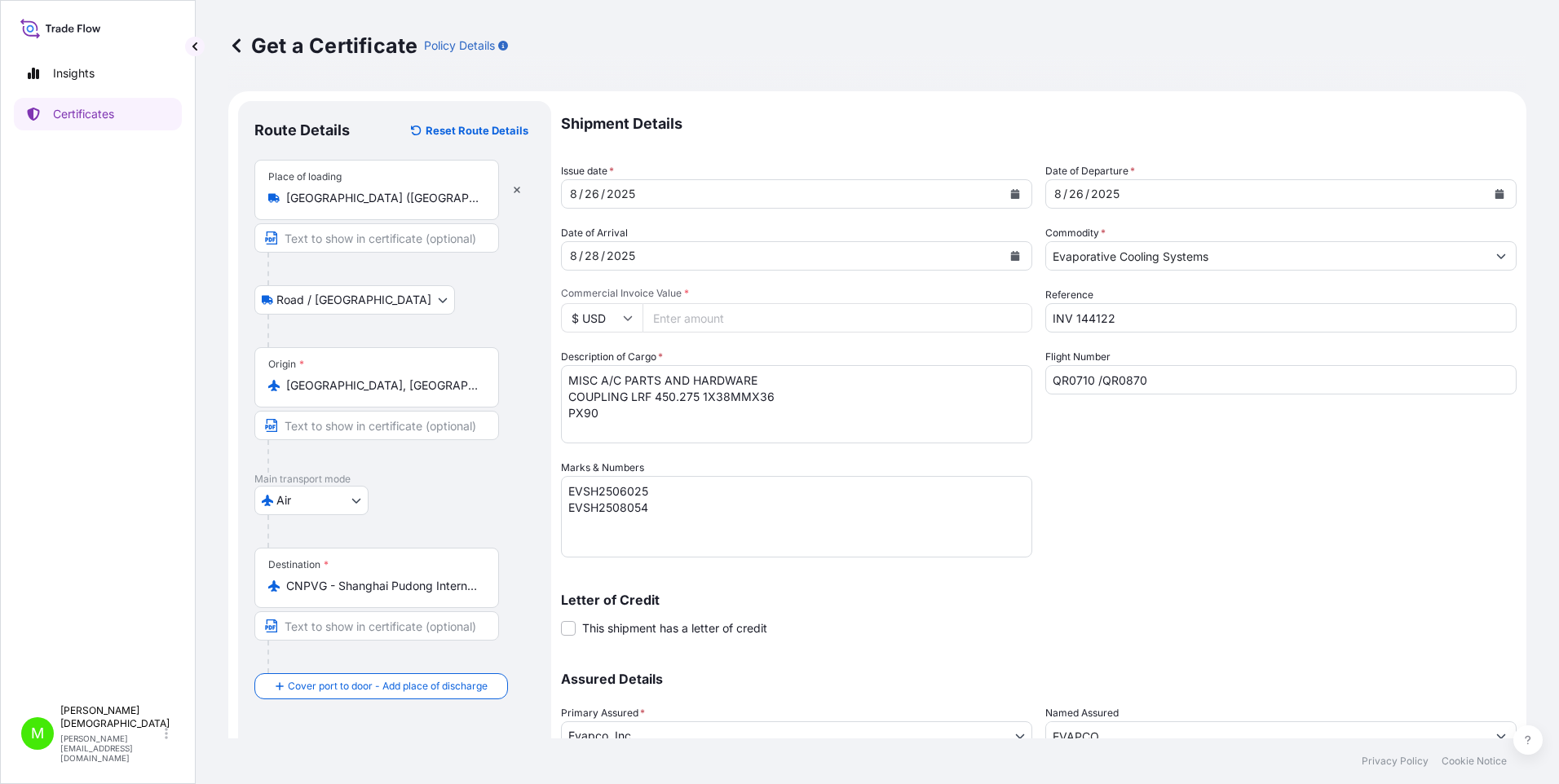
type input "5151 Allendale Lane, Taneytown, MD, USA"
click at [358, 299] on body "Insights Certificates M Marian Christian marian@thunderboltglobal.com Get a Cer…" at bounding box center [780, 392] width 1559 height 784
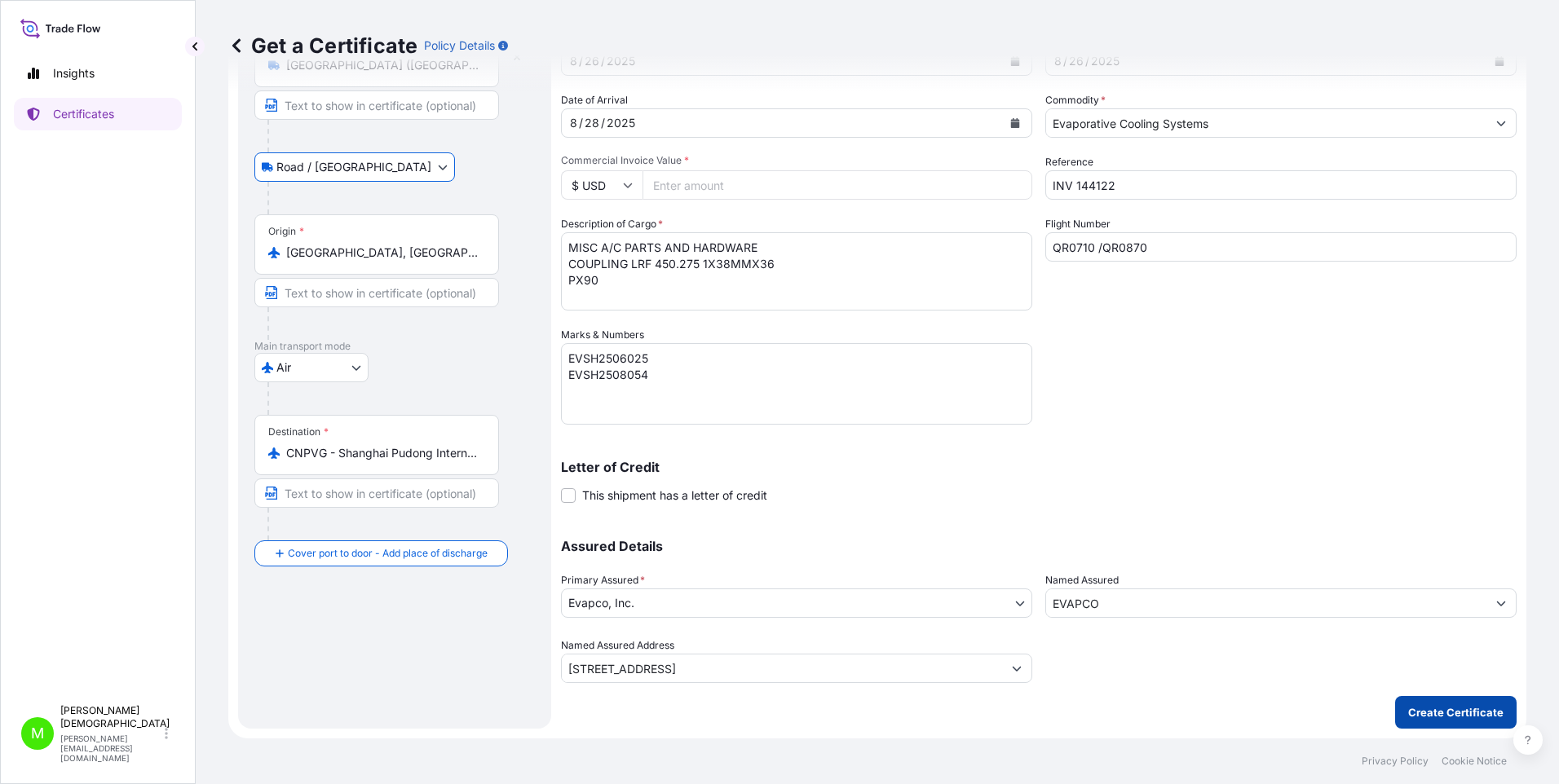
click at [841, 484] on p "Create Certificate" at bounding box center [1456, 713] width 95 height 17
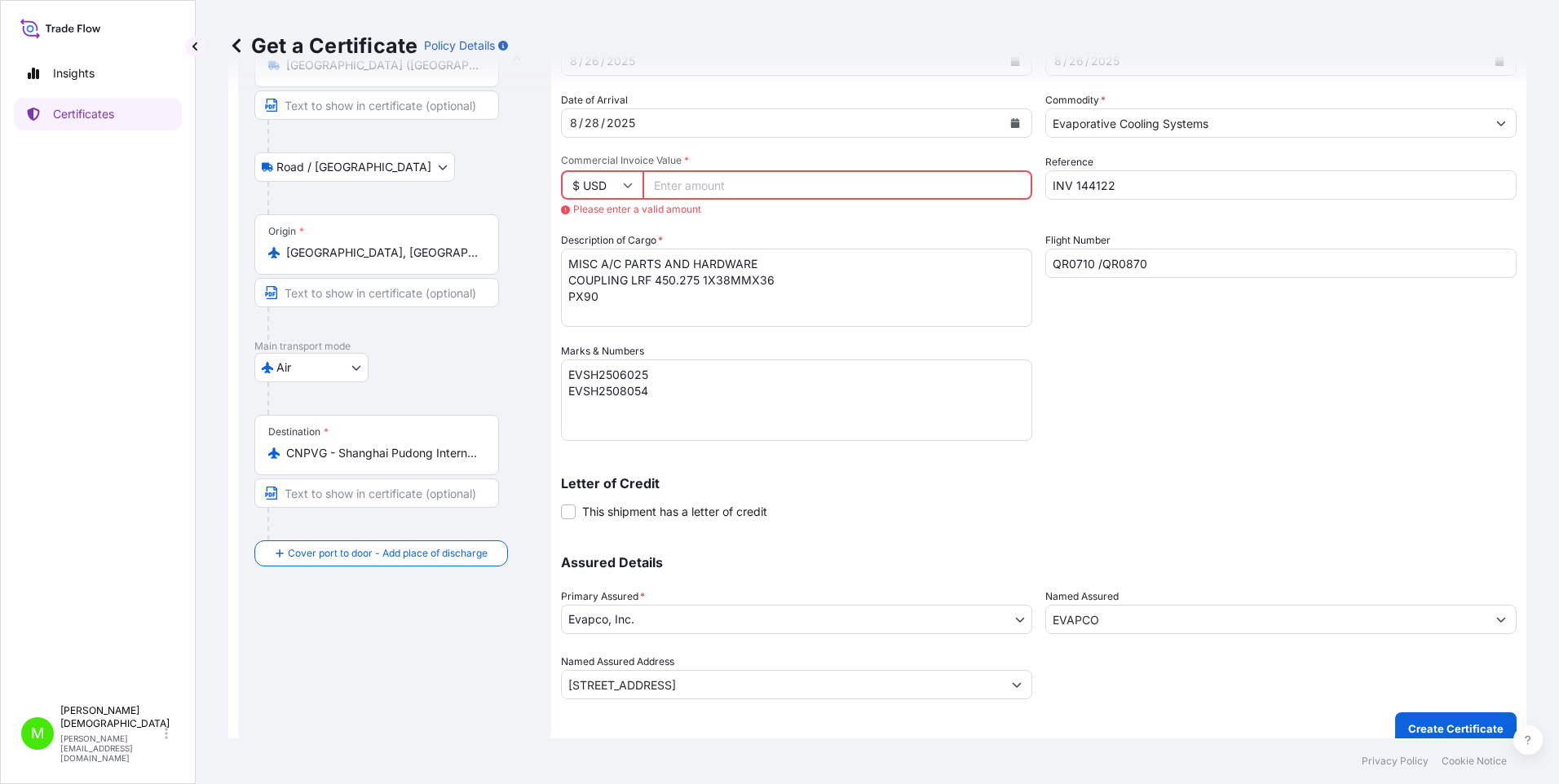
click at [699, 182] on input "Commercial Invoice Value *" at bounding box center [837, 185] width 390 height 30
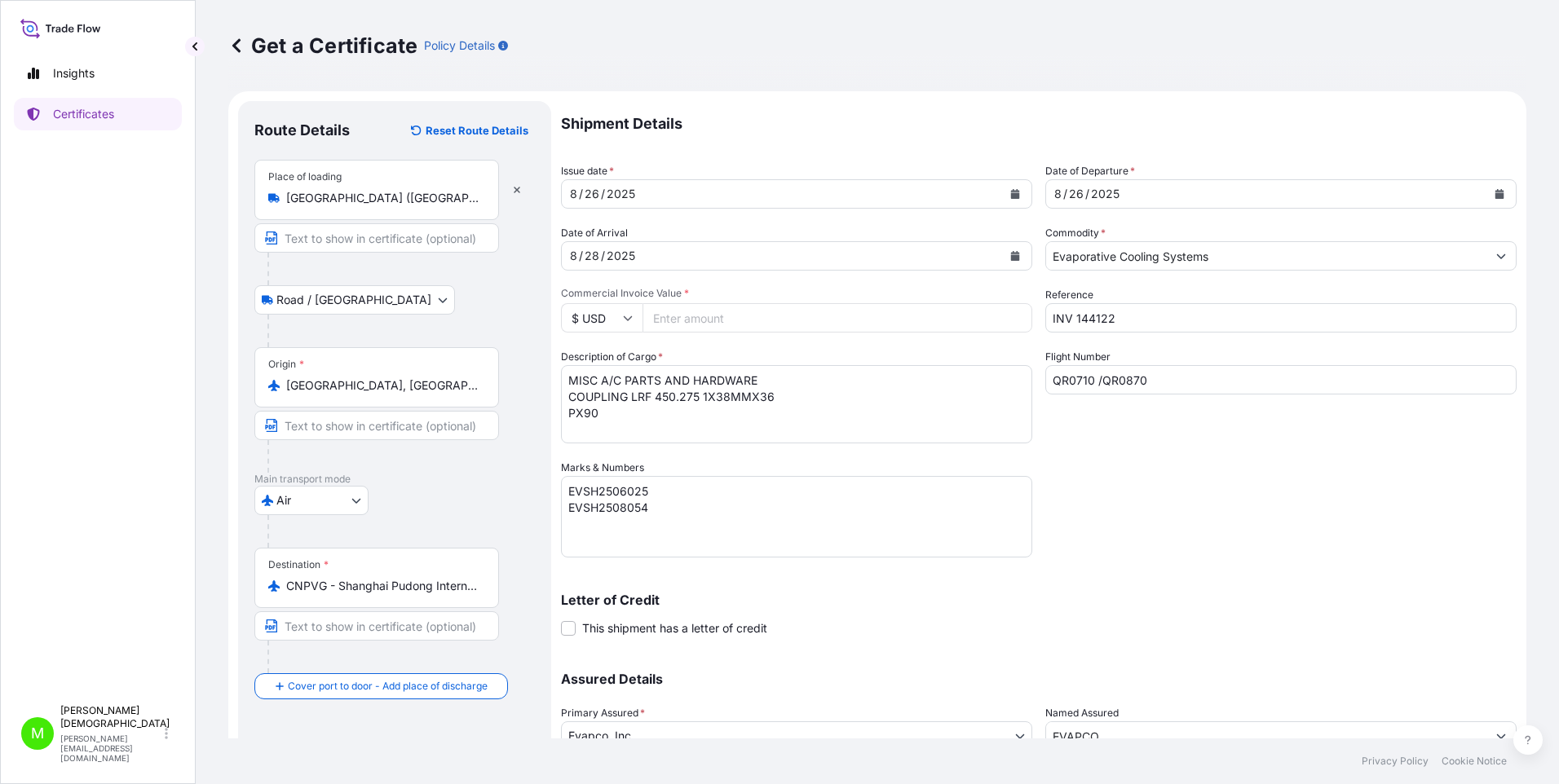
click at [672, 324] on input "Commercial Invoice Value *" at bounding box center [837, 318] width 390 height 30
click at [707, 323] on input "1303348" at bounding box center [837, 318] width 390 height 30
click at [669, 317] on input "13033.48" at bounding box center [837, 318] width 390 height 30
click at [664, 317] on input "13033.48" at bounding box center [837, 318] width 390 height 30
type input "1"
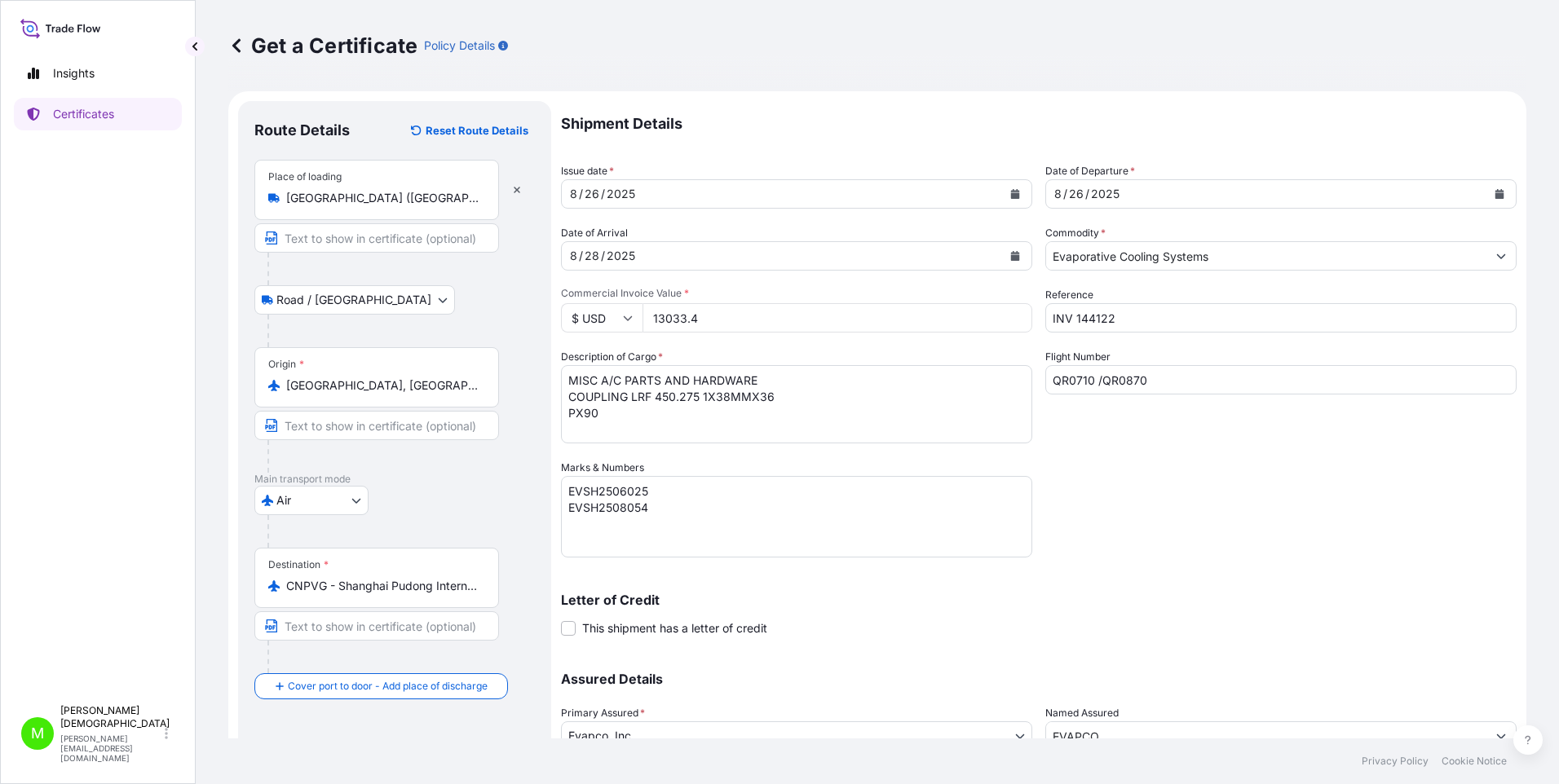
type input "13033.48"
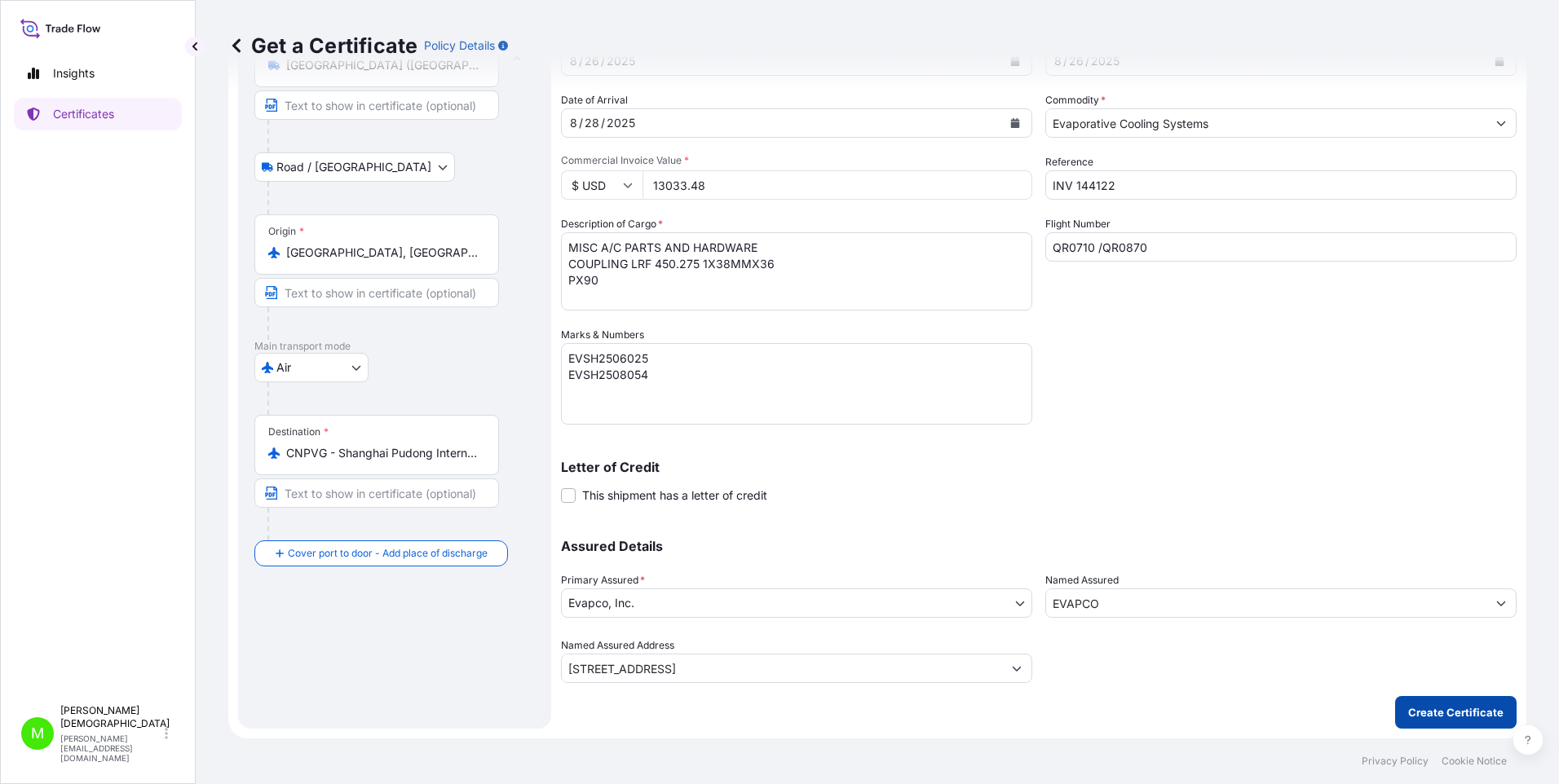
click at [841, 484] on p "Create Certificate" at bounding box center [1456, 713] width 95 height 17
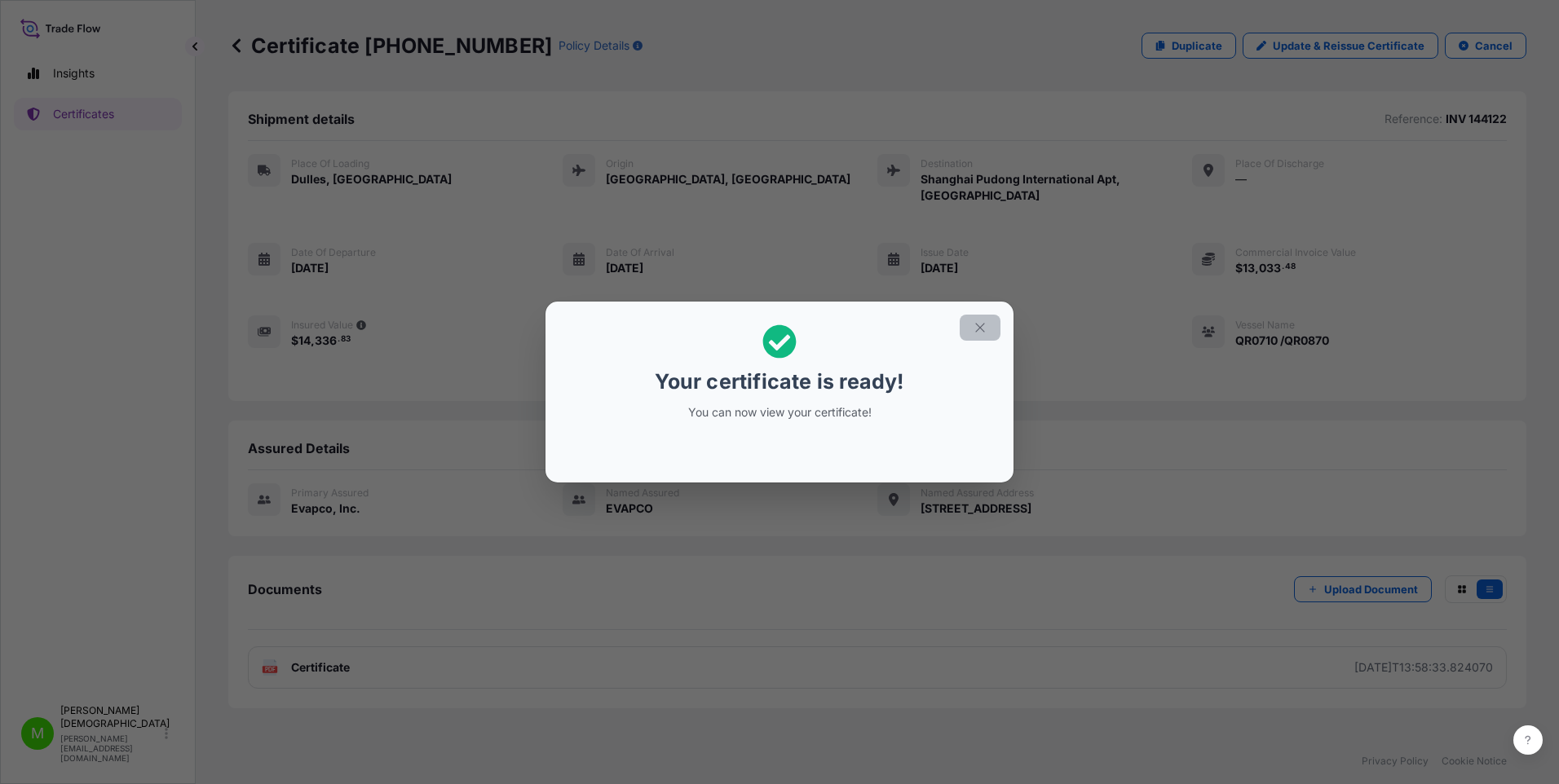
click at [841, 326] on icon "button" at bounding box center [981, 328] width 15 height 15
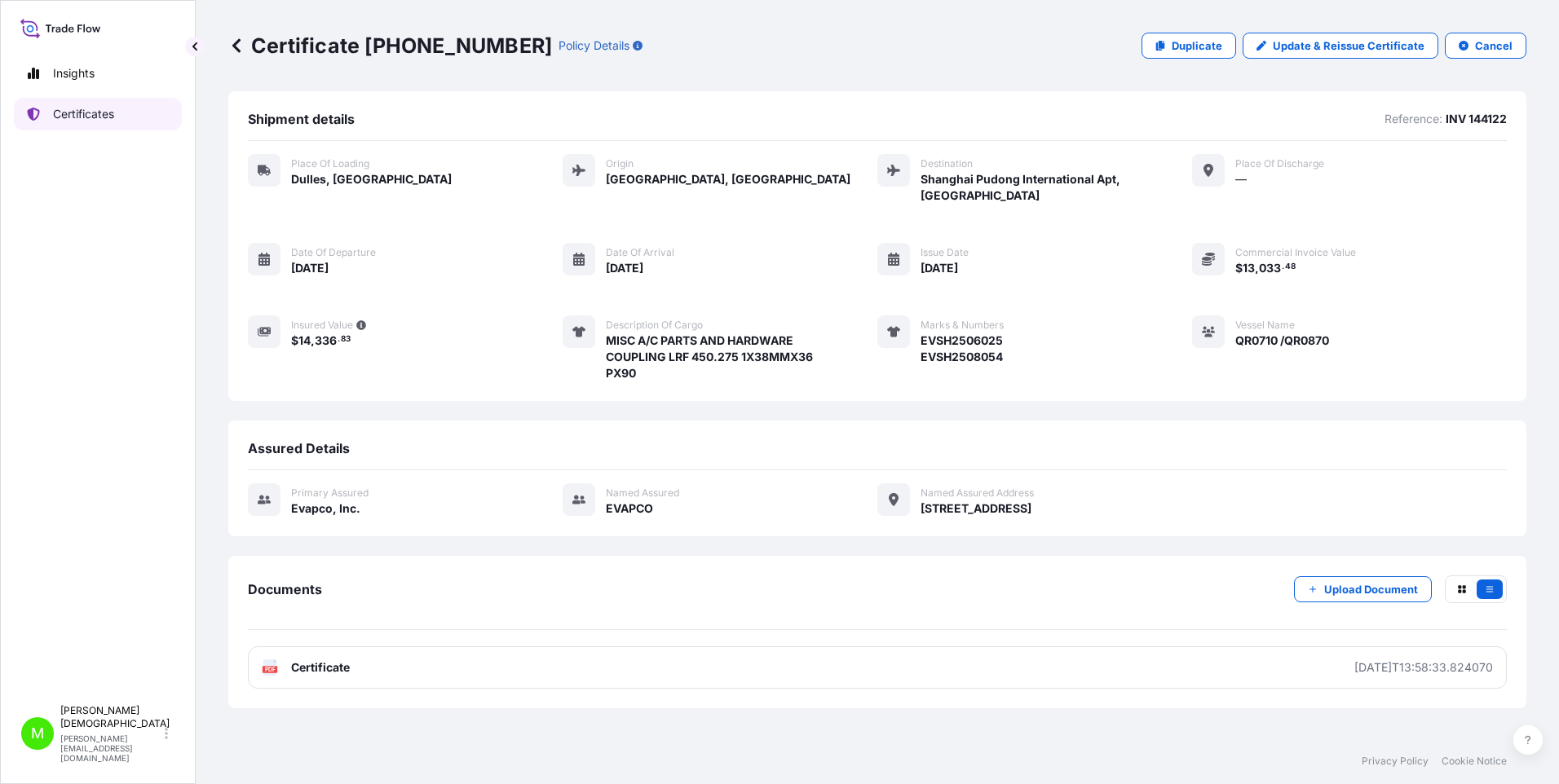
click at [79, 115] on p "Certificates" at bounding box center [84, 115] width 61 height 17
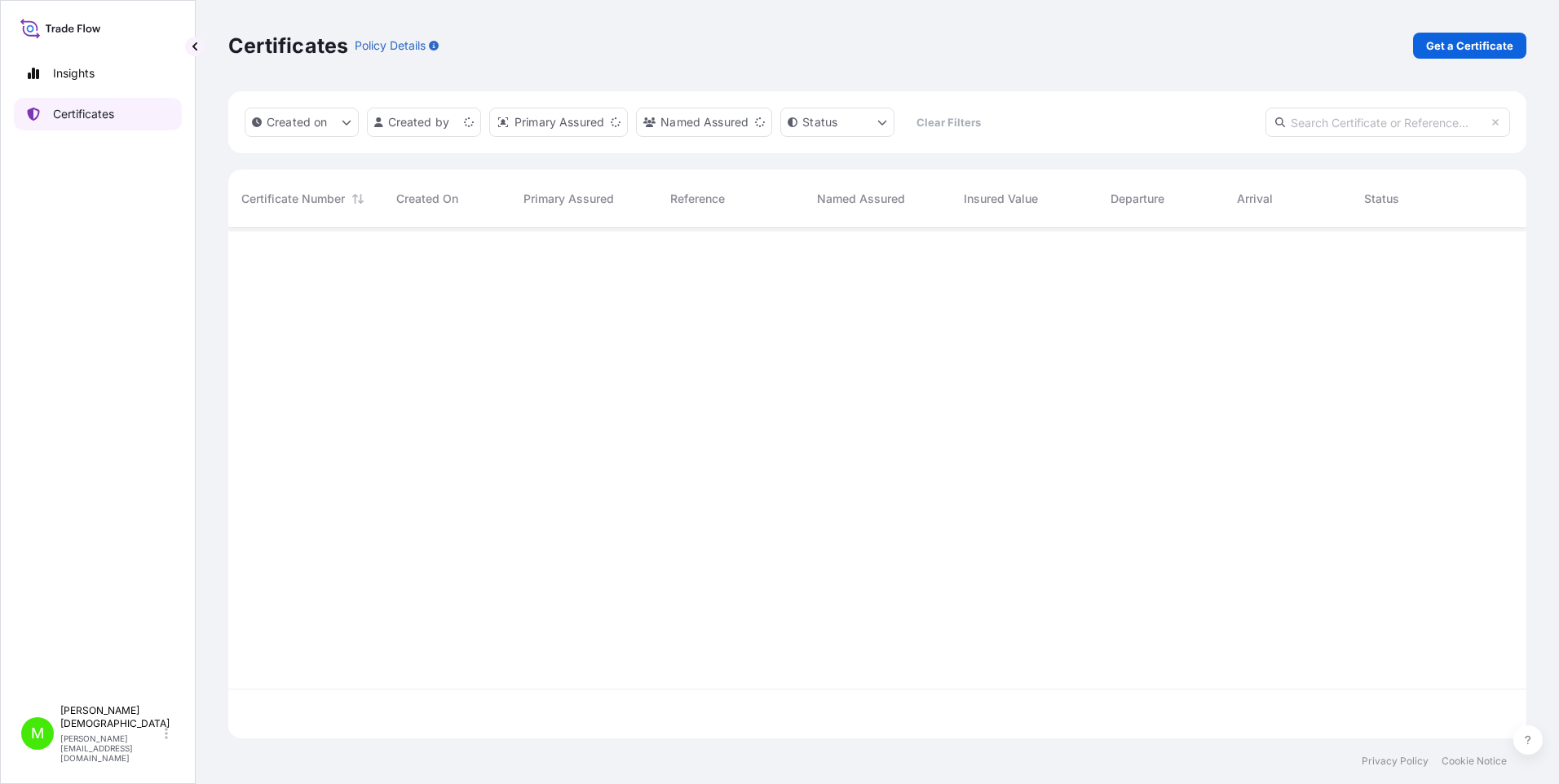
scroll to position [507, 1286]
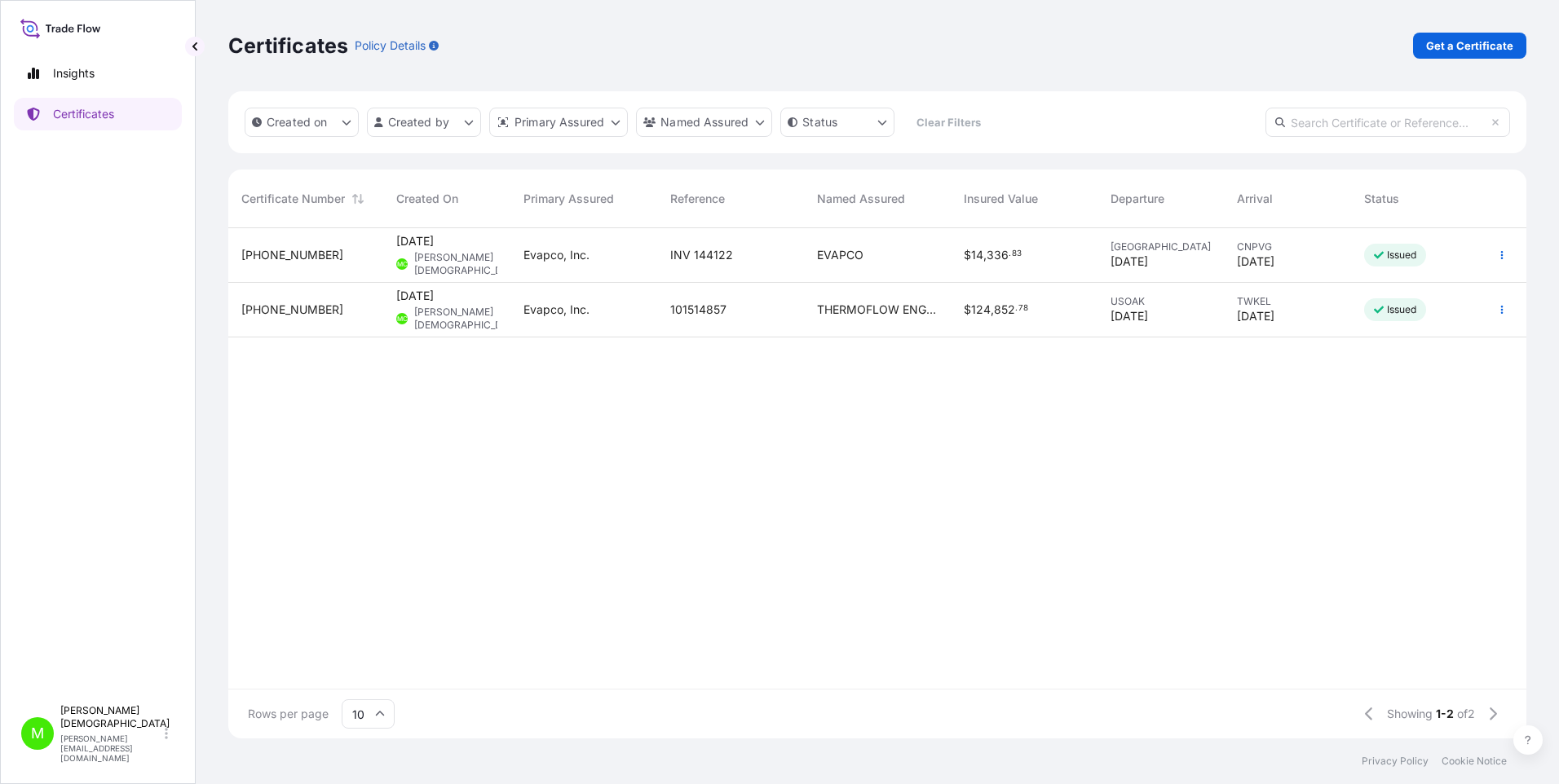
click at [285, 307] on span "[PHONE_NUMBER]" at bounding box center [291, 310] width 102 height 17
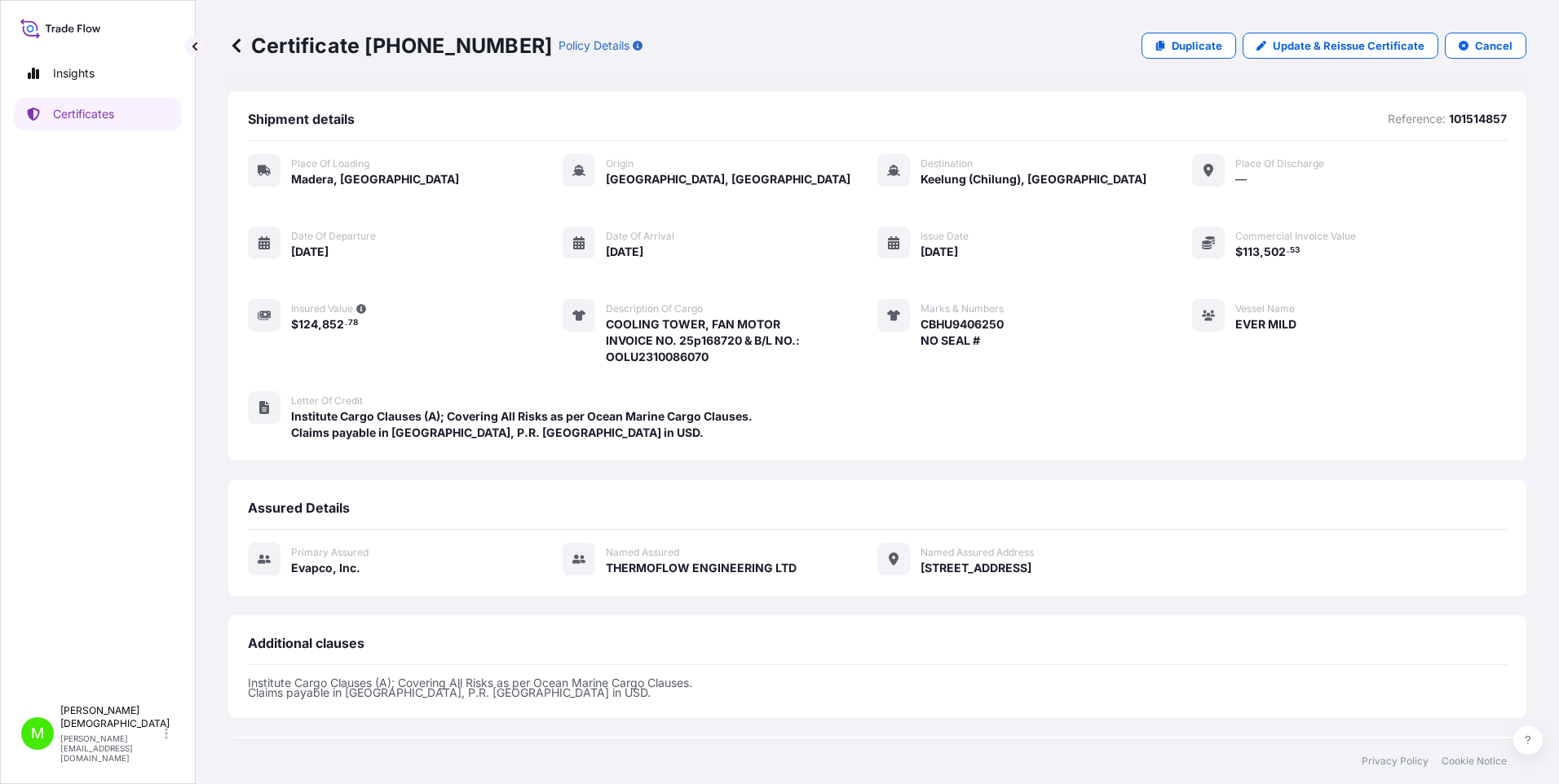
scroll to position [151, 0]
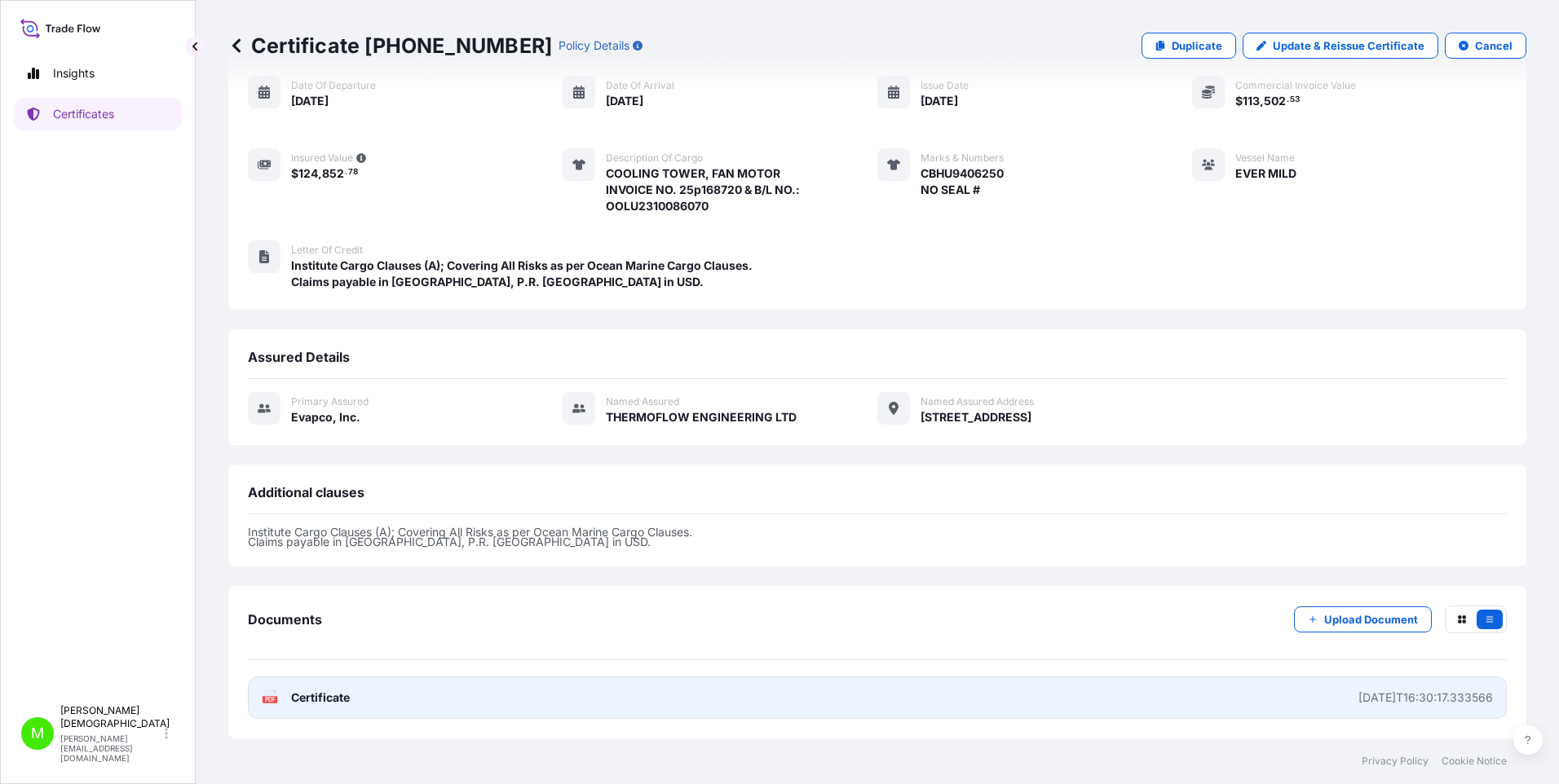
click at [292, 484] on span "Certificate" at bounding box center [320, 698] width 59 height 17
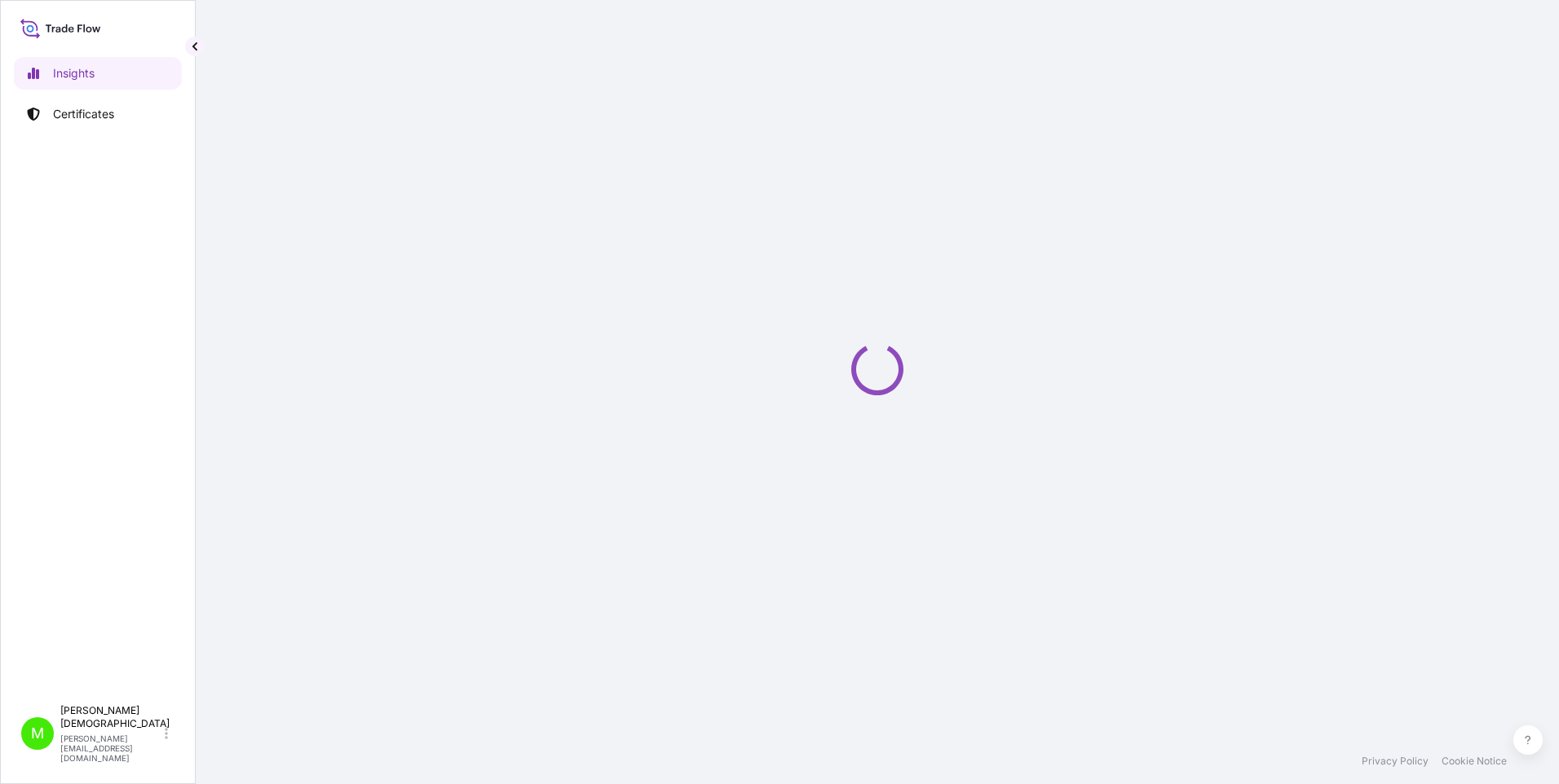
select select "2025"
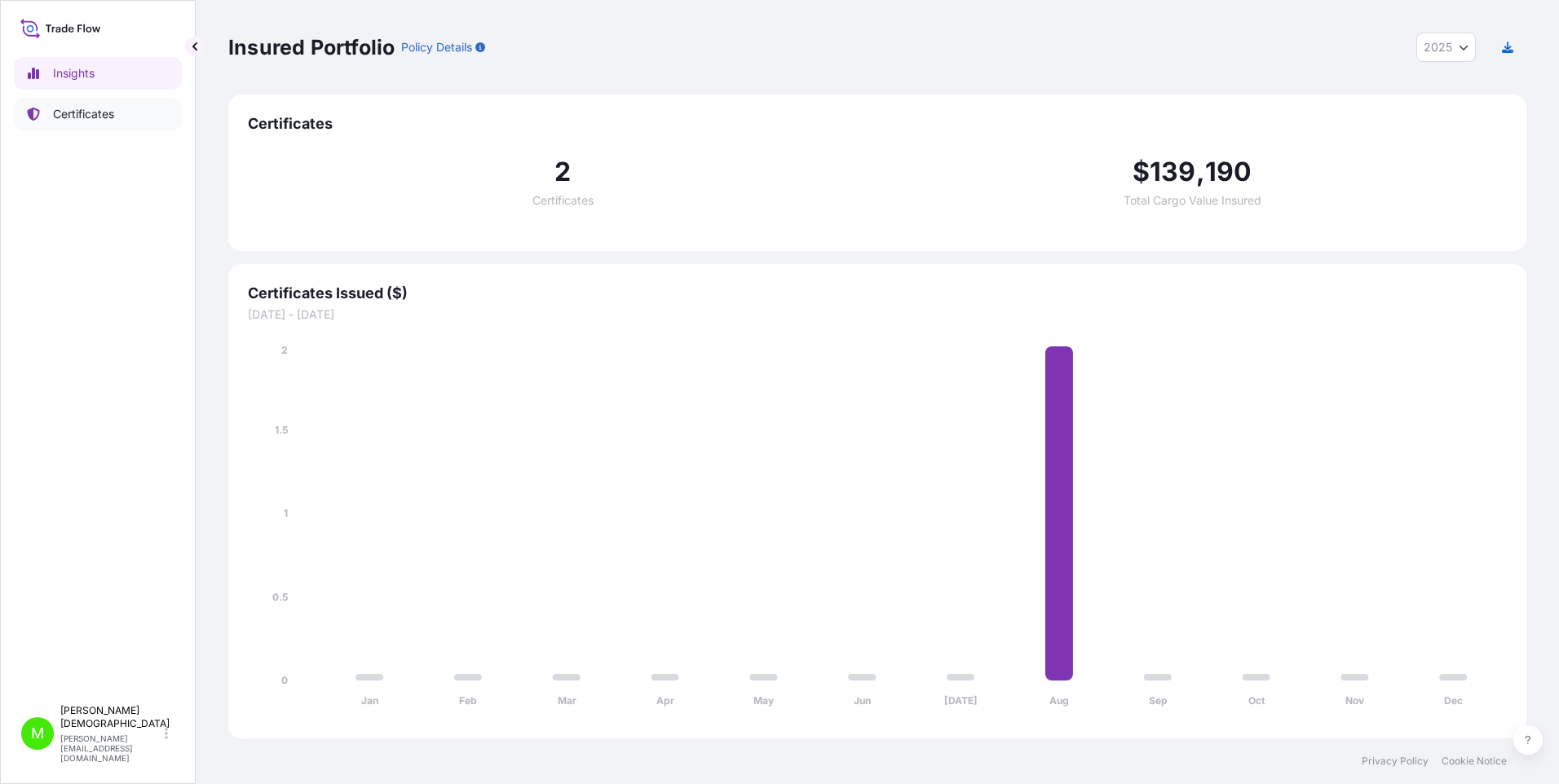
click at [96, 115] on p "Certificates" at bounding box center [84, 115] width 61 height 17
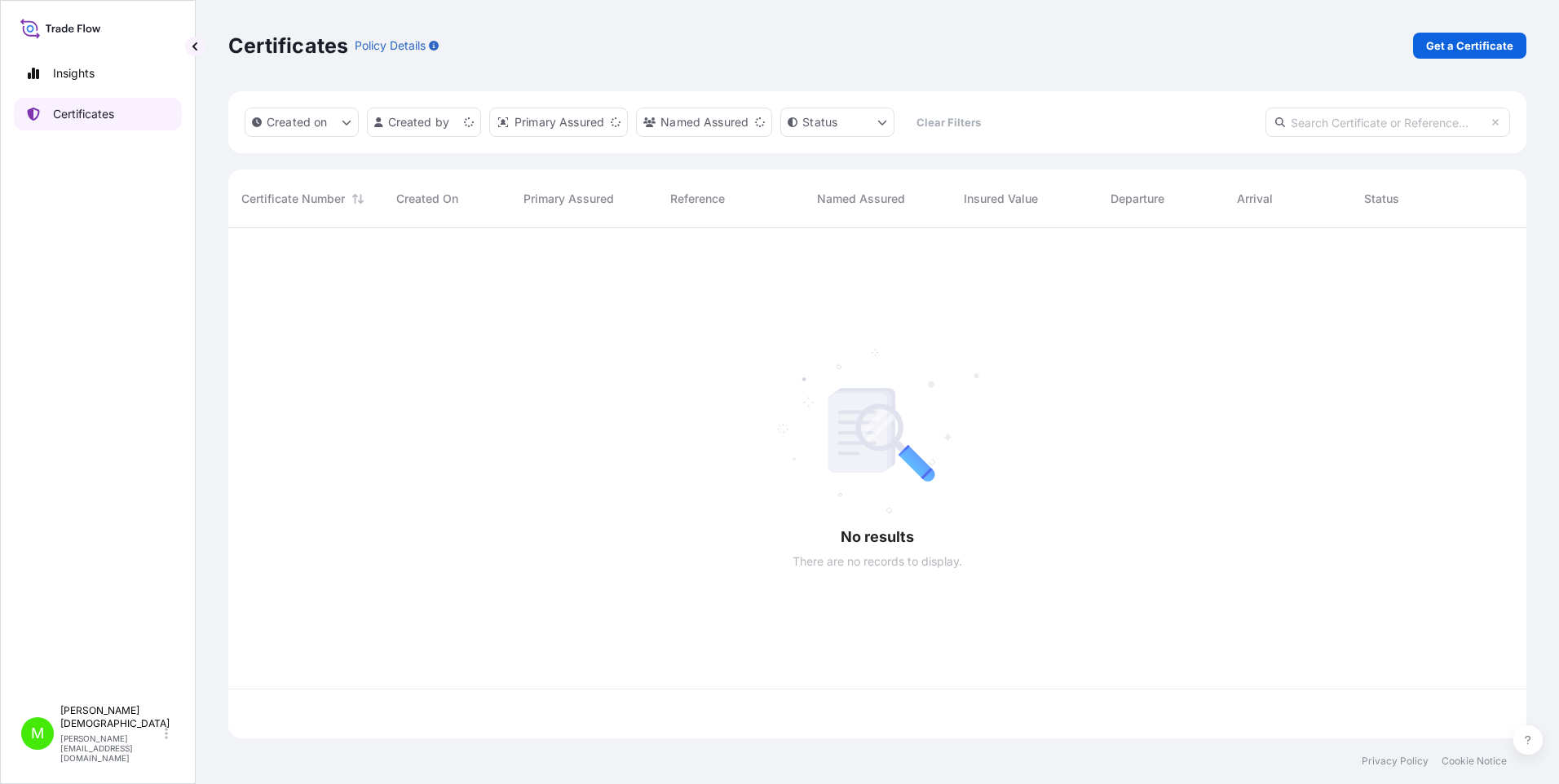
scroll to position [507, 1286]
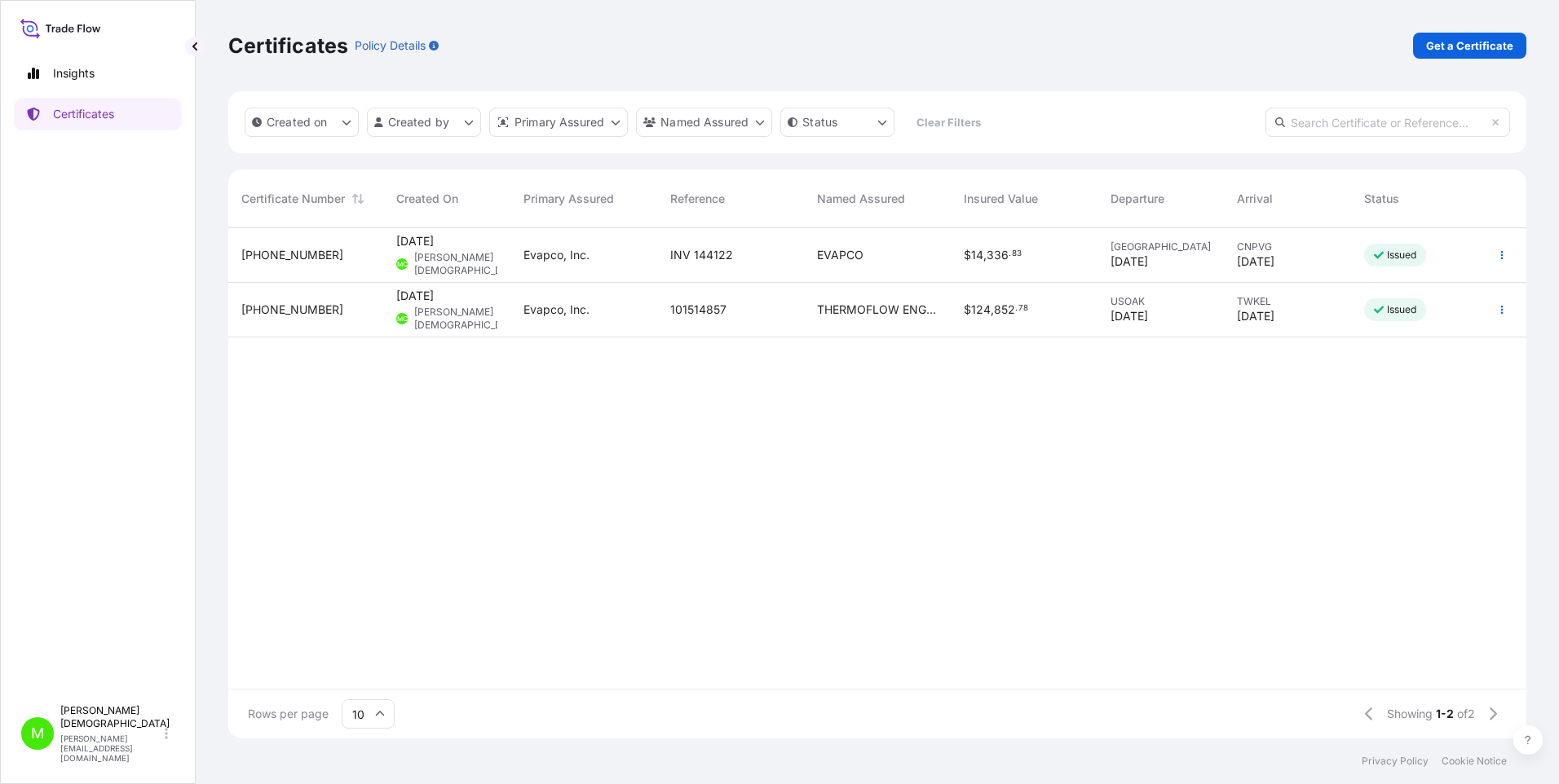
click at [455, 259] on span "[PERSON_NAME][DEMOGRAPHIC_DATA]" at bounding box center [468, 264] width 109 height 26
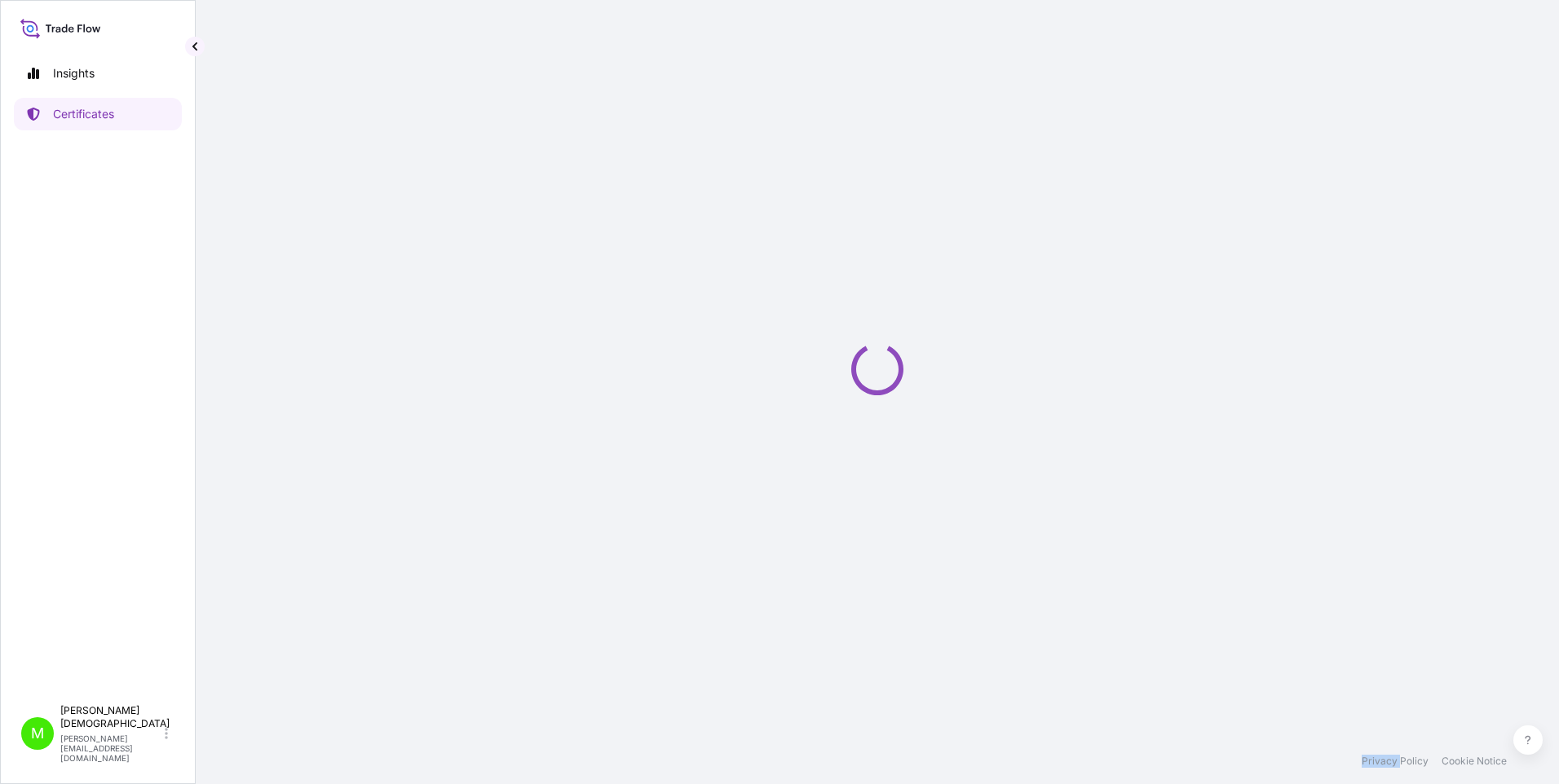
click at [455, 259] on div "Loading" at bounding box center [877, 369] width 1298 height 738
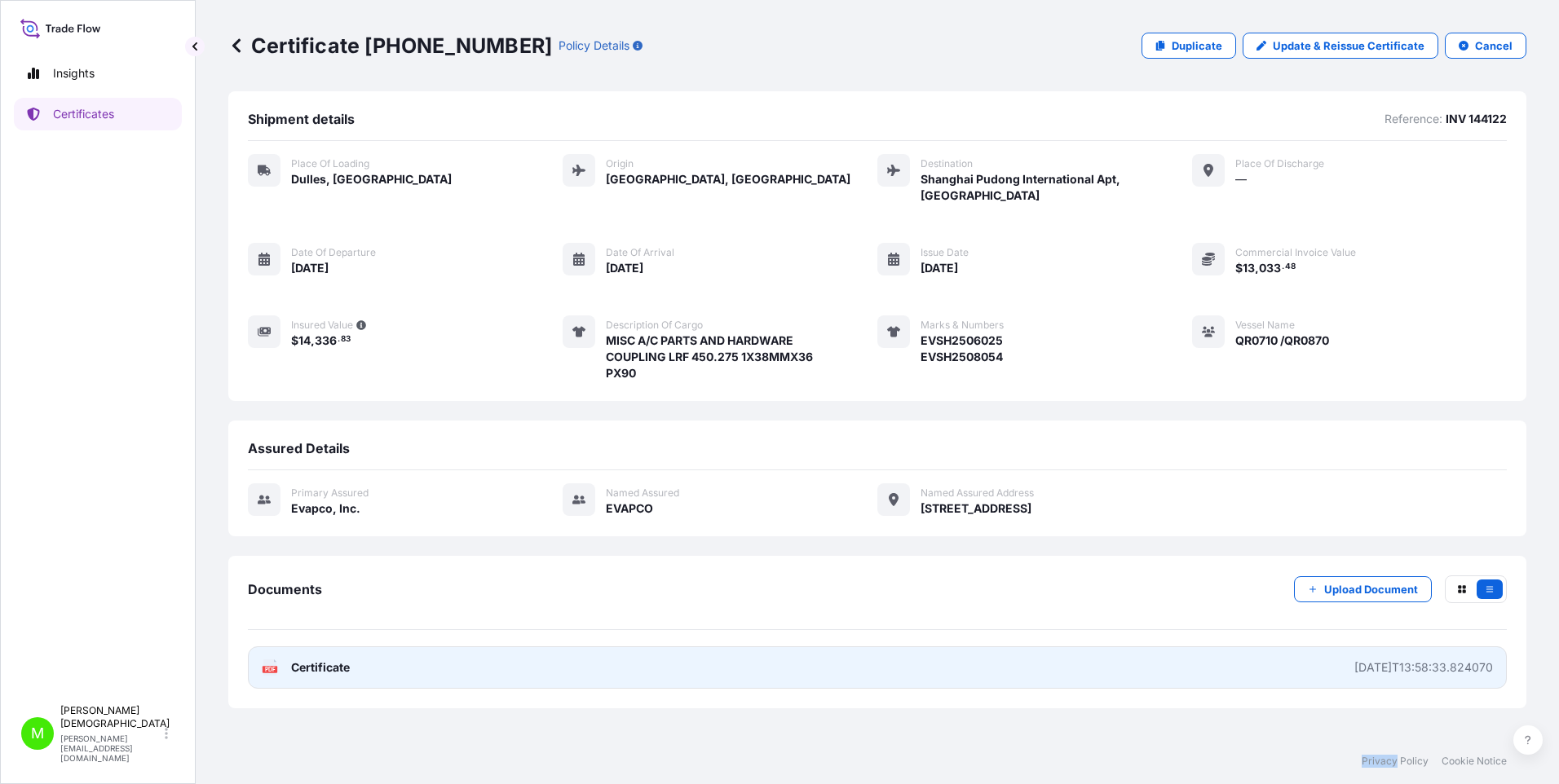
click at [306, 659] on span "Certificate" at bounding box center [320, 668] width 59 height 17
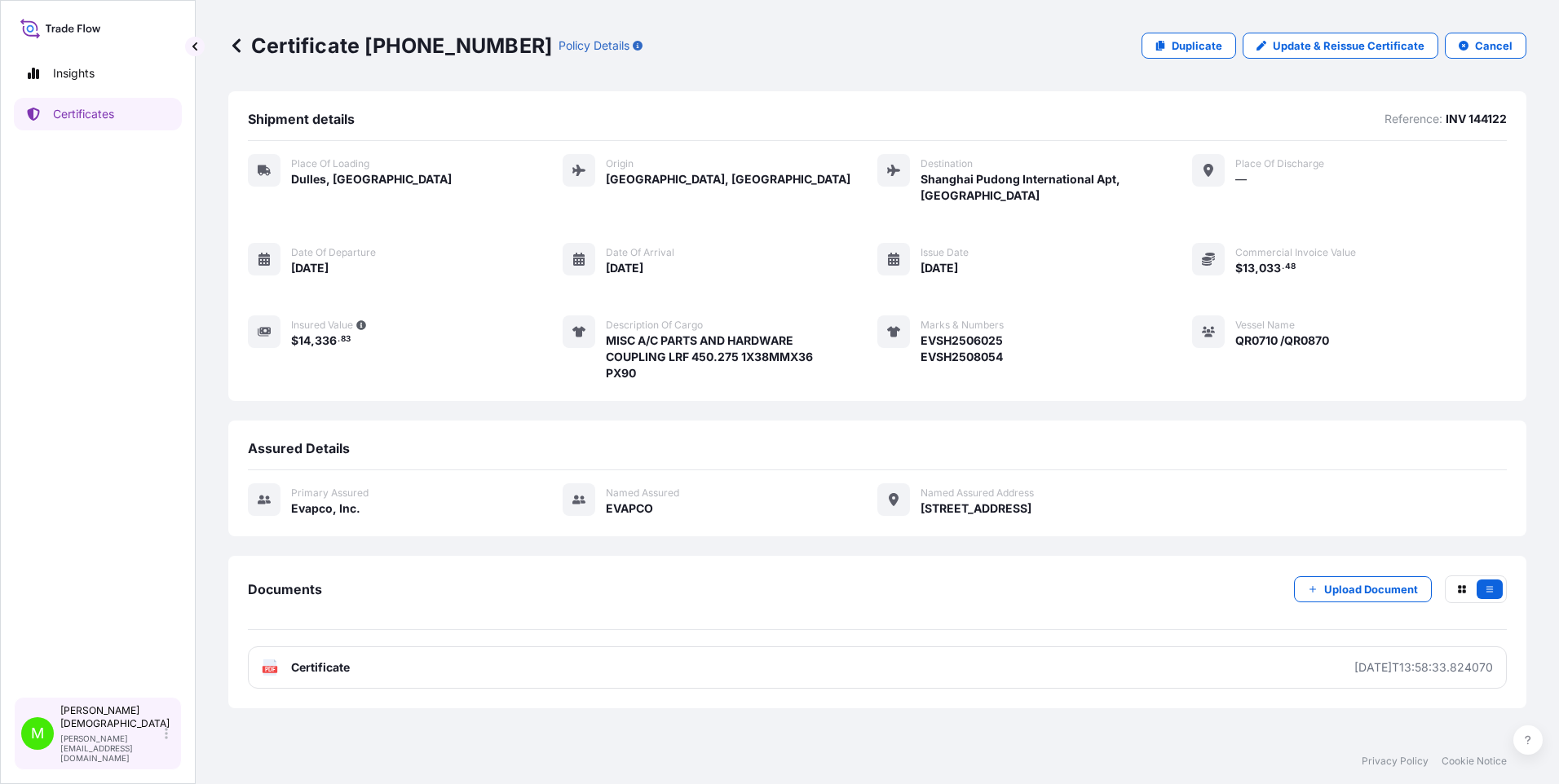
click at [102, 750] on p "[PERSON_NAME][EMAIL_ADDRESS][DOMAIN_NAME]" at bounding box center [111, 749] width 102 height 30
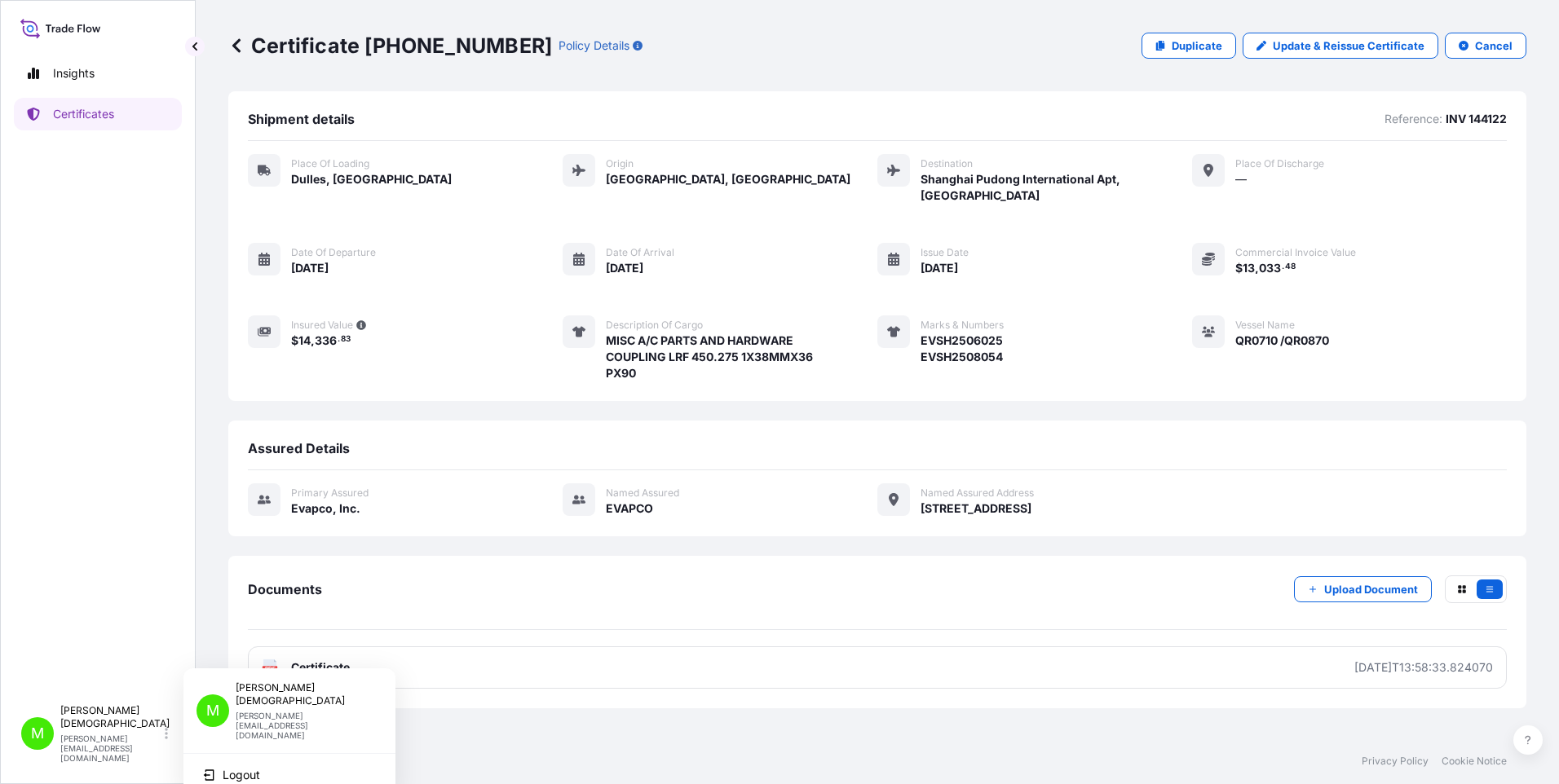
click at [96, 648] on div "Insights Certificates" at bounding box center [98, 370] width 168 height 655
